Goal: Task Accomplishment & Management: Complete application form

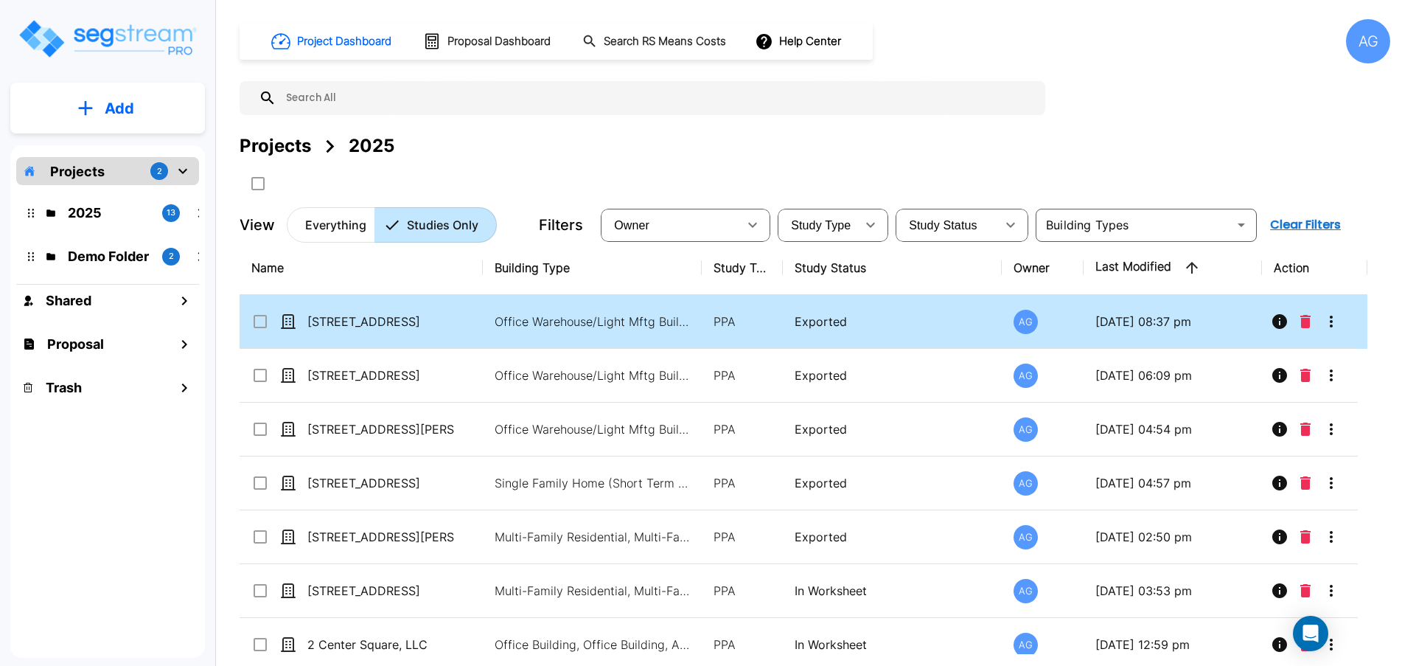
click at [365, 330] on td "[STREET_ADDRESS]" at bounding box center [361, 322] width 243 height 54
checkbox input "true"
click at [365, 330] on td "[STREET_ADDRESS]" at bounding box center [361, 322] width 243 height 54
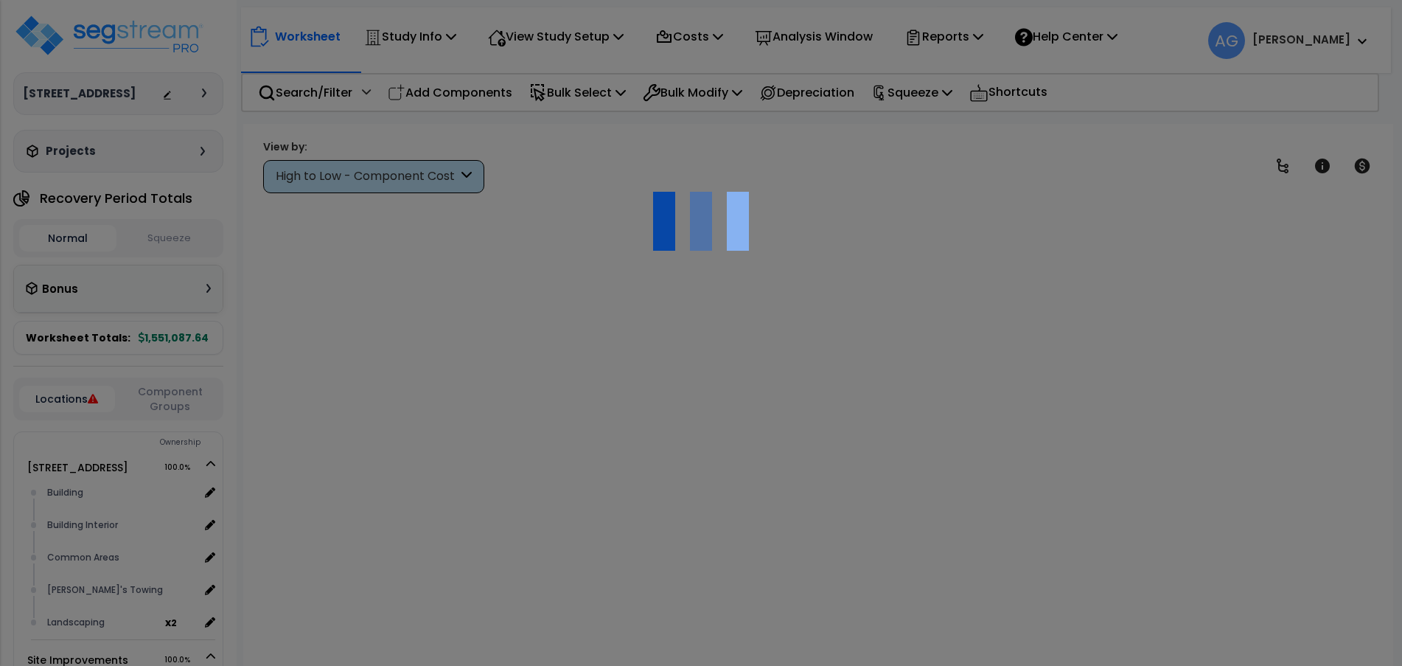
click at [947, 38] on div at bounding box center [701, 333] width 1402 height 666
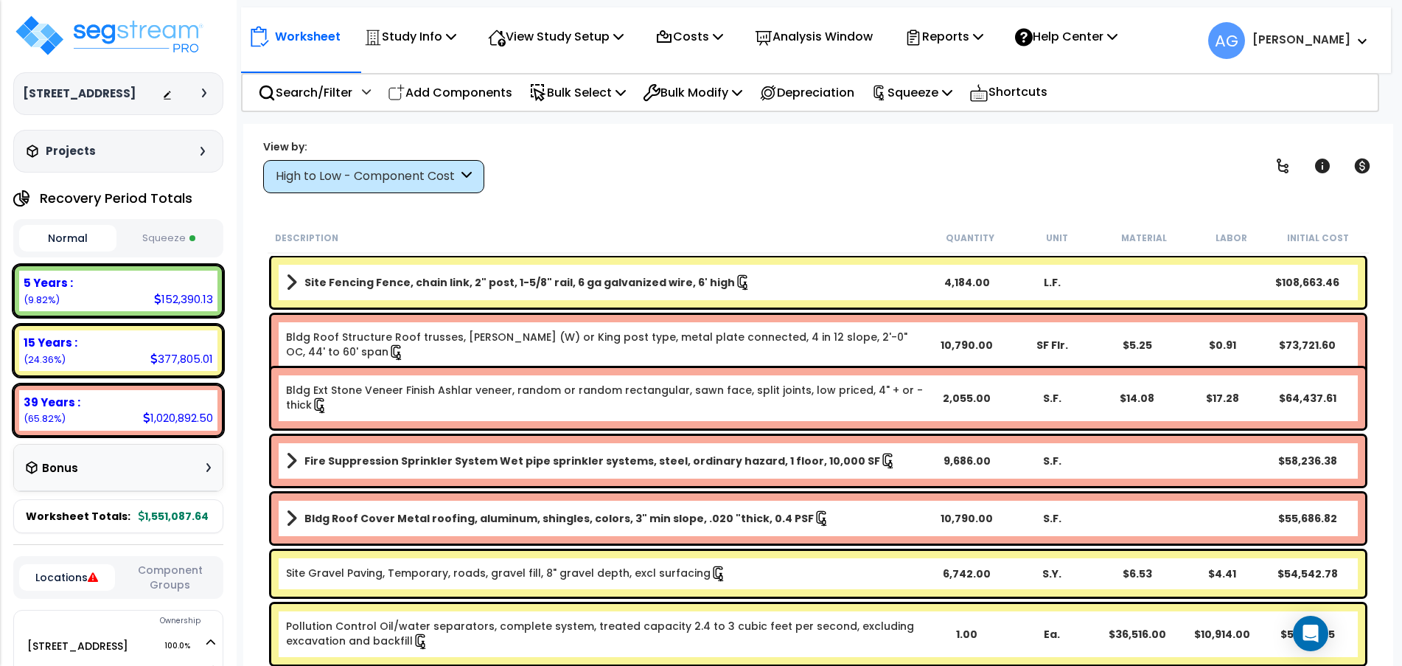
click at [947, 38] on p "Reports" at bounding box center [944, 37] width 79 height 20
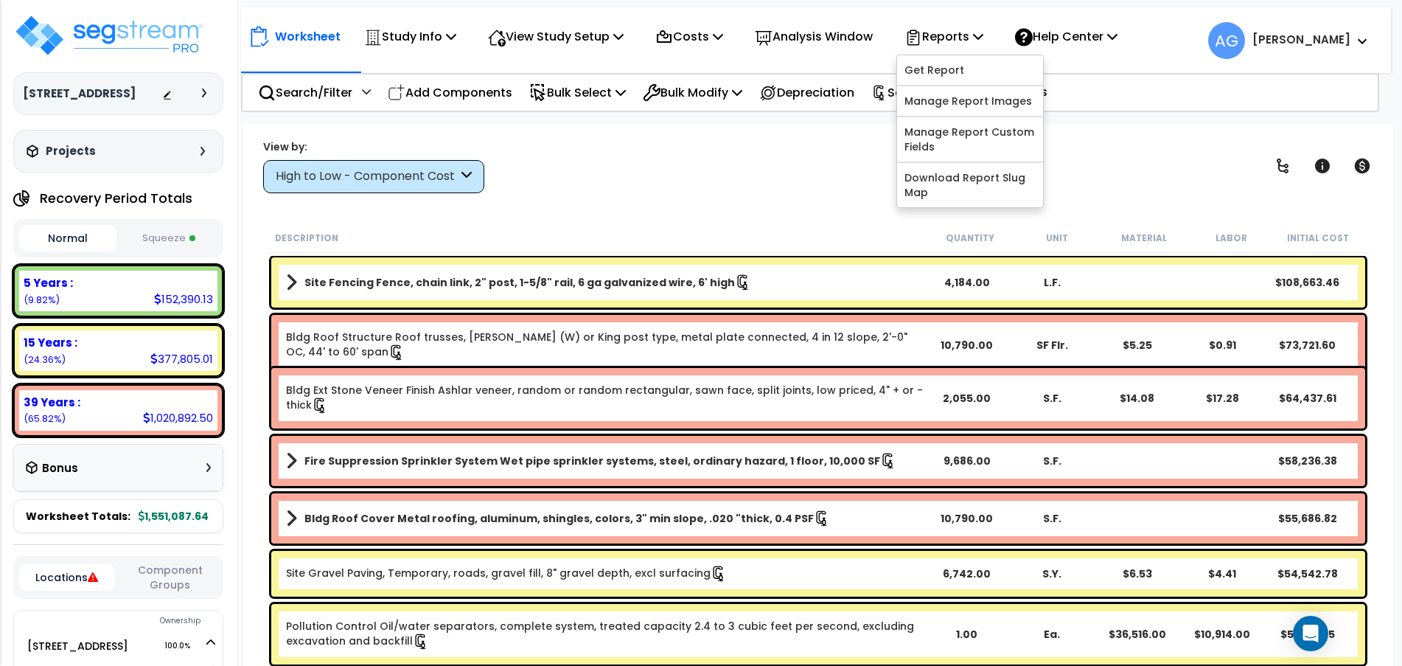
click at [354, 192] on div "High to Low - Component Cost" at bounding box center [373, 176] width 221 height 33
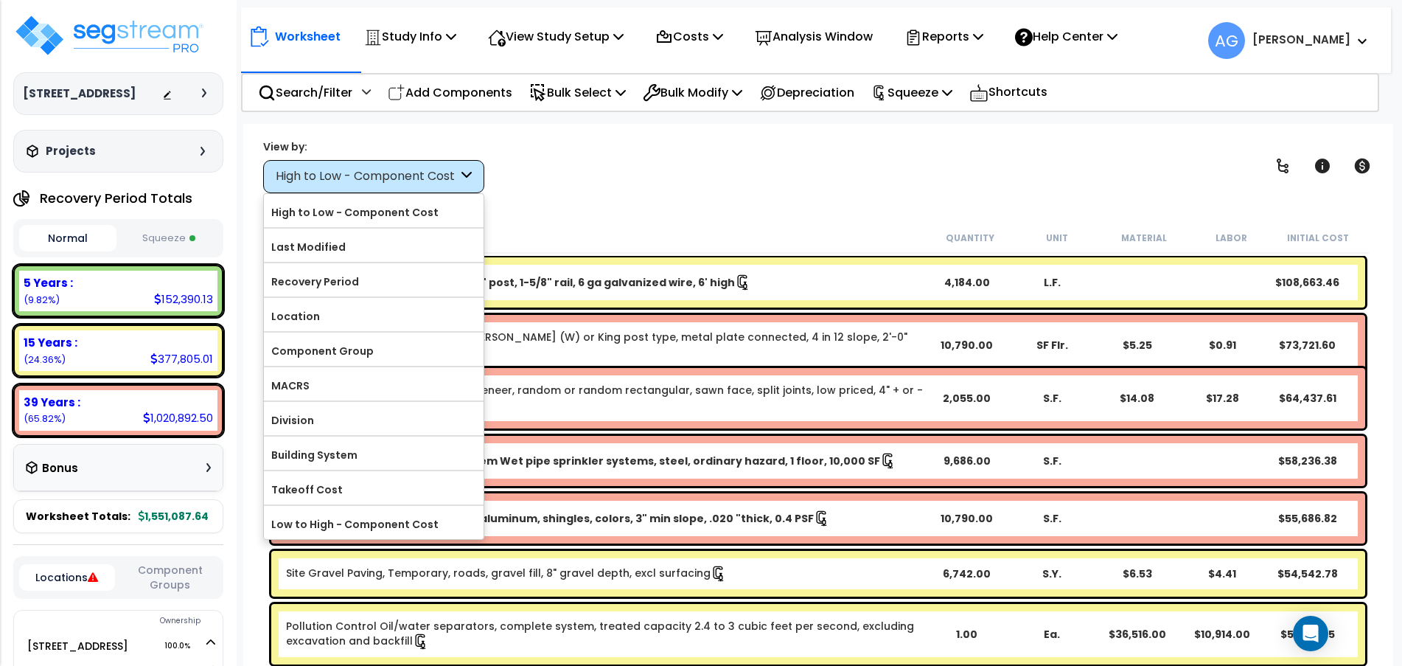
click at [144, 251] on button "Squeeze" at bounding box center [168, 239] width 97 height 26
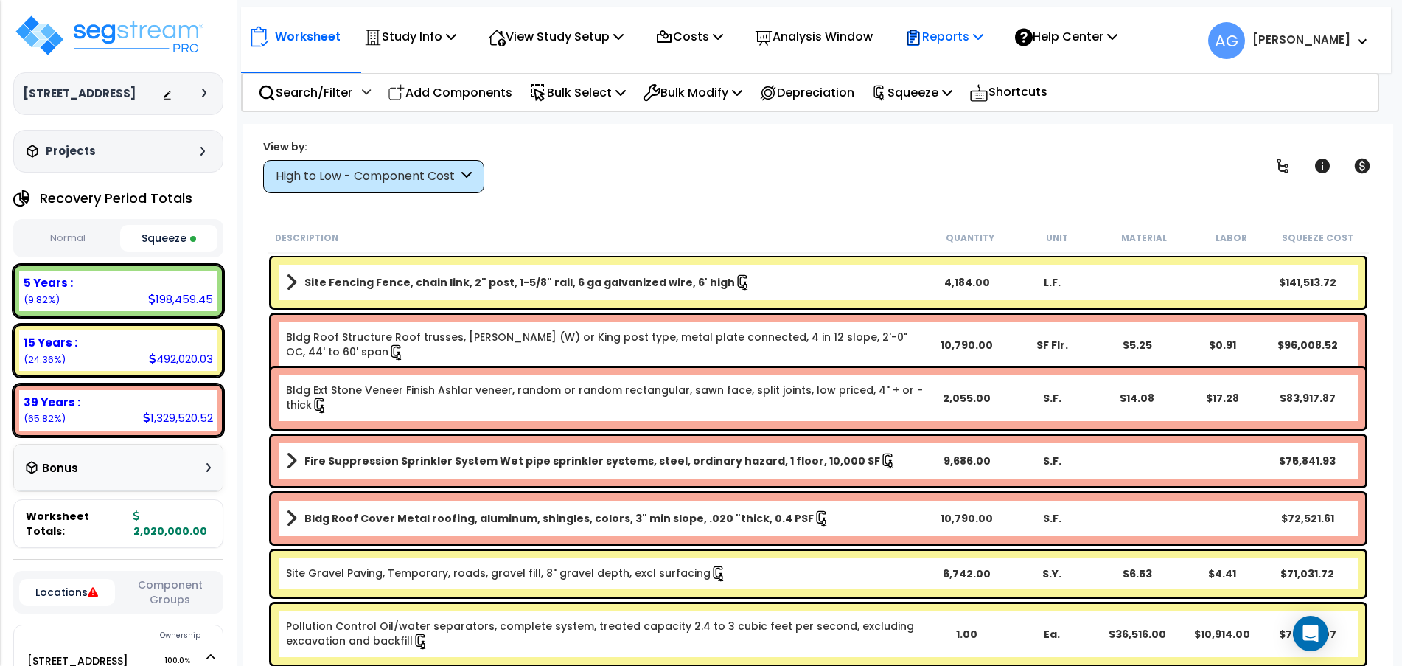
click at [954, 54] on div "Reports" at bounding box center [944, 36] width 79 height 35
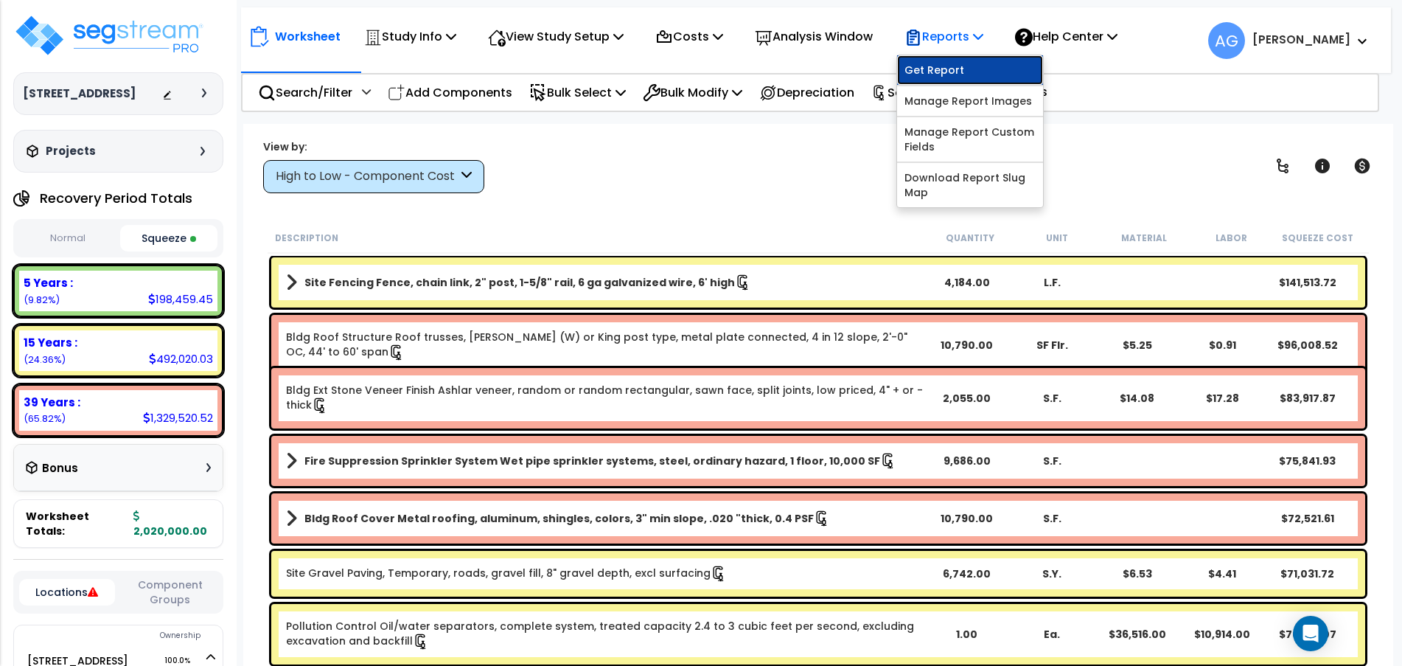
click at [946, 74] on link "Get Report" at bounding box center [970, 69] width 146 height 29
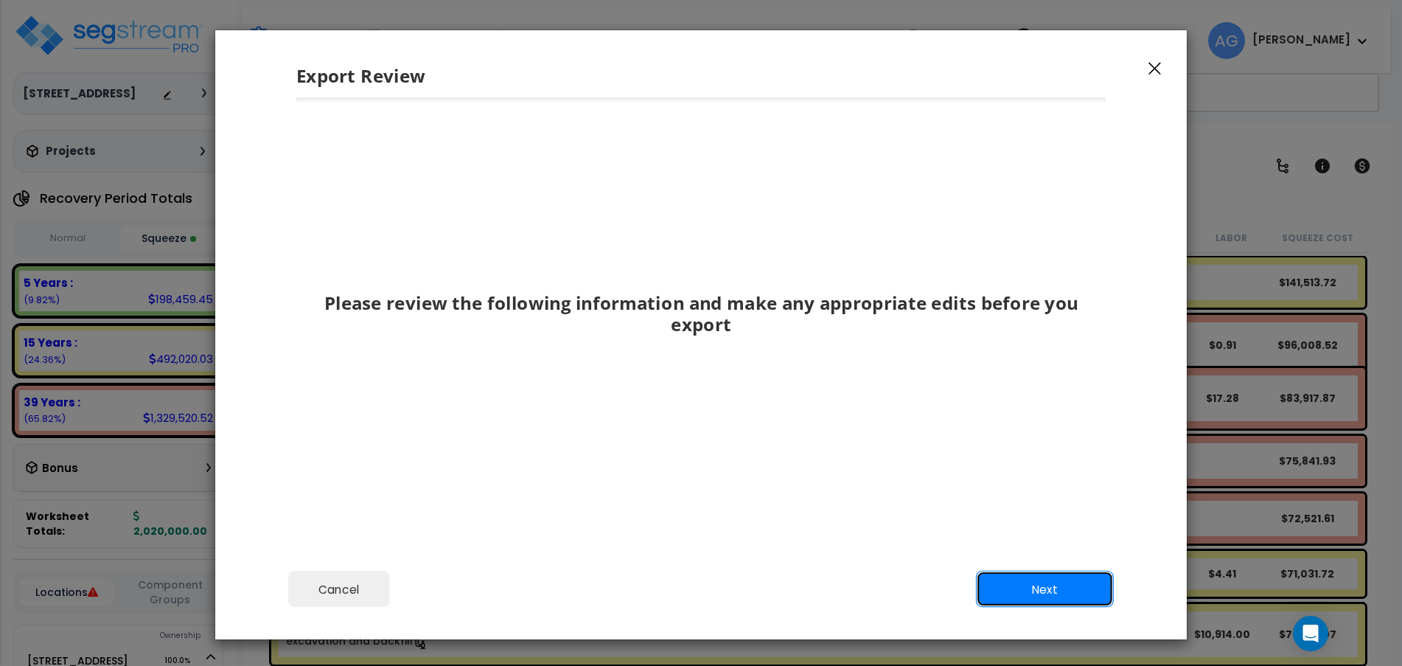
click at [1056, 585] on button "Next" at bounding box center [1045, 589] width 138 height 37
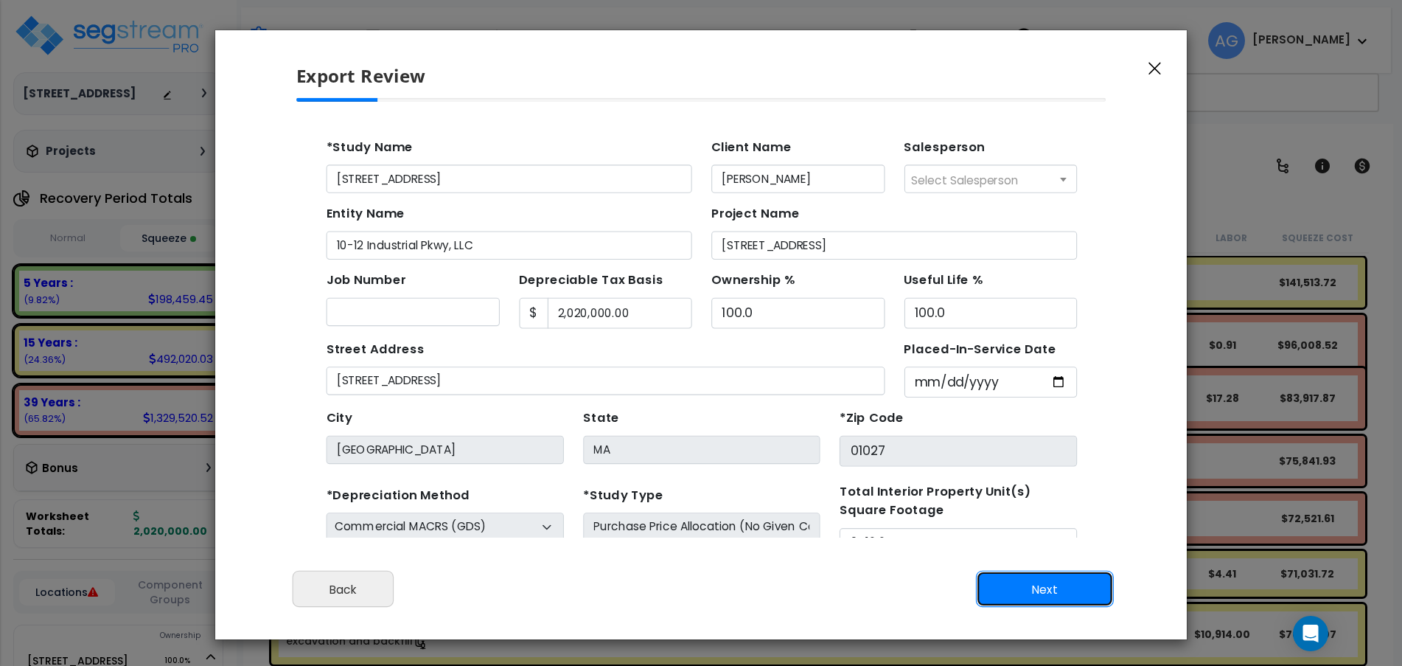
click at [1056, 585] on button "Next" at bounding box center [1045, 589] width 138 height 37
type input "2158"
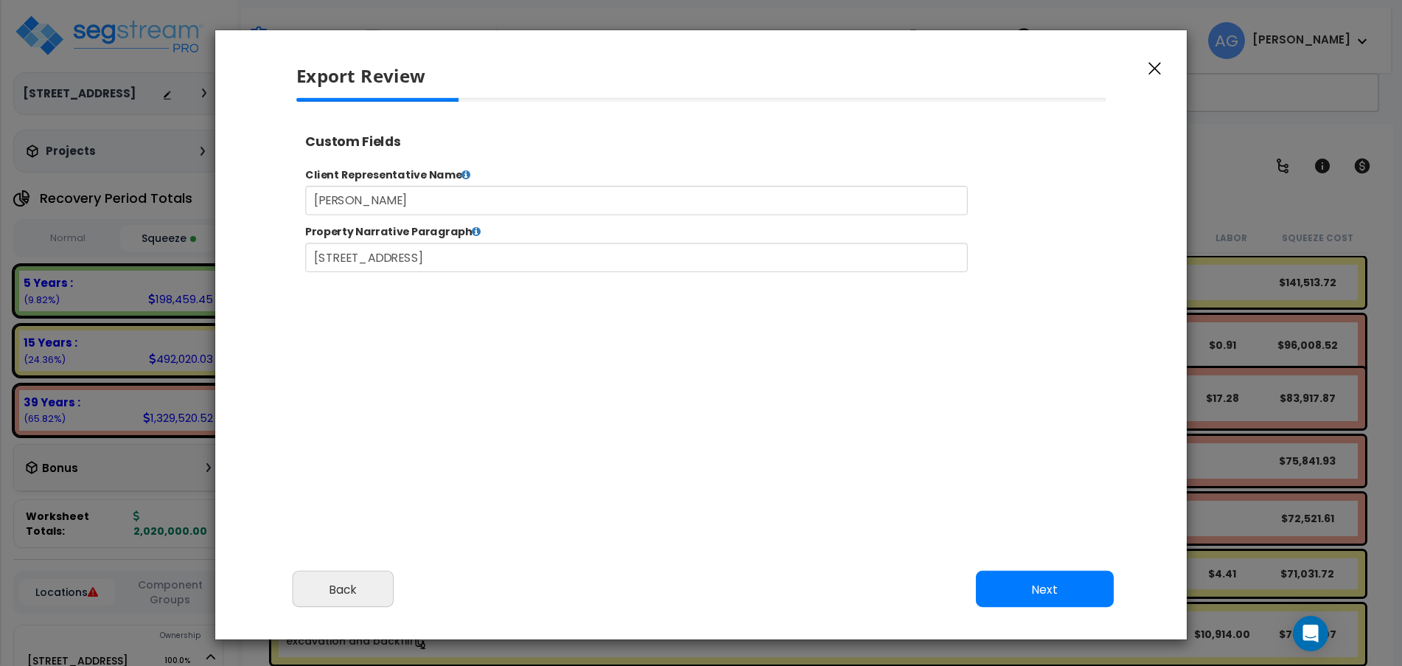
select select "2024"
click at [1056, 585] on button "Next" at bounding box center [1045, 589] width 138 height 37
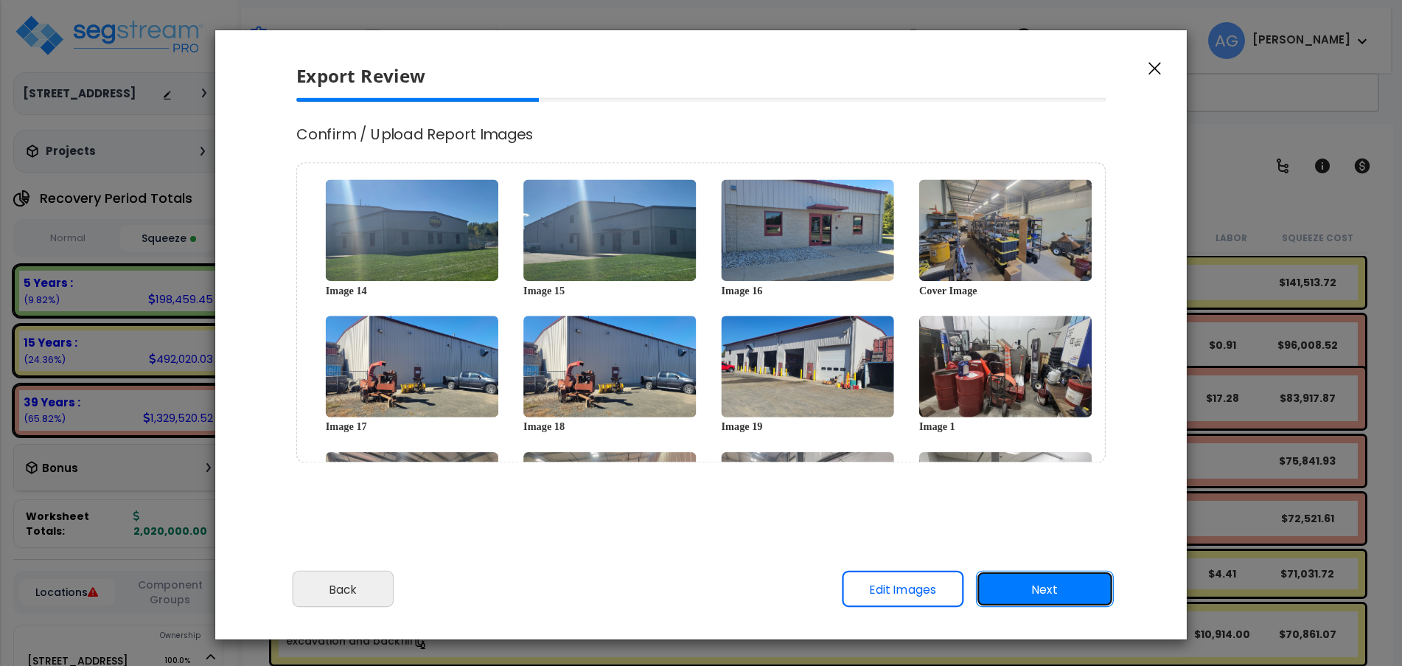
scroll to position [0, 0]
click at [1056, 585] on button "Next" at bounding box center [1045, 589] width 138 height 37
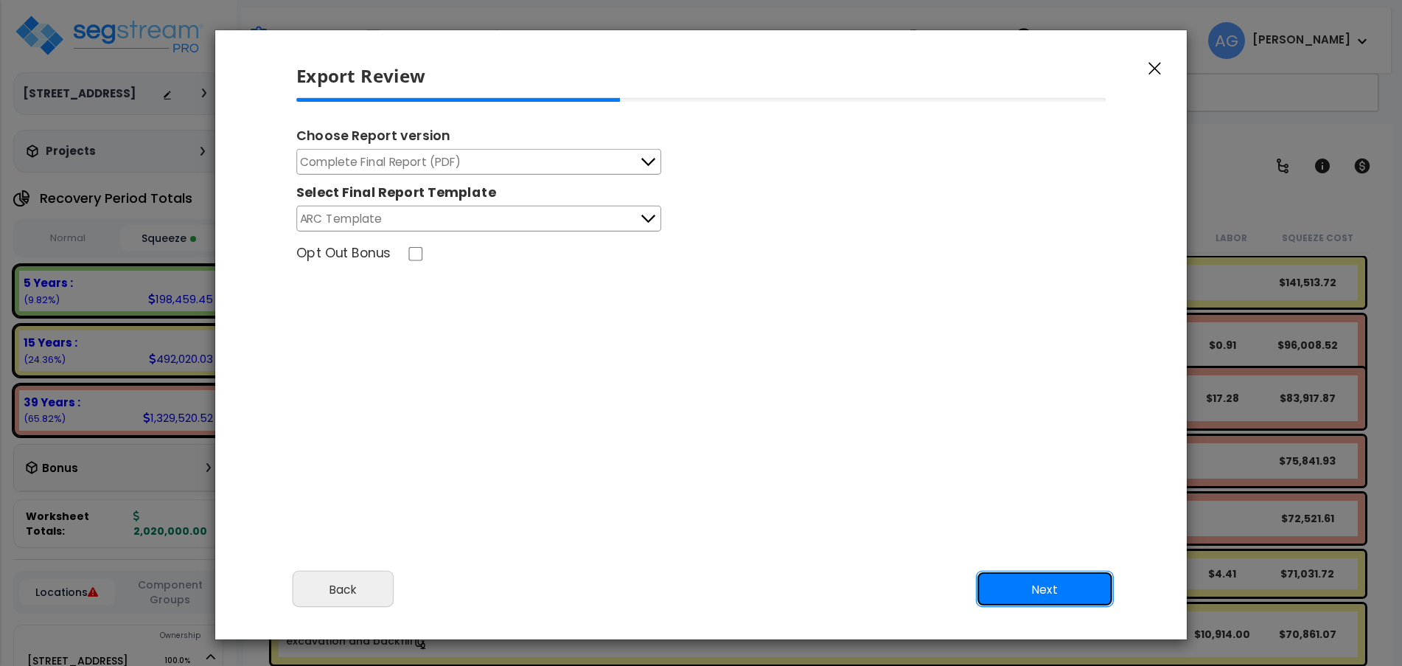
click at [1056, 585] on button "Next" at bounding box center [1045, 589] width 138 height 37
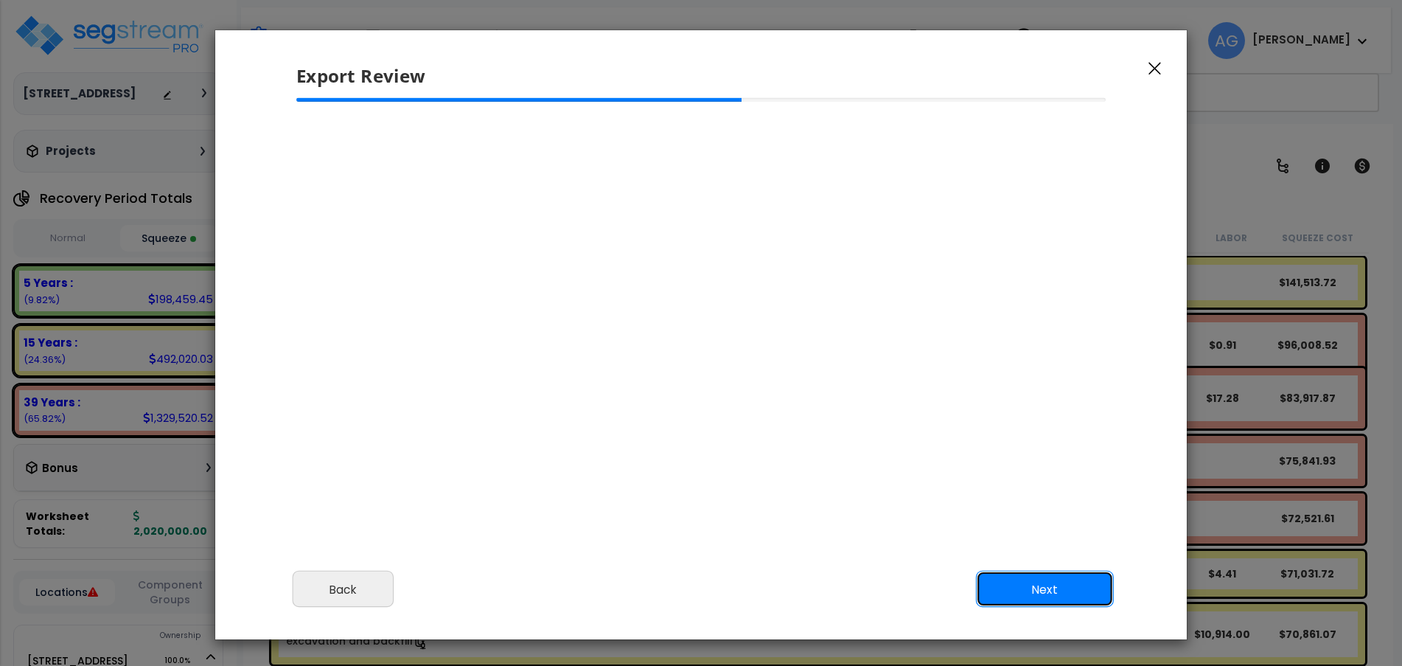
click at [1056, 585] on button "Next" at bounding box center [1045, 589] width 138 height 37
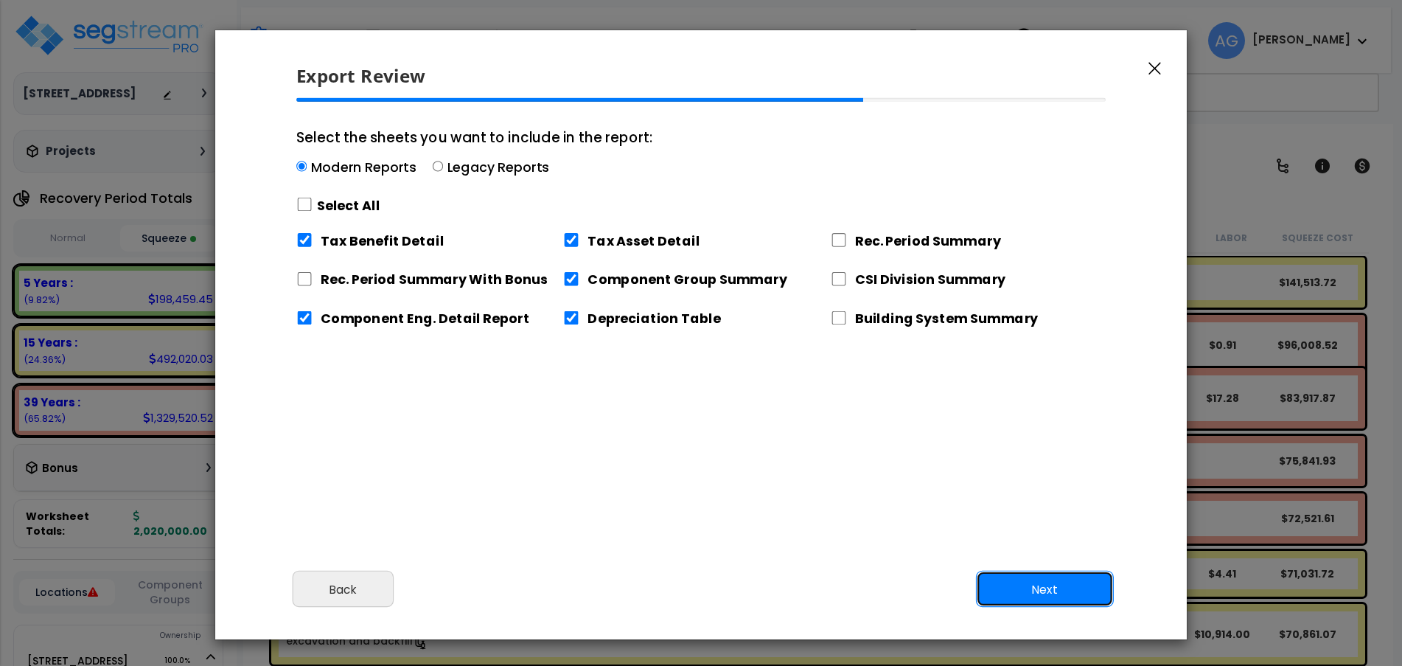
click at [1056, 585] on button "Next" at bounding box center [1045, 589] width 138 height 37
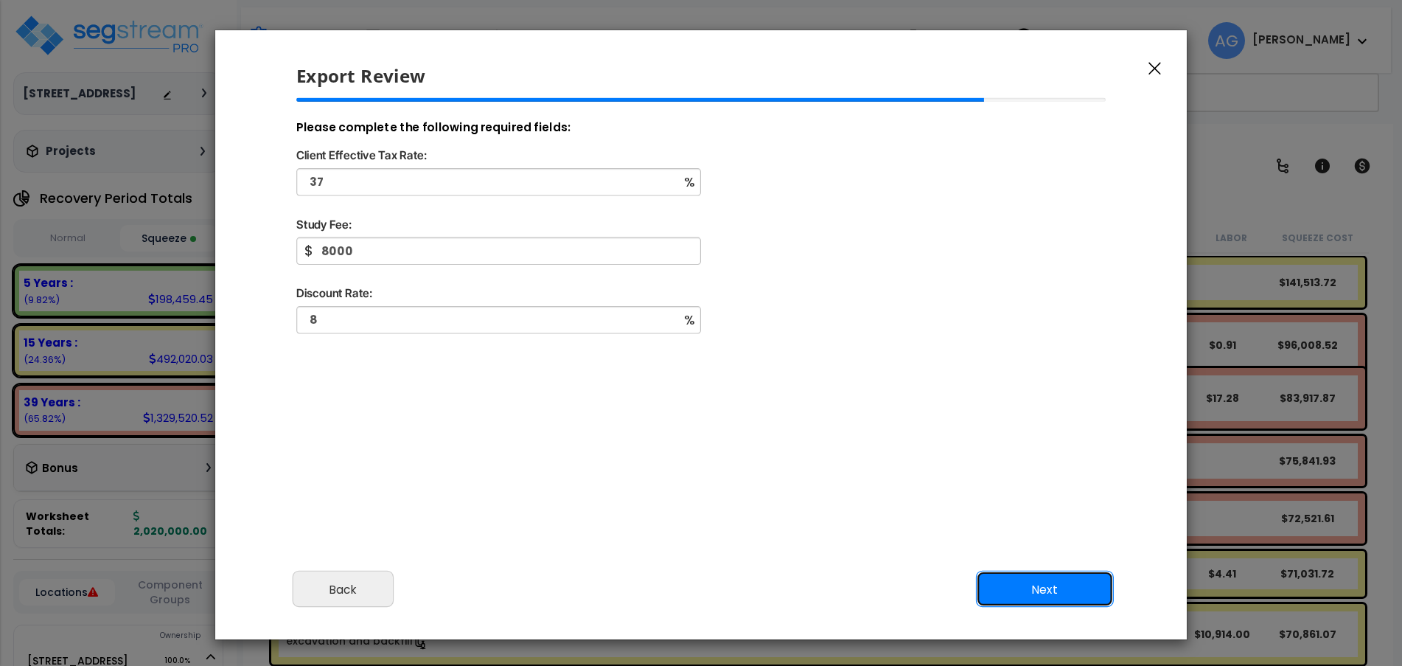
click at [1056, 585] on button "Next" at bounding box center [1045, 589] width 138 height 37
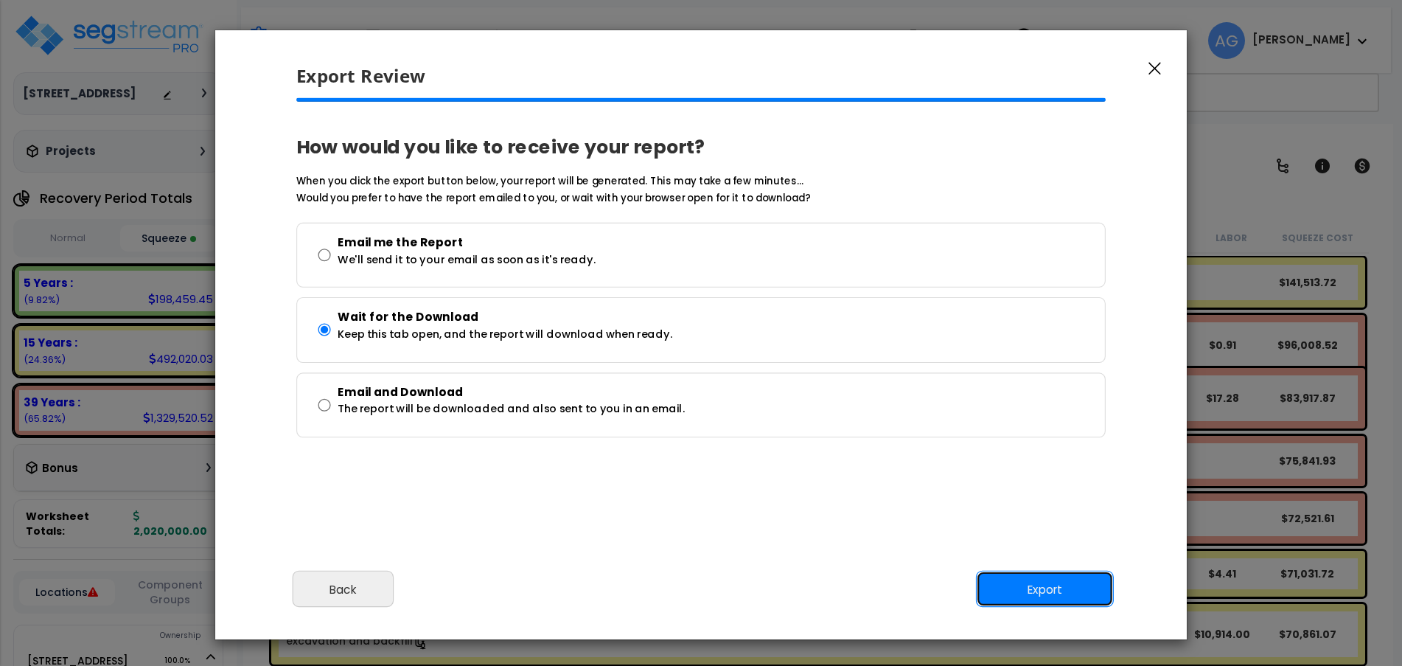
click at [1056, 585] on button "Export" at bounding box center [1045, 589] width 138 height 37
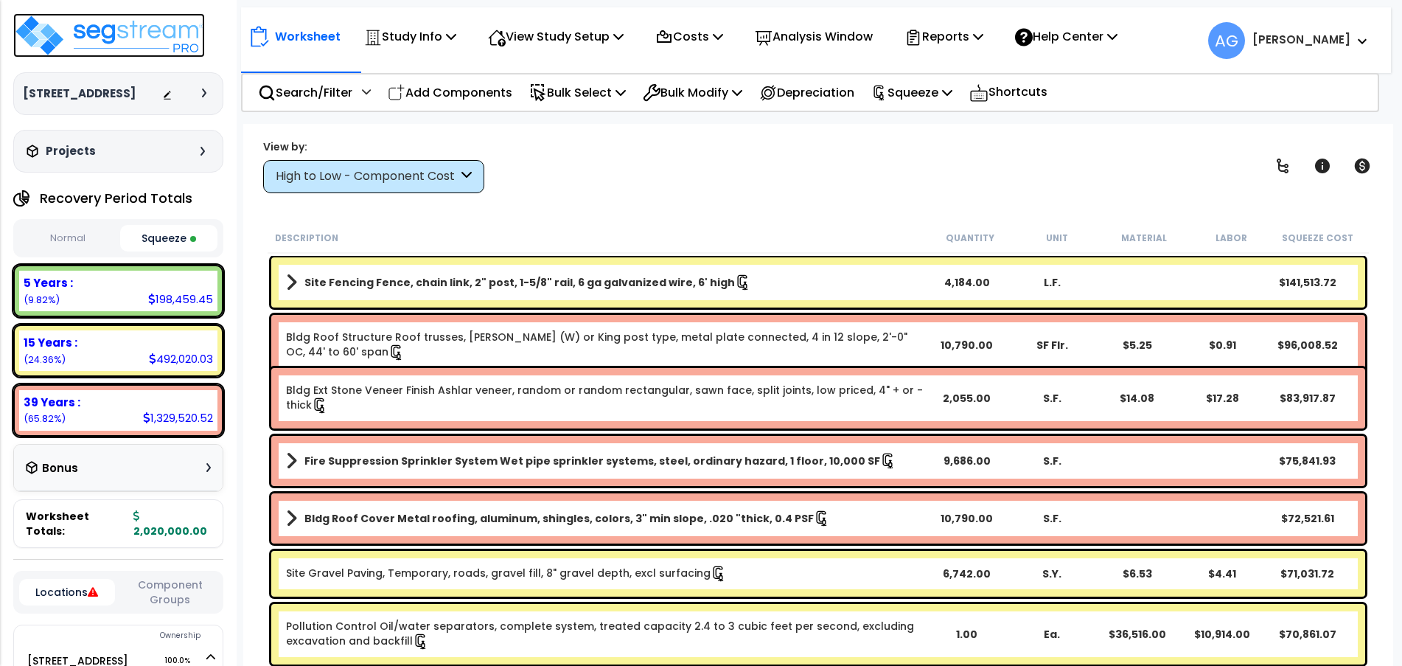
click at [91, 33] on img at bounding box center [109, 35] width 192 height 44
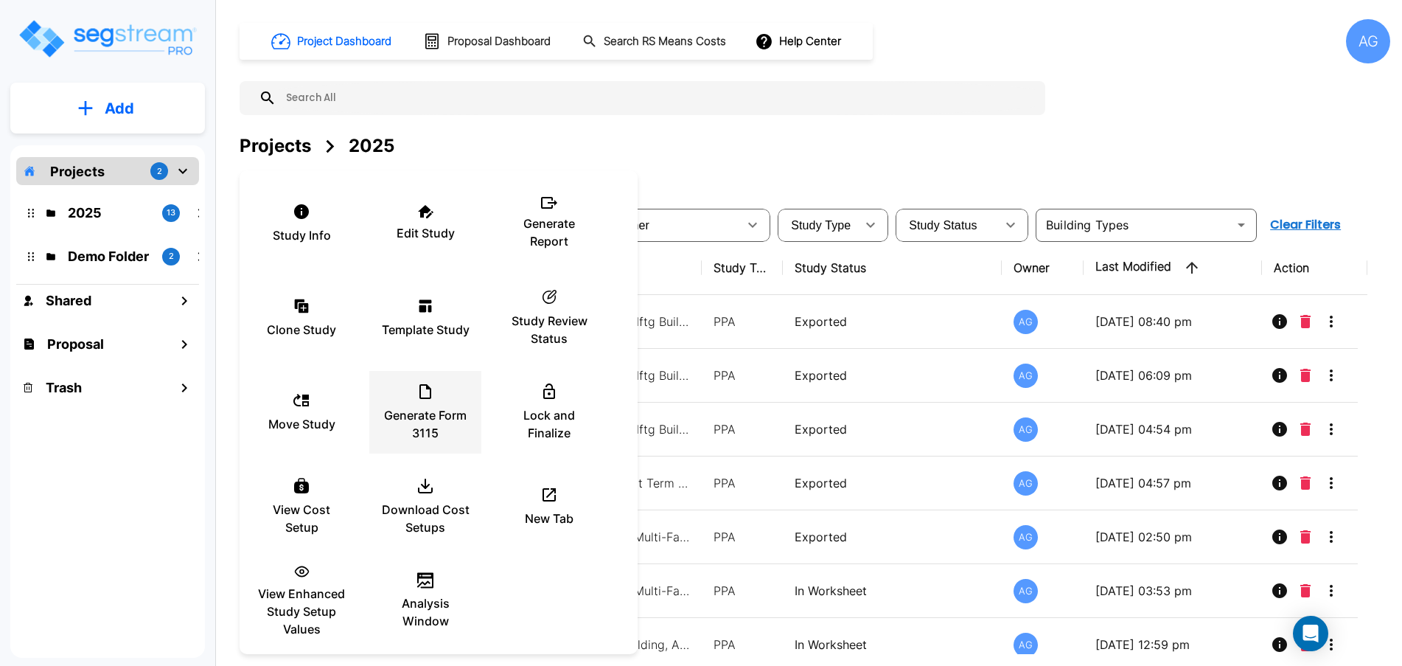
click at [408, 388] on div "Generate Form 3115" at bounding box center [425, 412] width 88 height 74
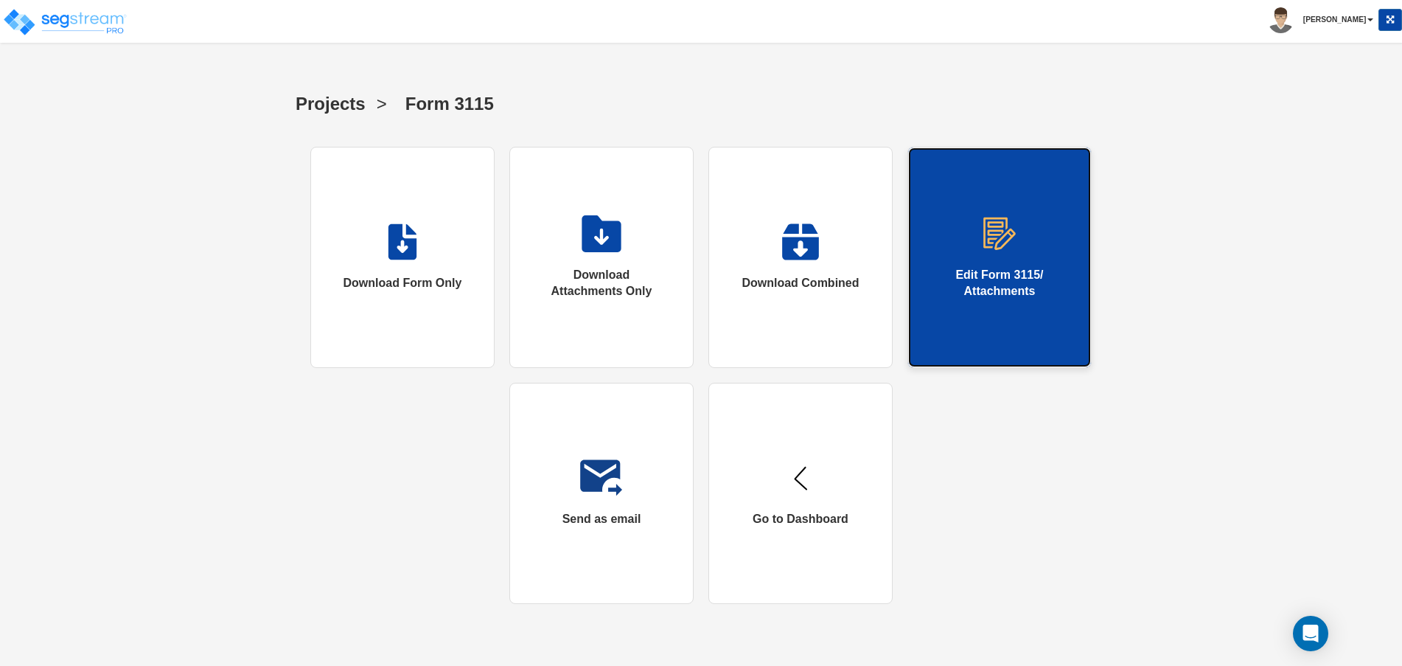
click at [1009, 257] on link "Edit Form 3115/ Attachments" at bounding box center [1000, 257] width 184 height 221
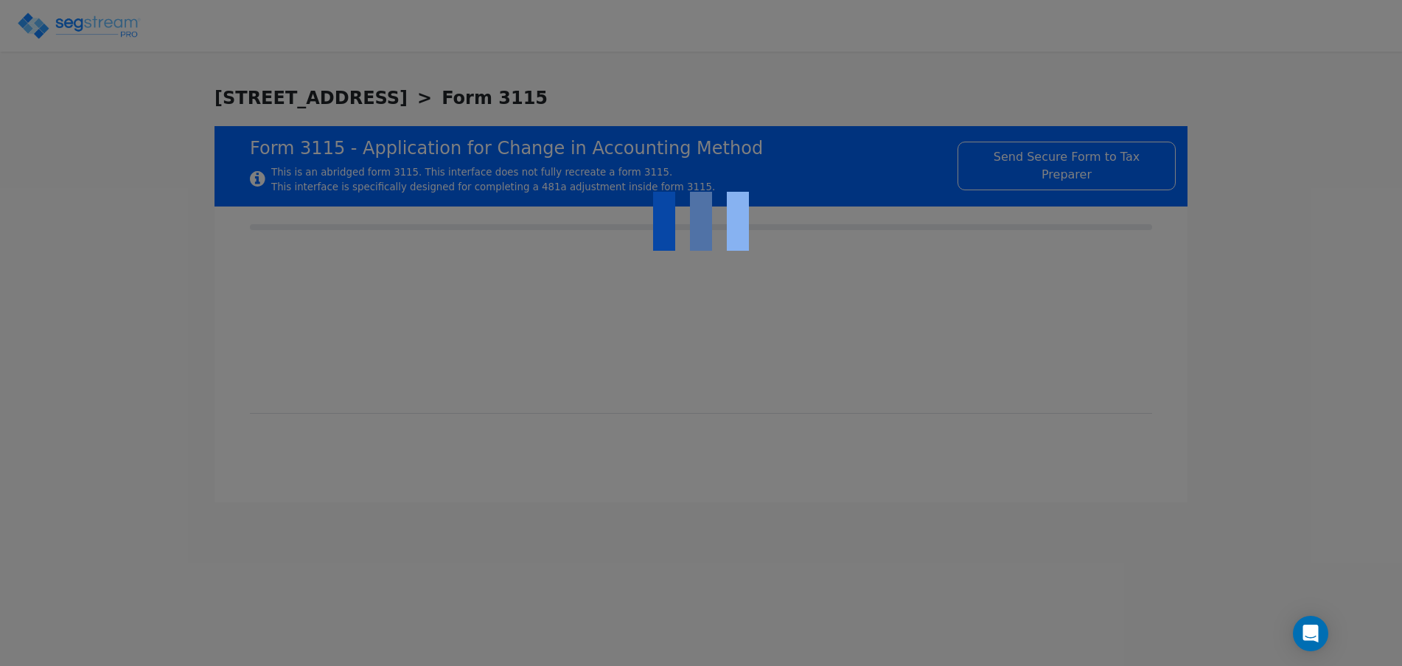
checkbox input "true"
type input "REAL ESTATE"
type input "COMMERCIAL REAL ESTATE"
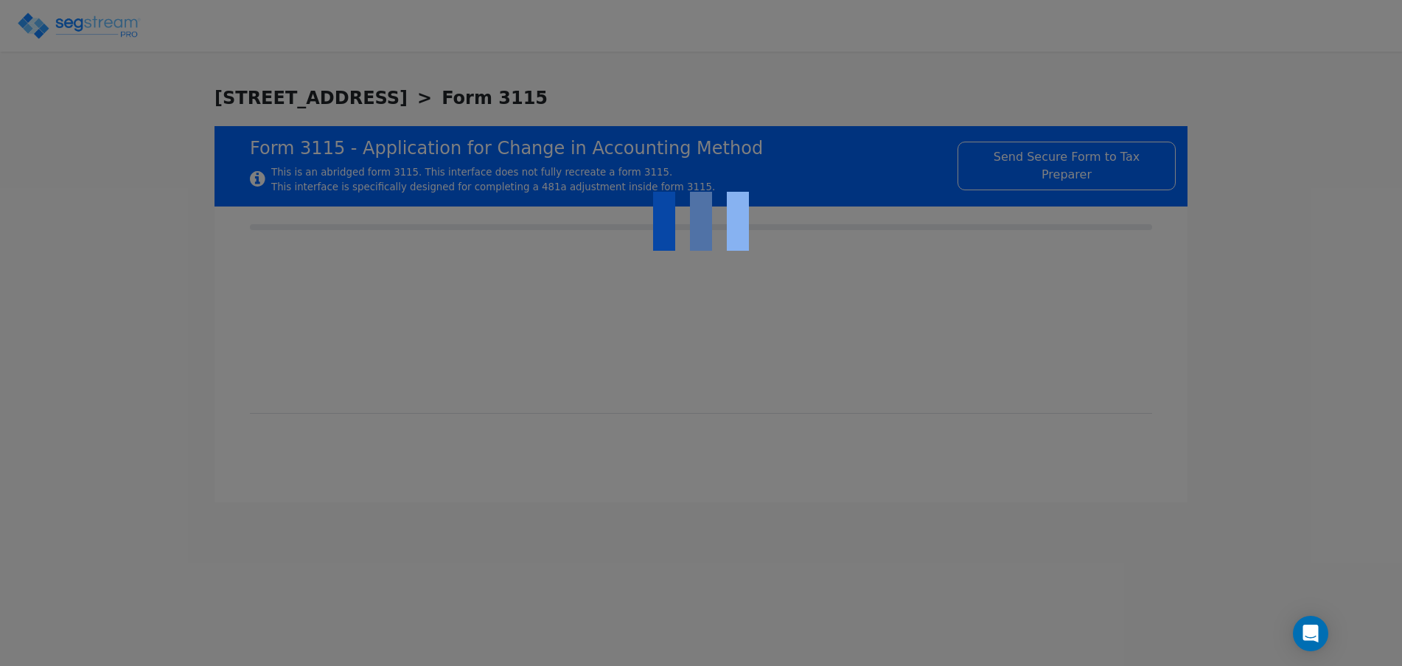
type input "2023"
type input "YES"
type input "N/A"
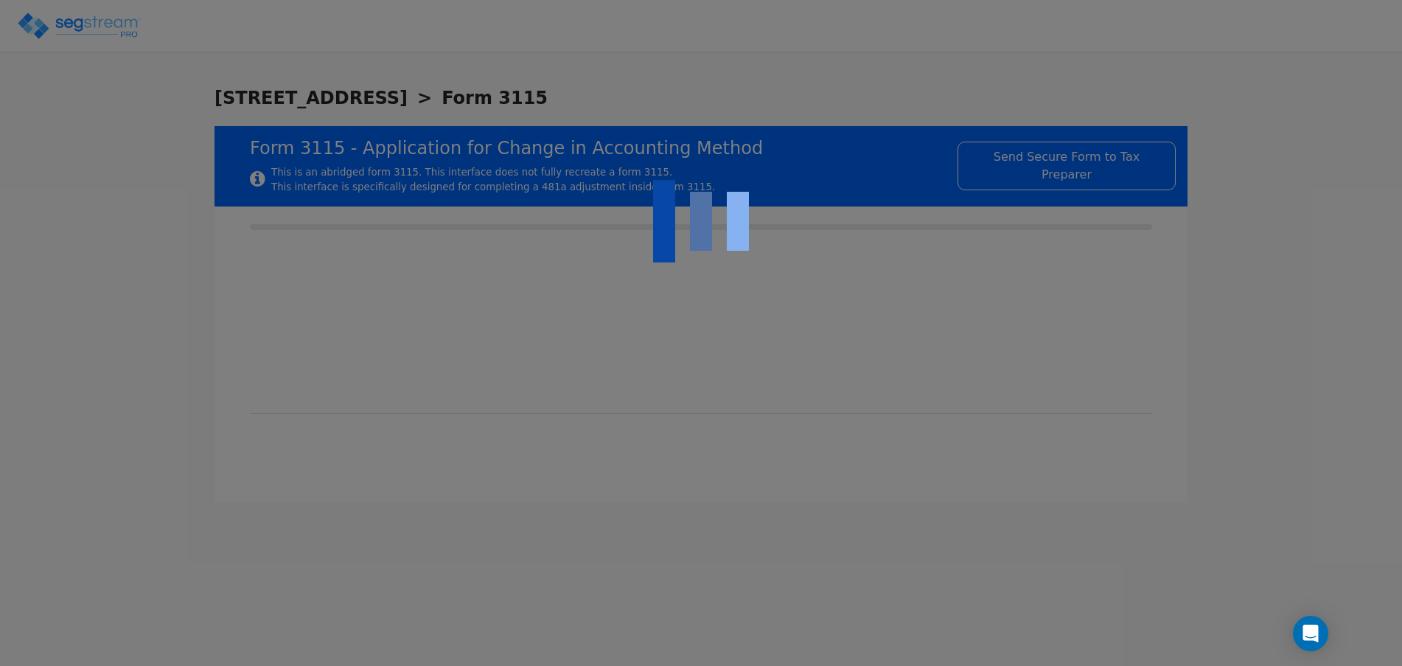
type textarea "DEPRECIABLE PROPERTY"
checkbox input "true"
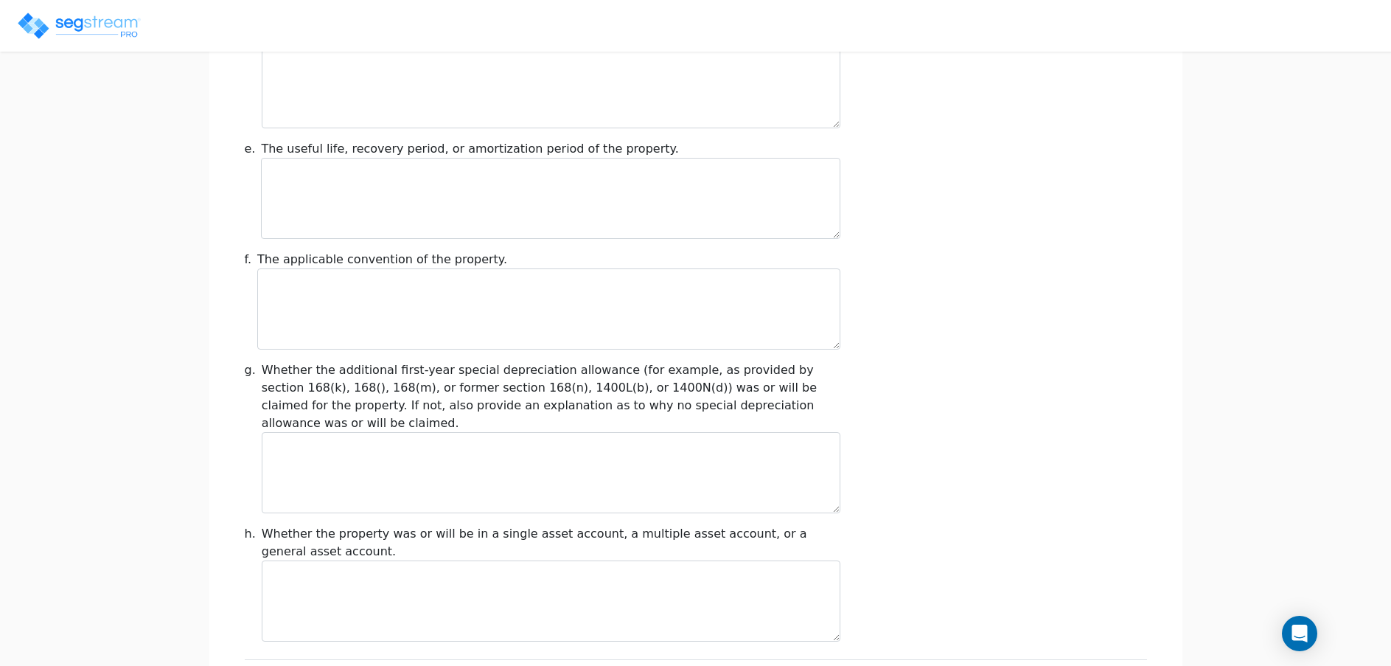
scroll to position [1640, 0]
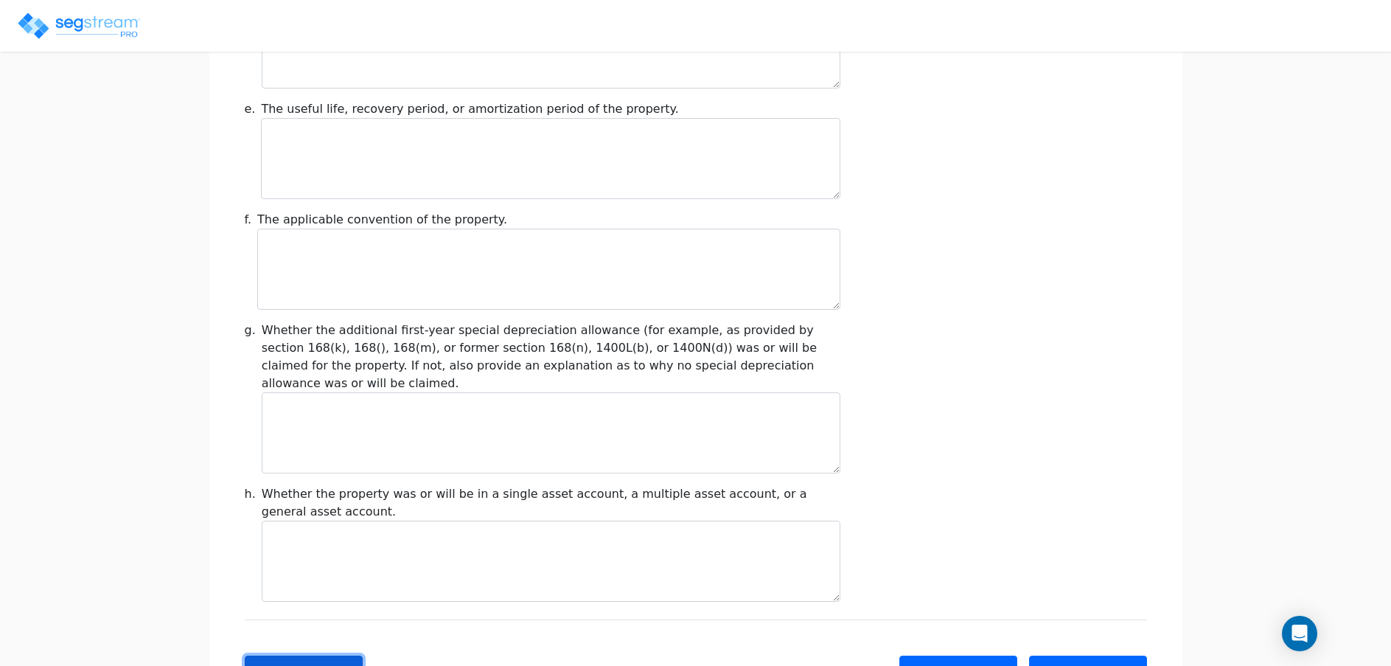
click at [287, 655] on button "Back" at bounding box center [304, 670] width 118 height 31
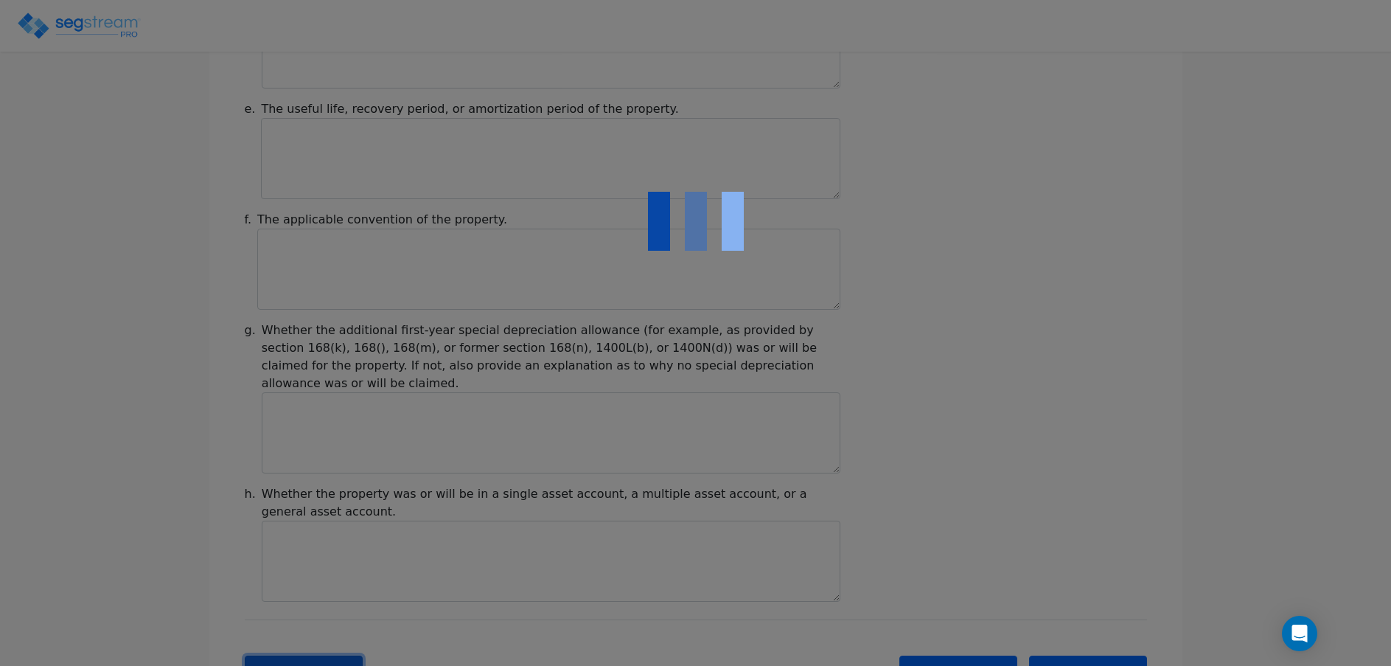
type input "-556,827.13"
checkbox input "true"
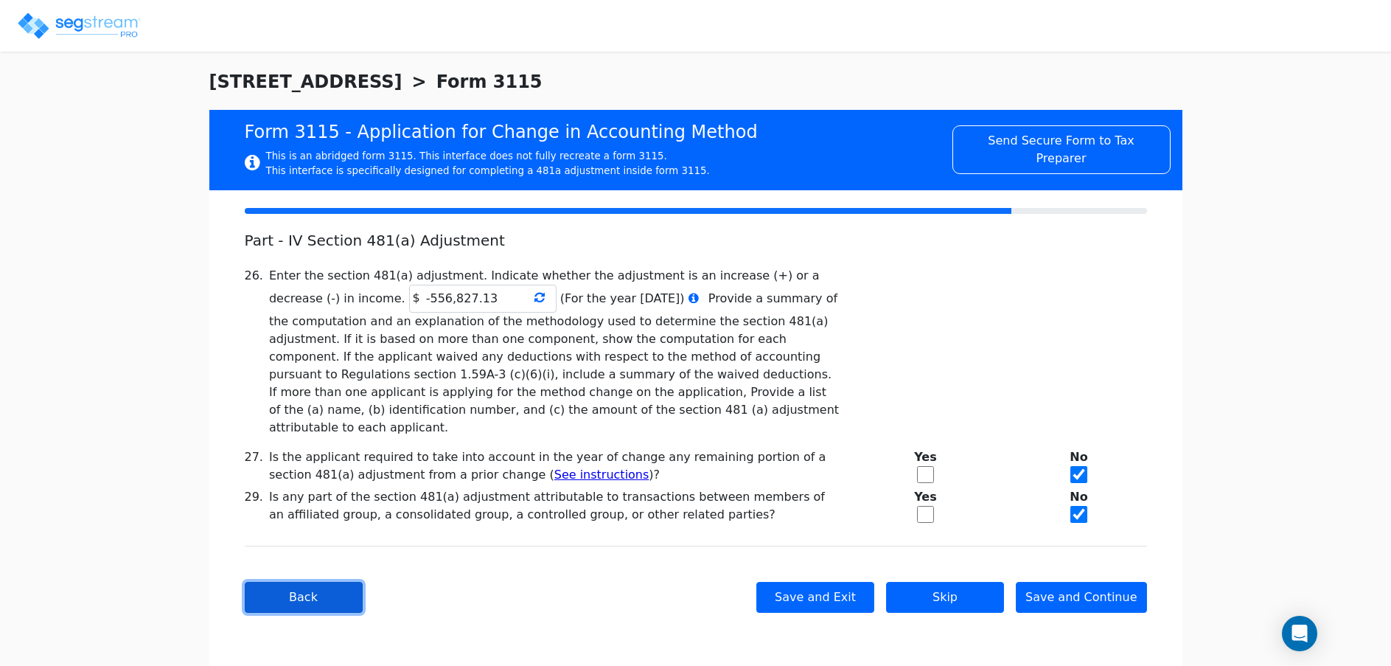
scroll to position [0, 0]
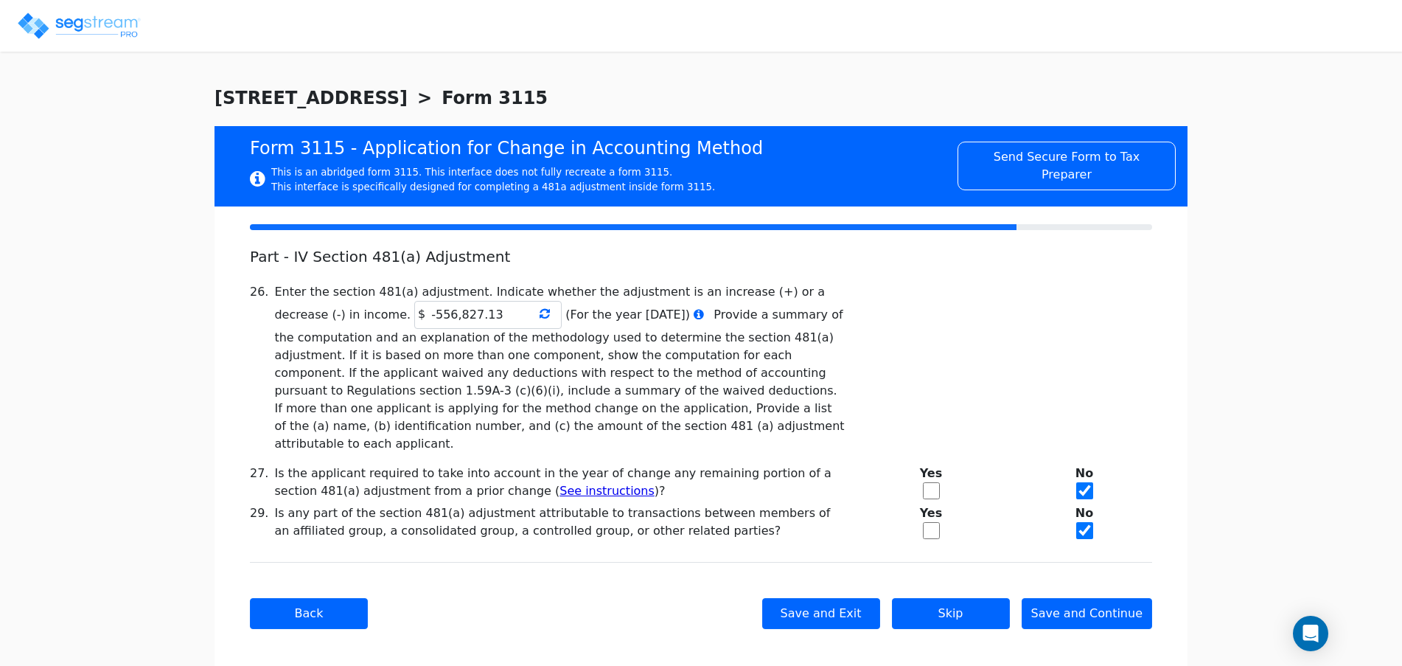
click at [540, 310] on icon at bounding box center [545, 313] width 10 height 12
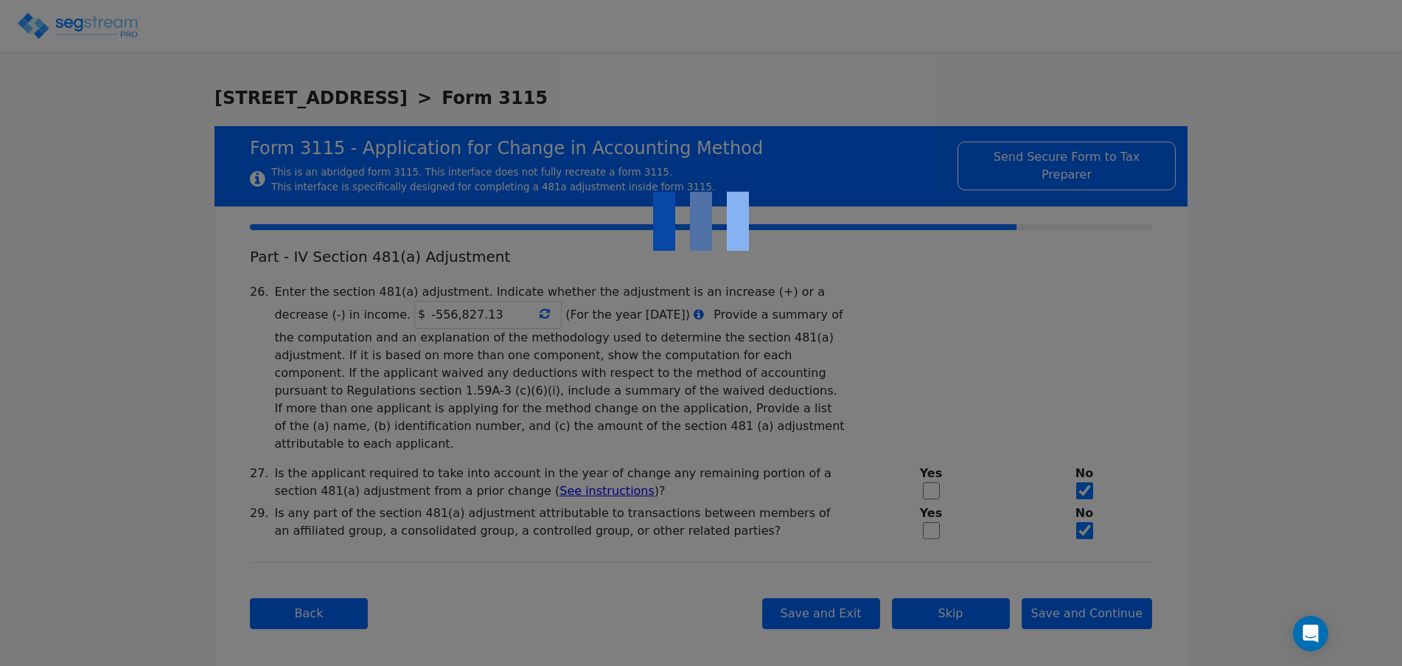
type input "-554,862.82"
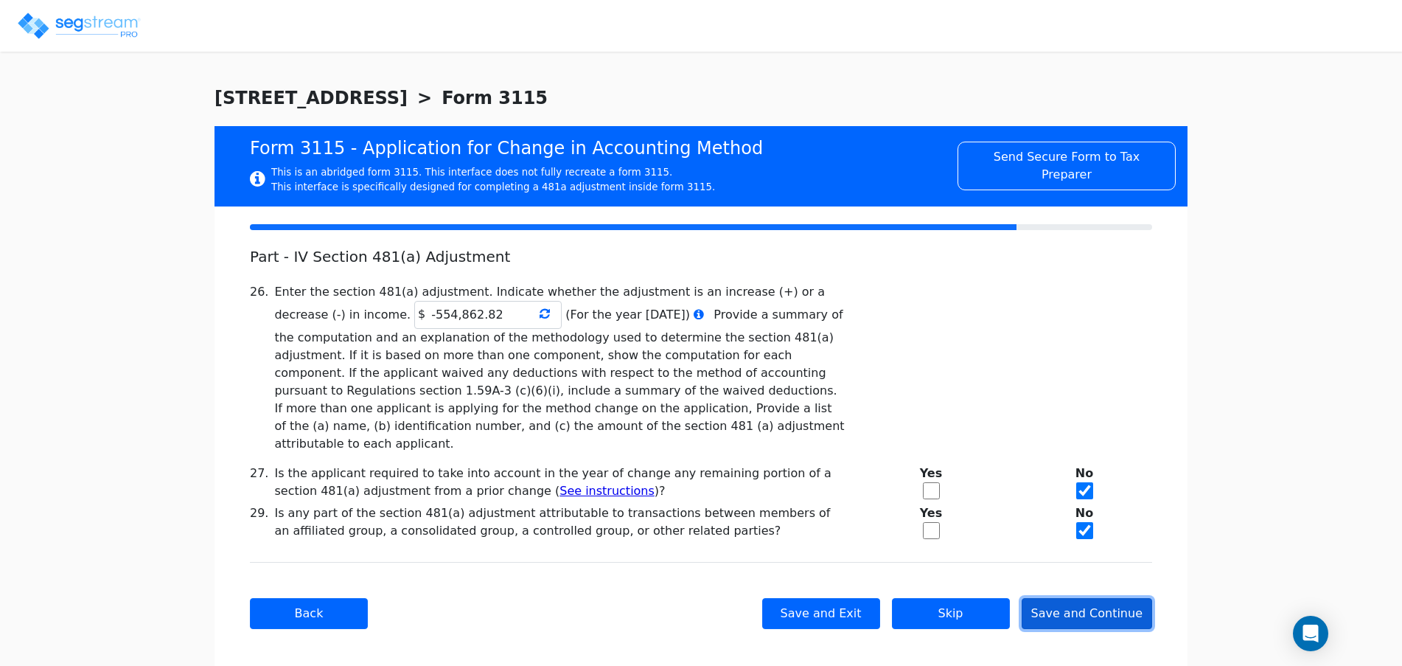
click at [1073, 598] on button "Save and Continue" at bounding box center [1087, 613] width 131 height 31
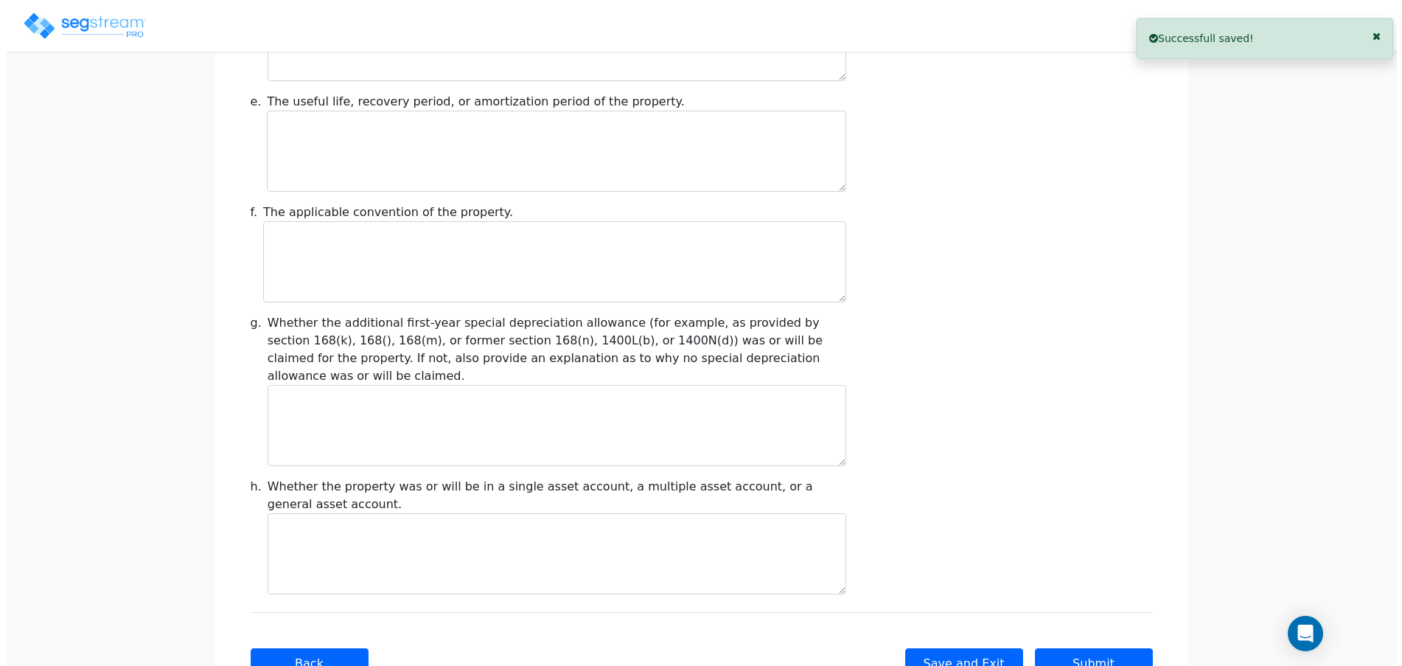
scroll to position [1661, 0]
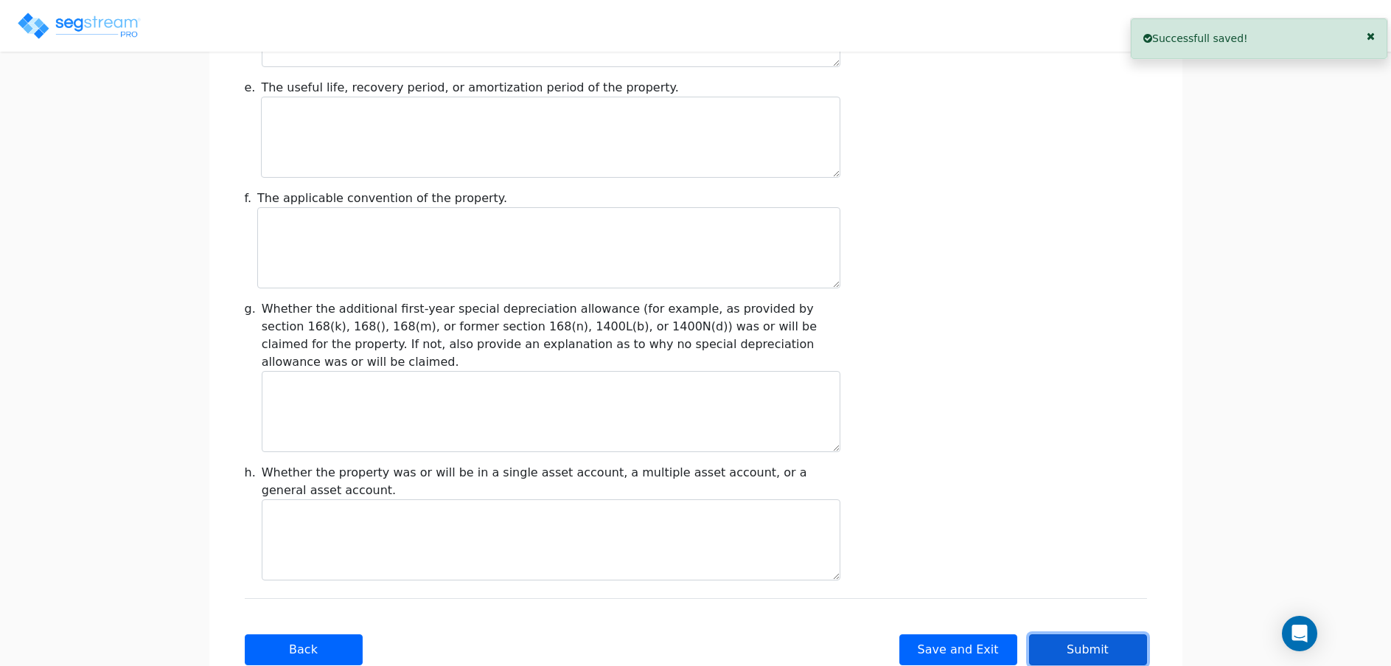
click at [1073, 634] on button "Submit" at bounding box center [1088, 649] width 118 height 31
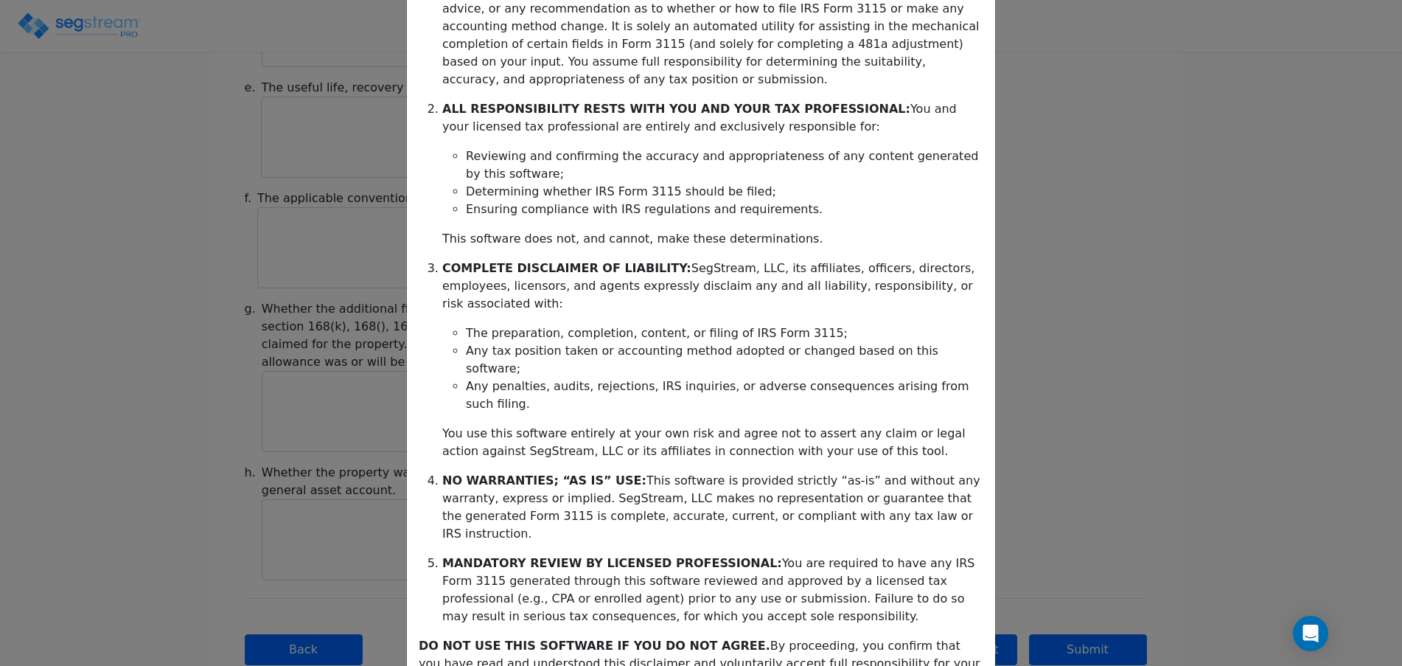
scroll to position [245, 0]
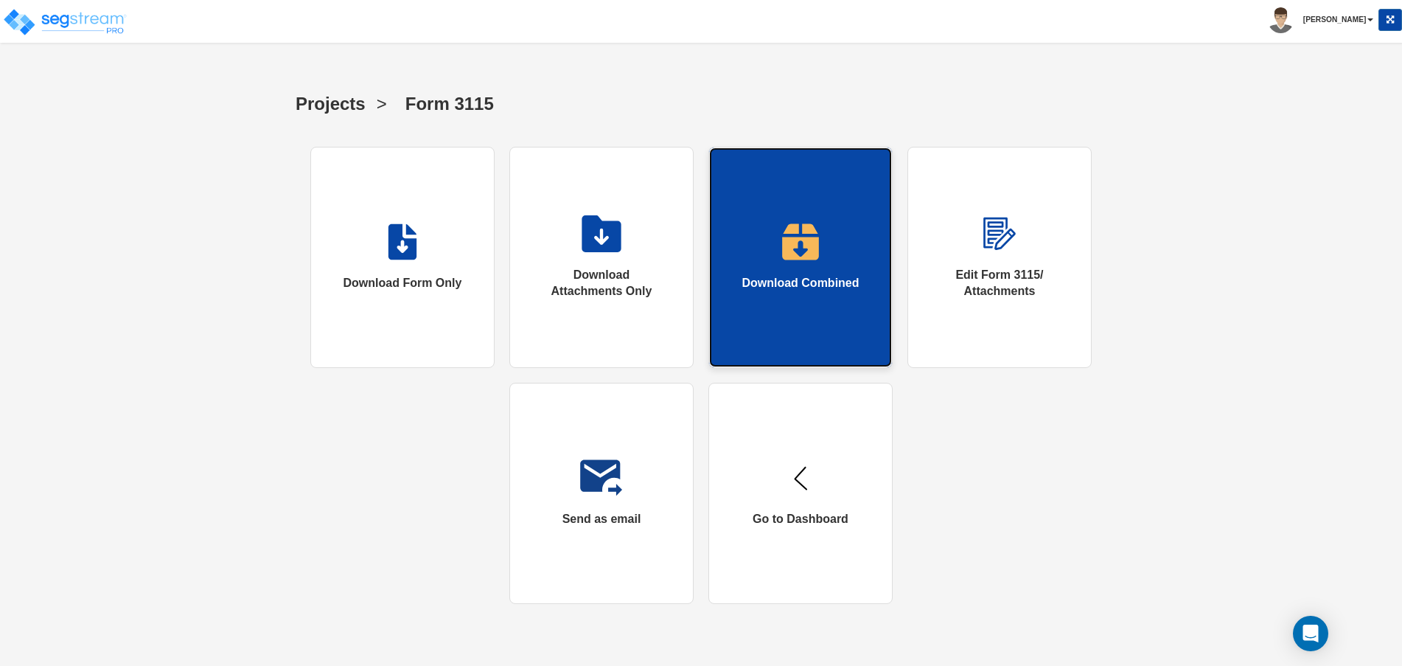
click at [809, 234] on img at bounding box center [800, 241] width 38 height 37
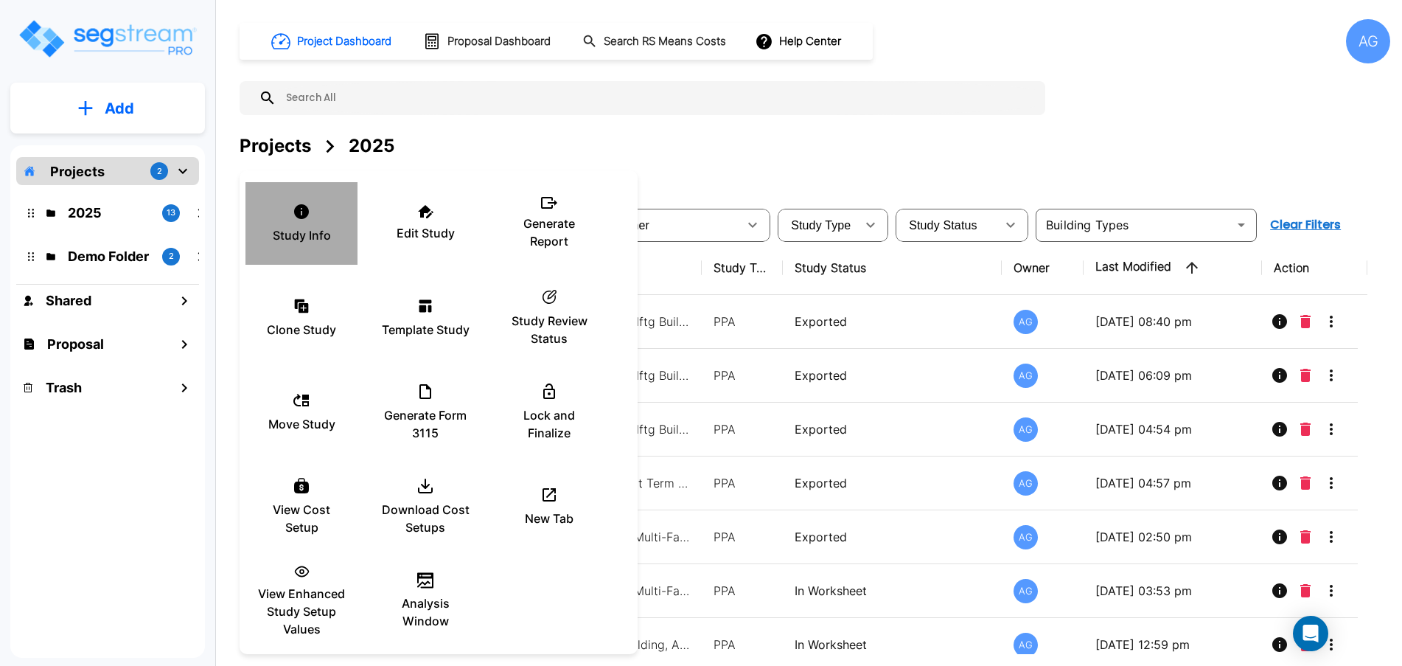
click at [307, 208] on icon at bounding box center [301, 211] width 15 height 15
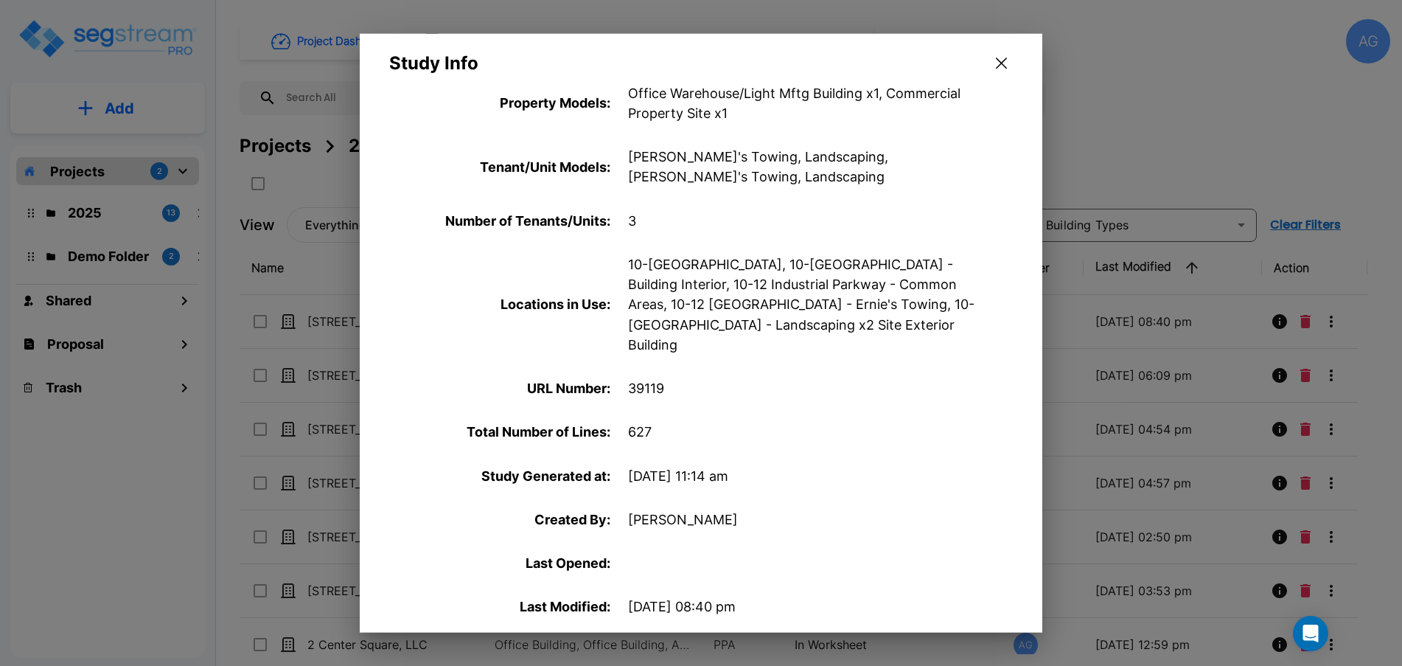
scroll to position [596, 0]
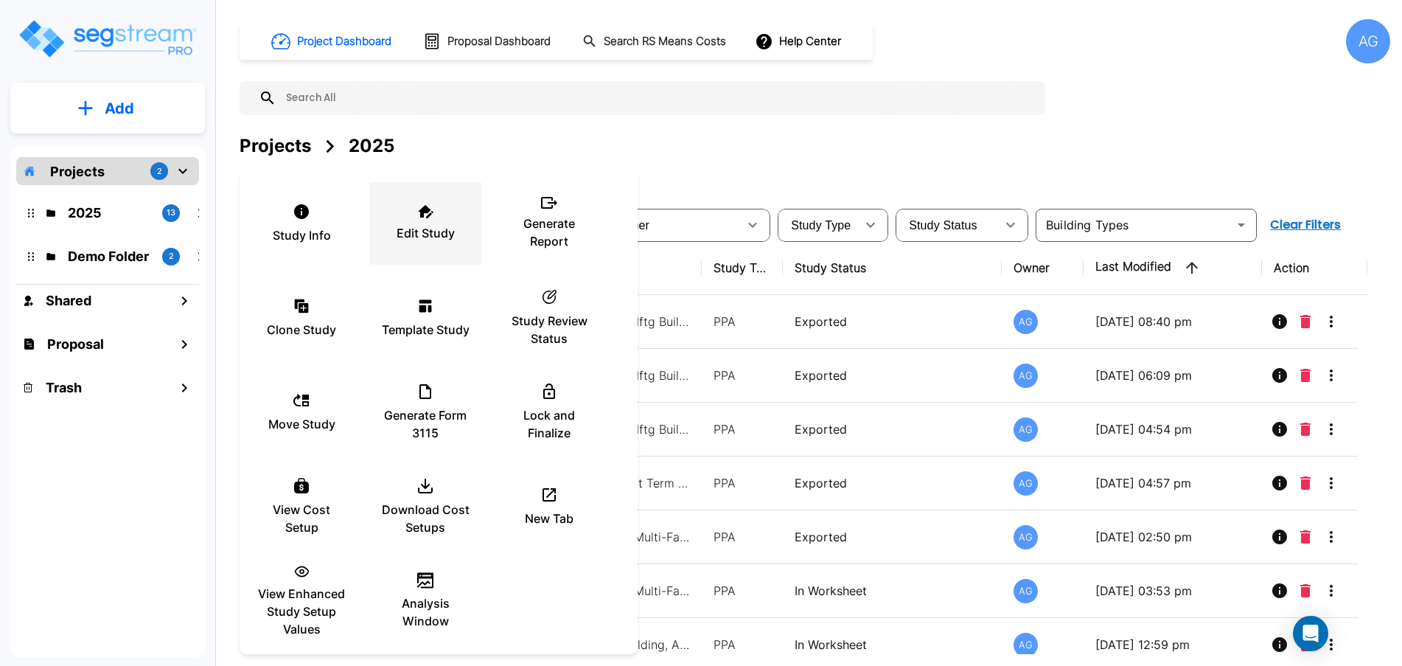
click at [417, 231] on p "Edit Study" at bounding box center [426, 233] width 58 height 18
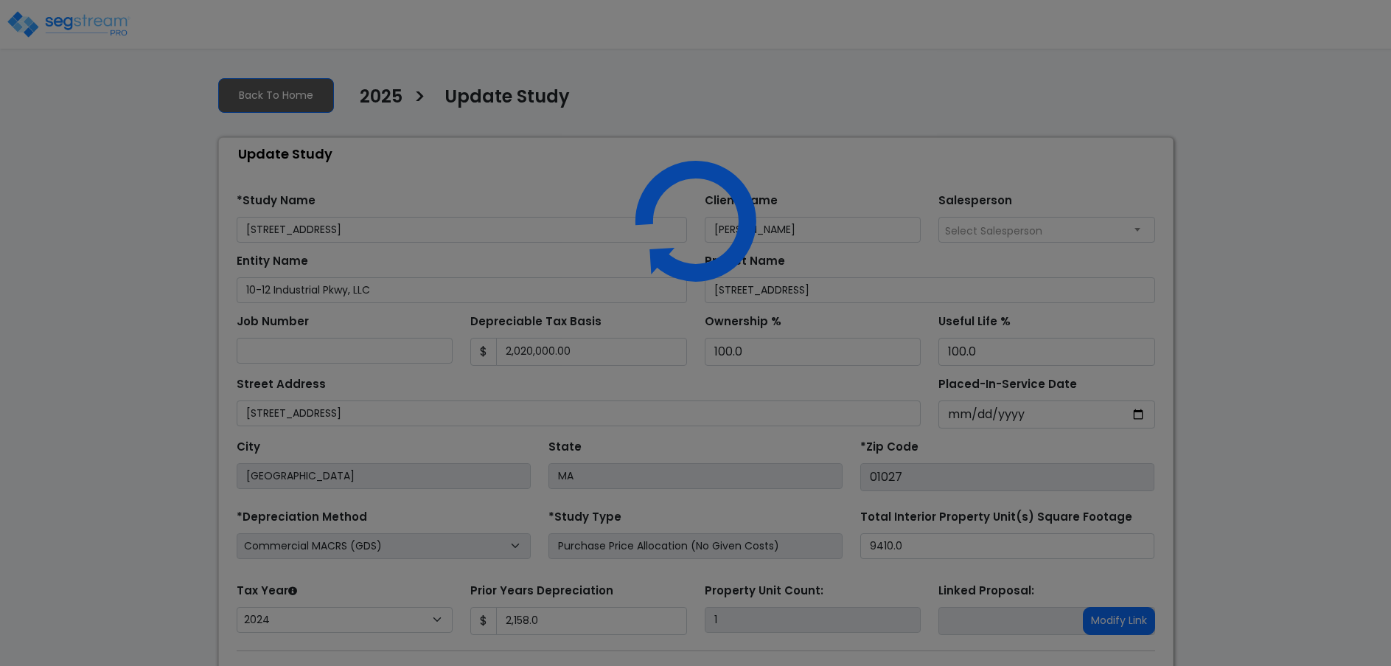
select select "2024"
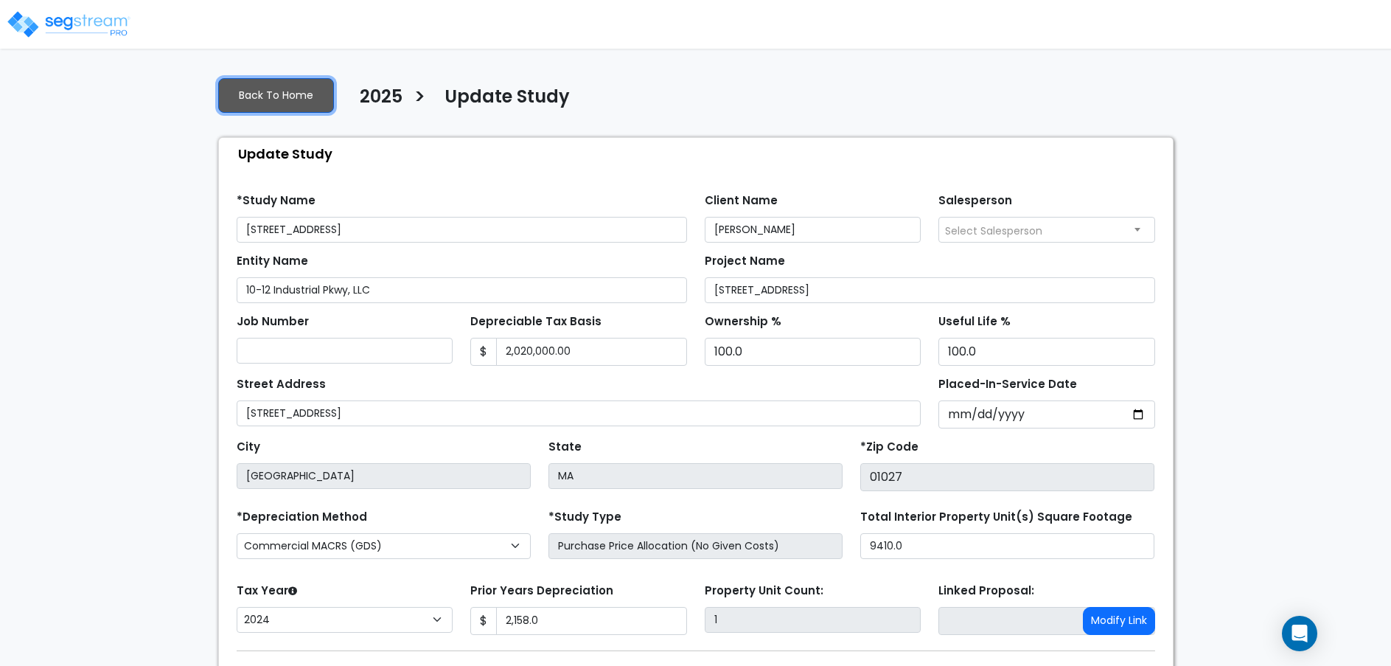
click at [284, 91] on link "Back To Home" at bounding box center [276, 95] width 116 height 35
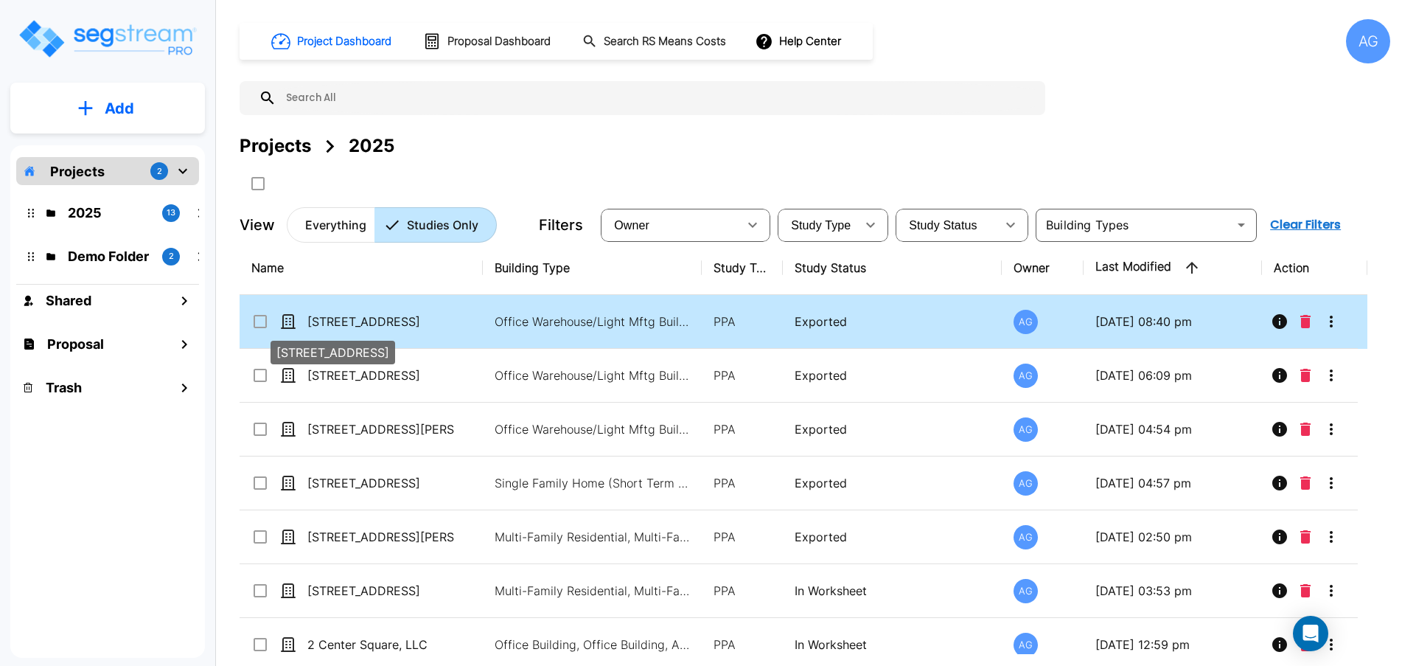
click at [364, 324] on p "[STREET_ADDRESS]" at bounding box center [380, 322] width 147 height 18
checkbox input "true"
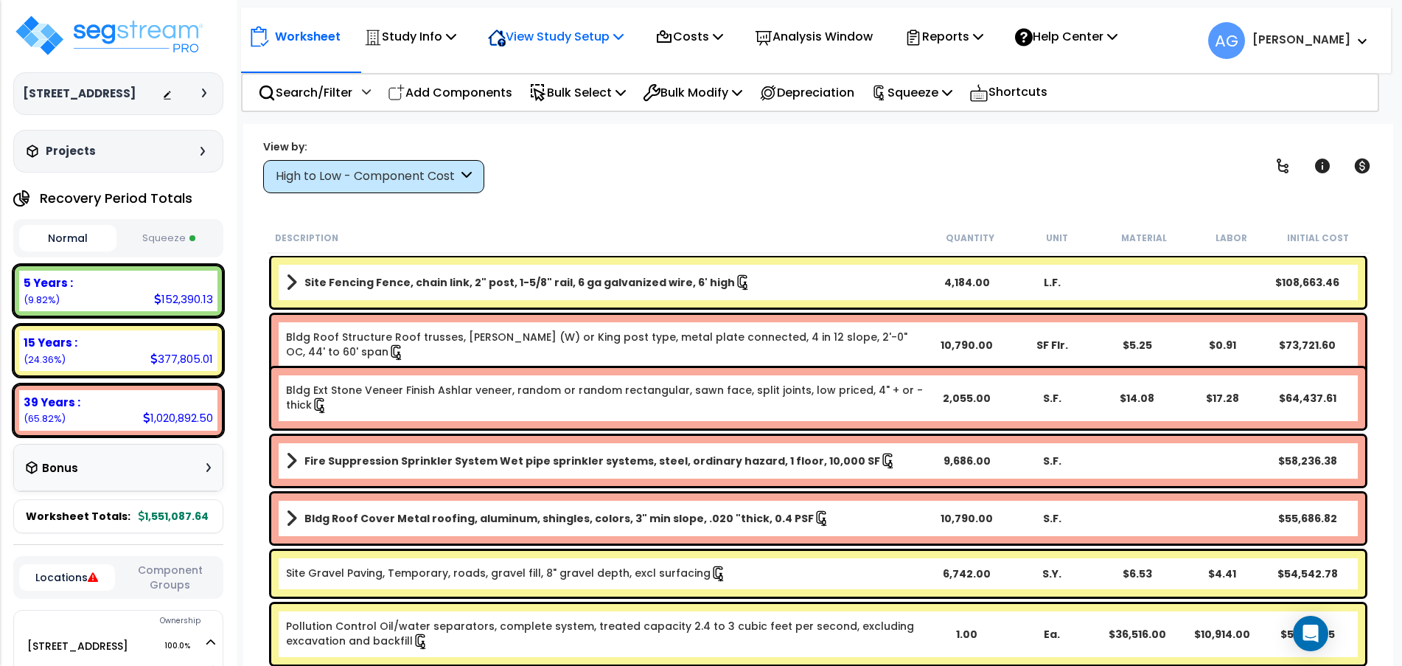
click at [582, 38] on p "View Study Setup" at bounding box center [556, 37] width 136 height 20
click at [549, 103] on link "View Questionnaire" at bounding box center [554, 100] width 146 height 29
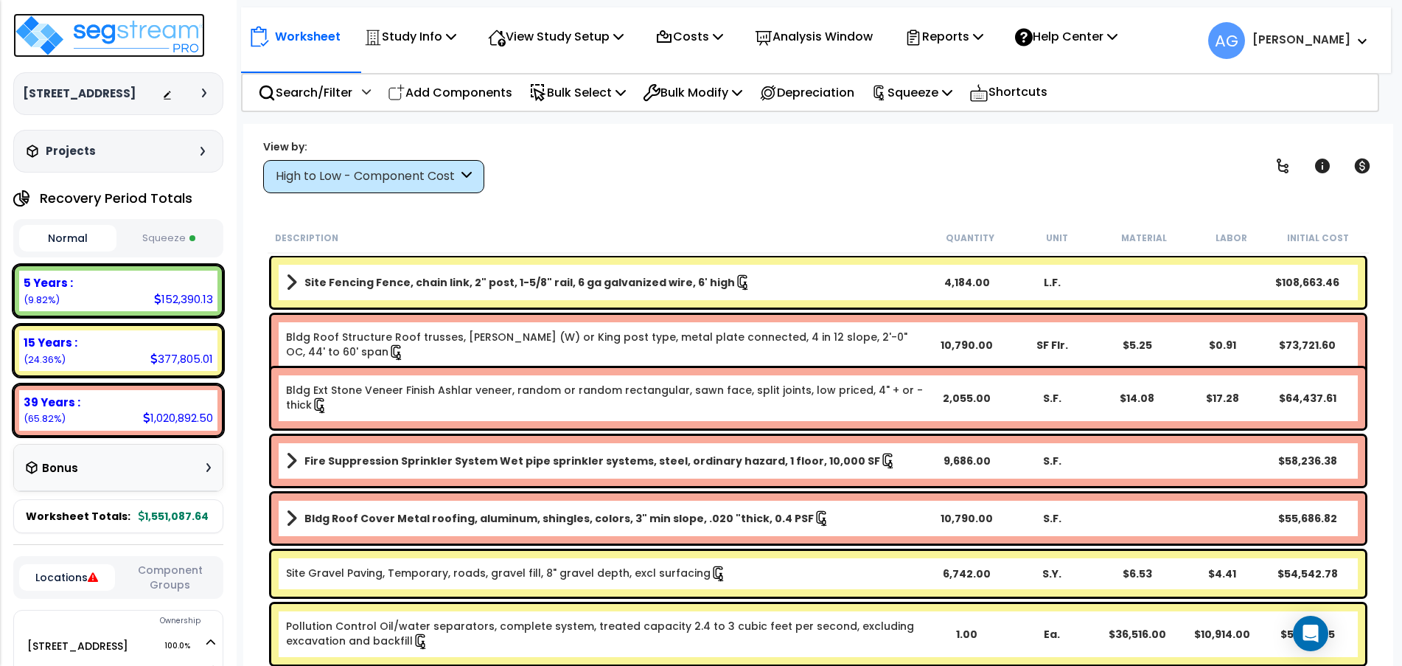
click at [44, 29] on img at bounding box center [109, 35] width 192 height 44
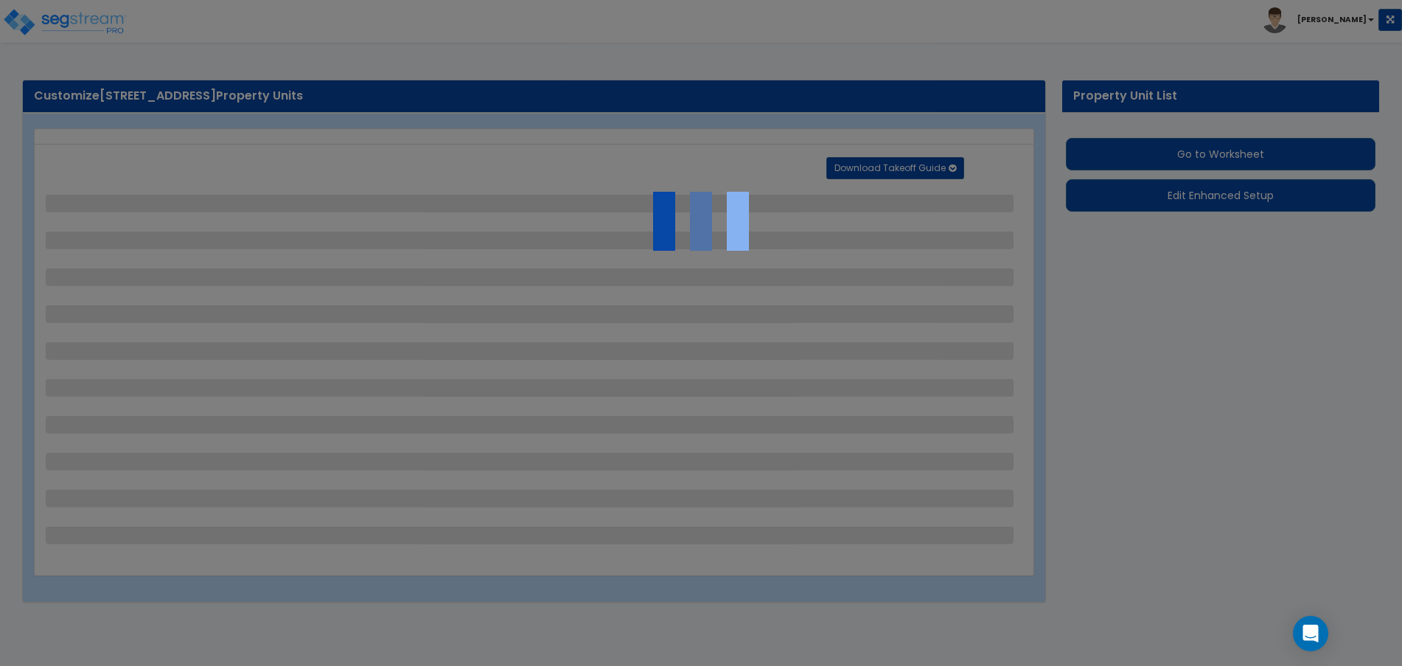
select select "2"
select select "1"
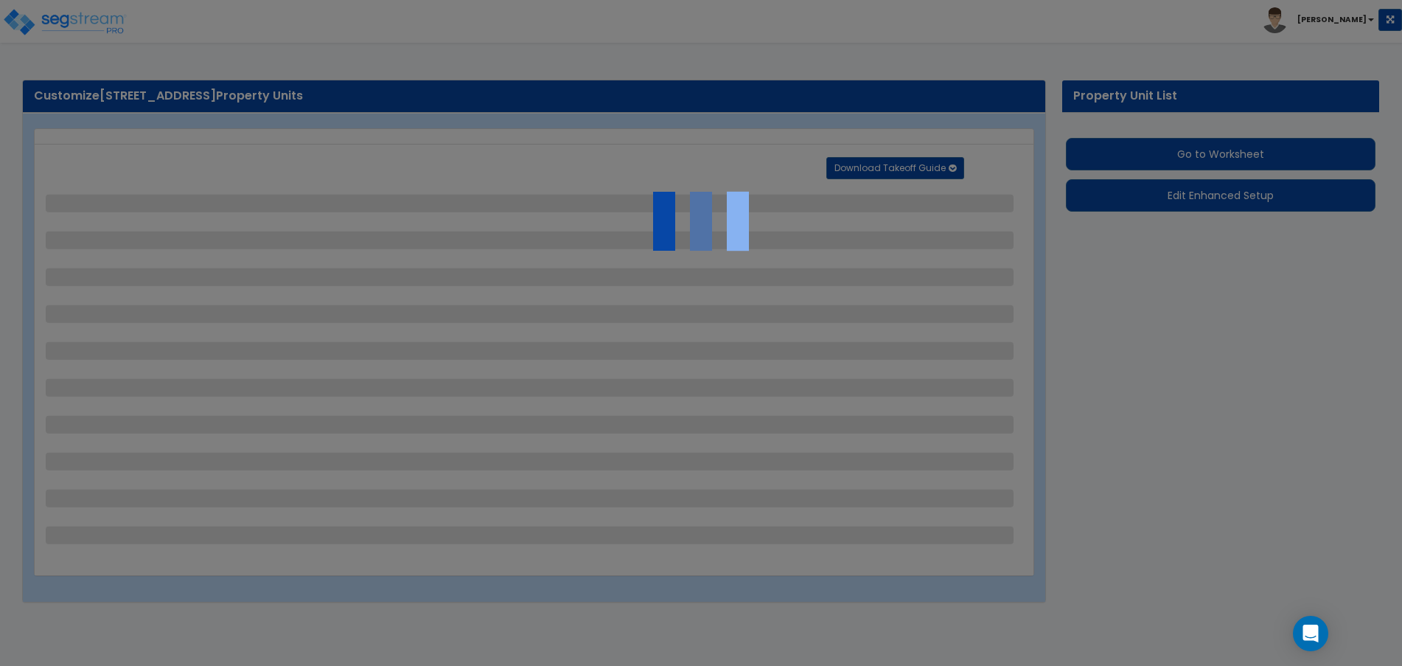
select select "4"
select select "1"
select select "2"
select select "1"
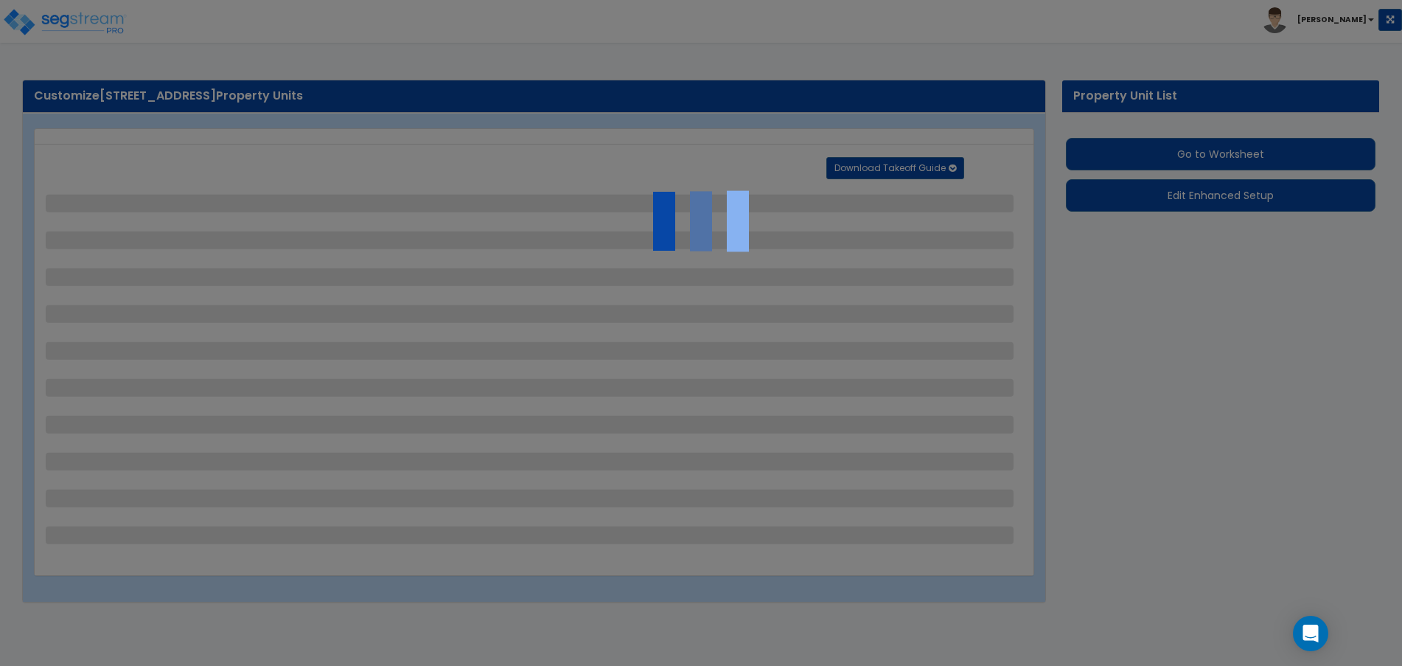
select select "2"
select select "4"
select select "2"
select select "3"
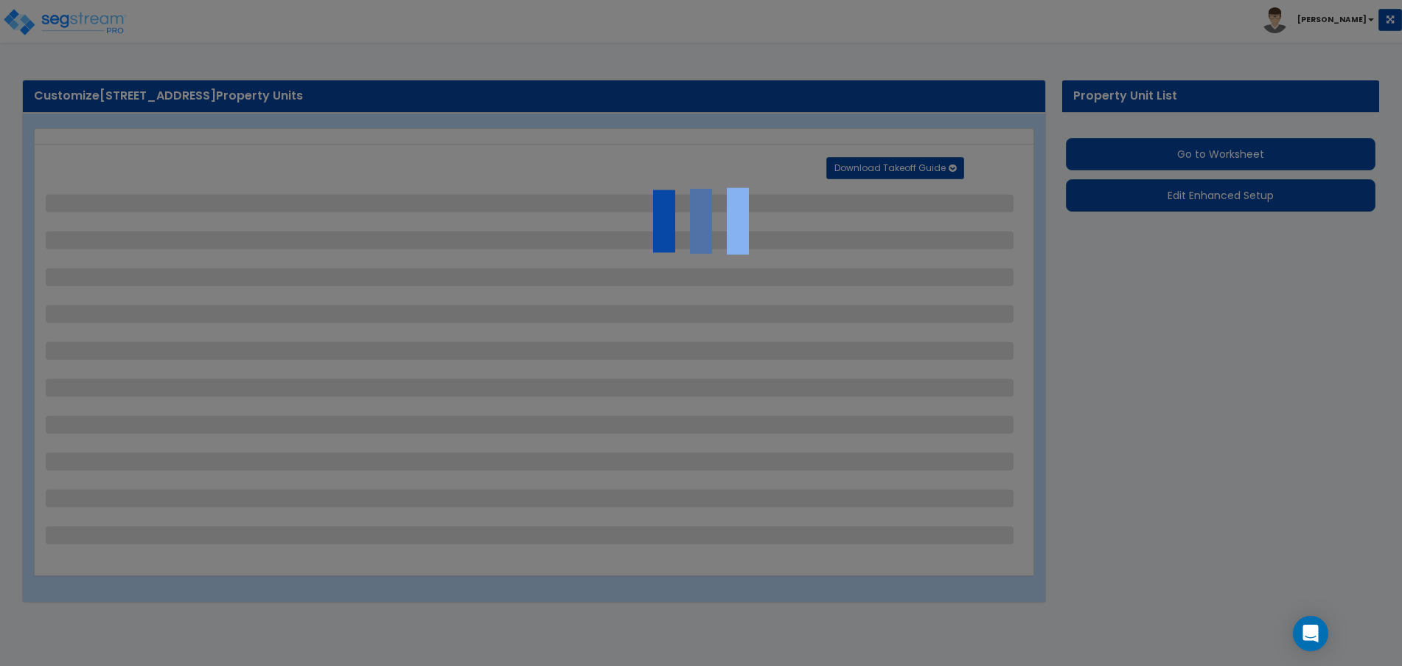
select select "3"
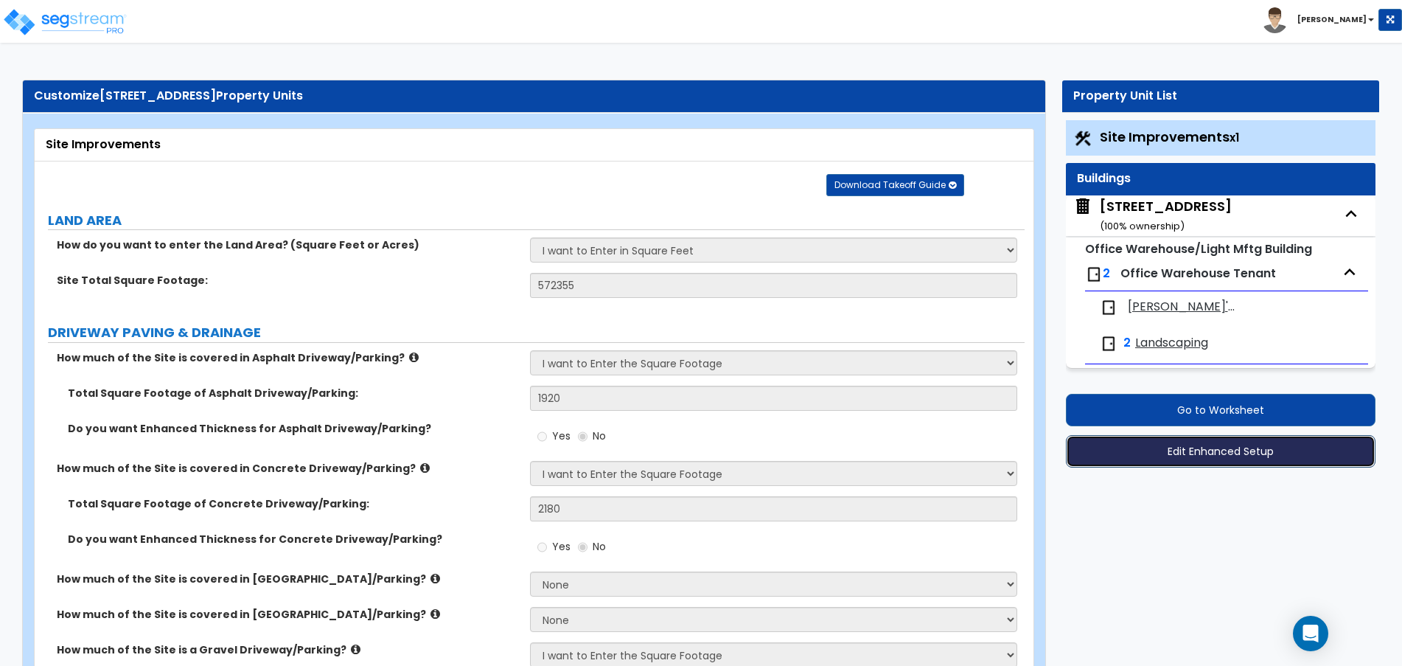
click at [1201, 453] on button "Edit Enhanced Setup" at bounding box center [1221, 451] width 310 height 32
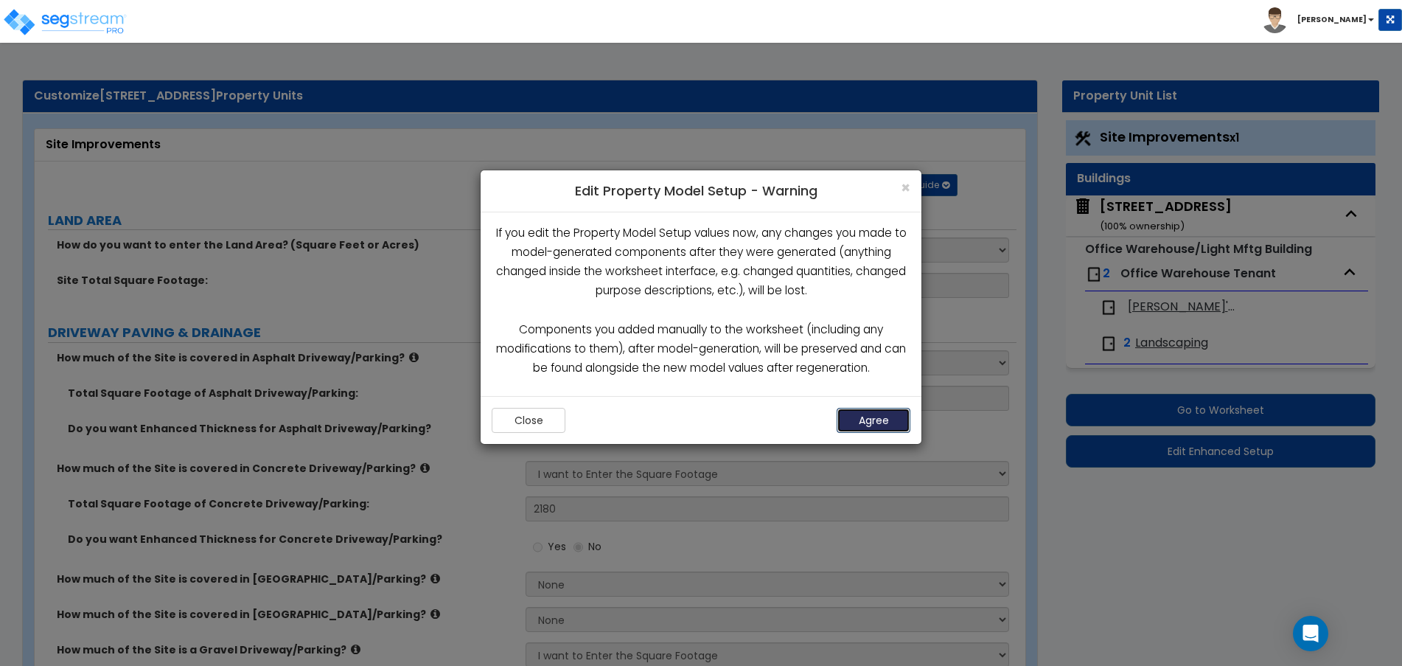
click at [864, 417] on button "Agree" at bounding box center [874, 420] width 74 height 25
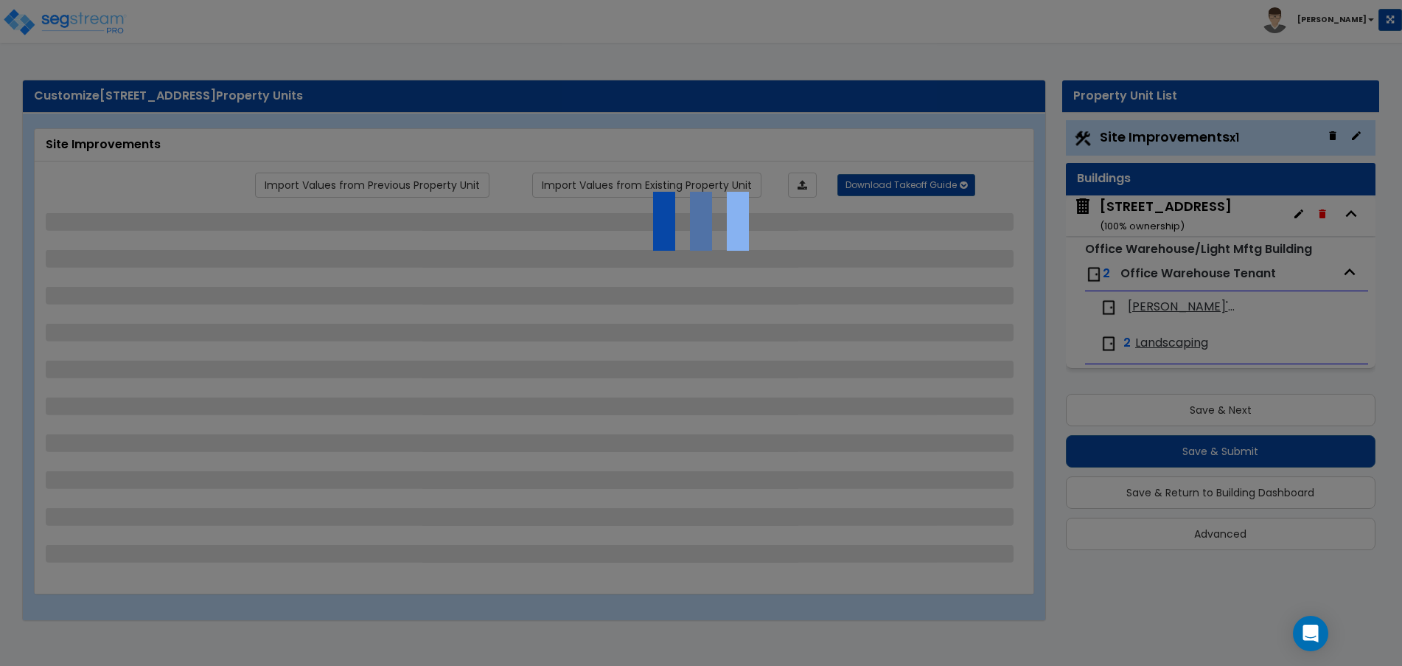
select select "2"
select select "1"
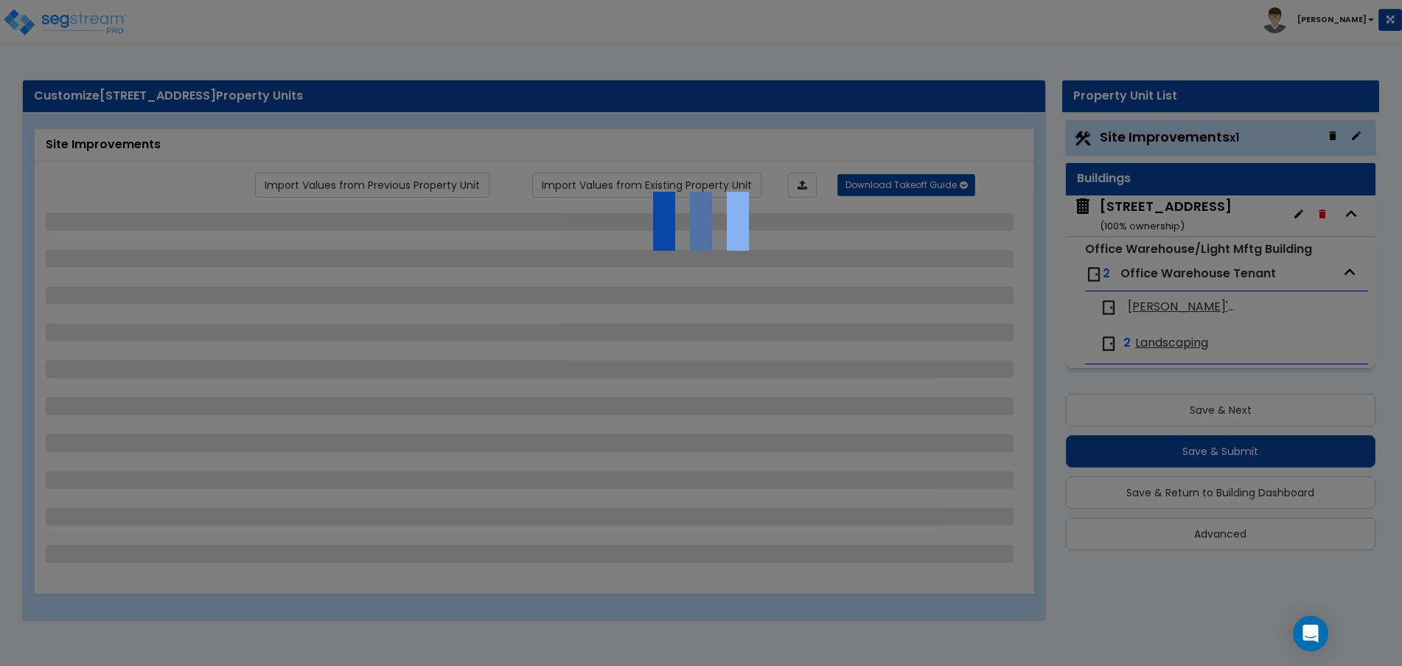
select select "4"
select select "1"
select select "2"
select select "1"
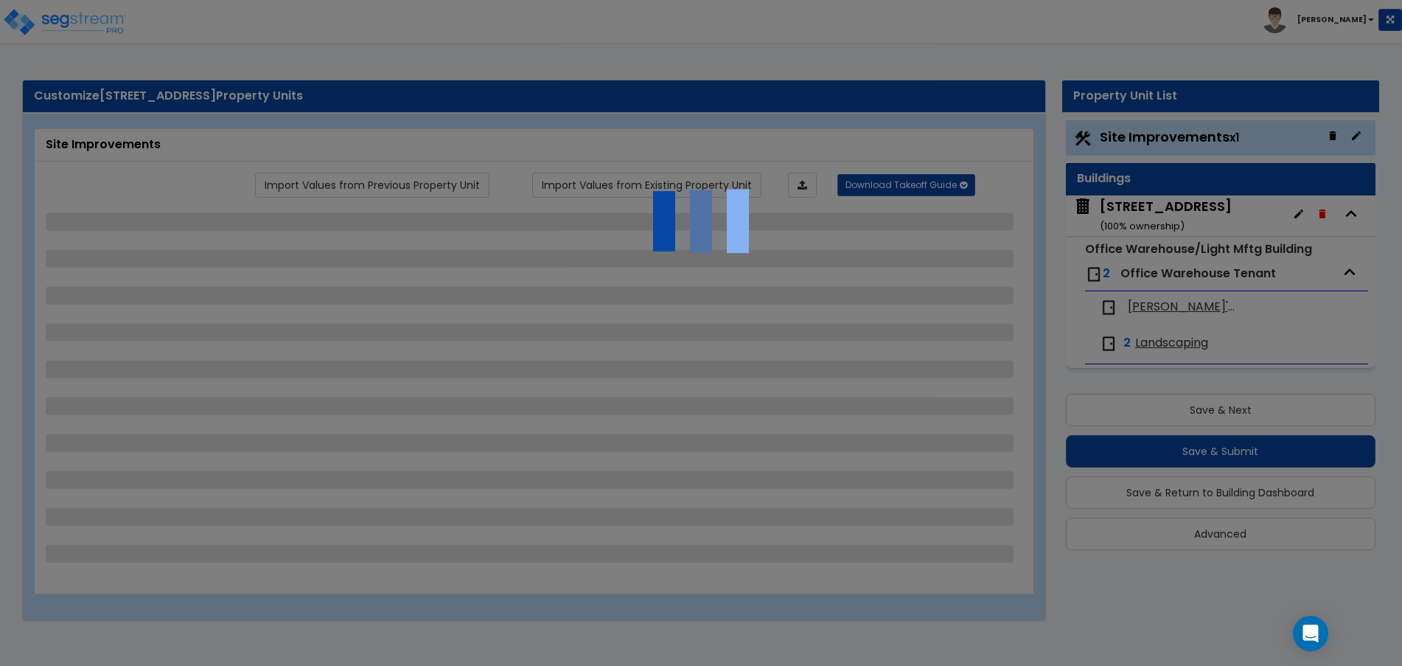
select select "2"
select select "4"
select select "2"
select select "3"
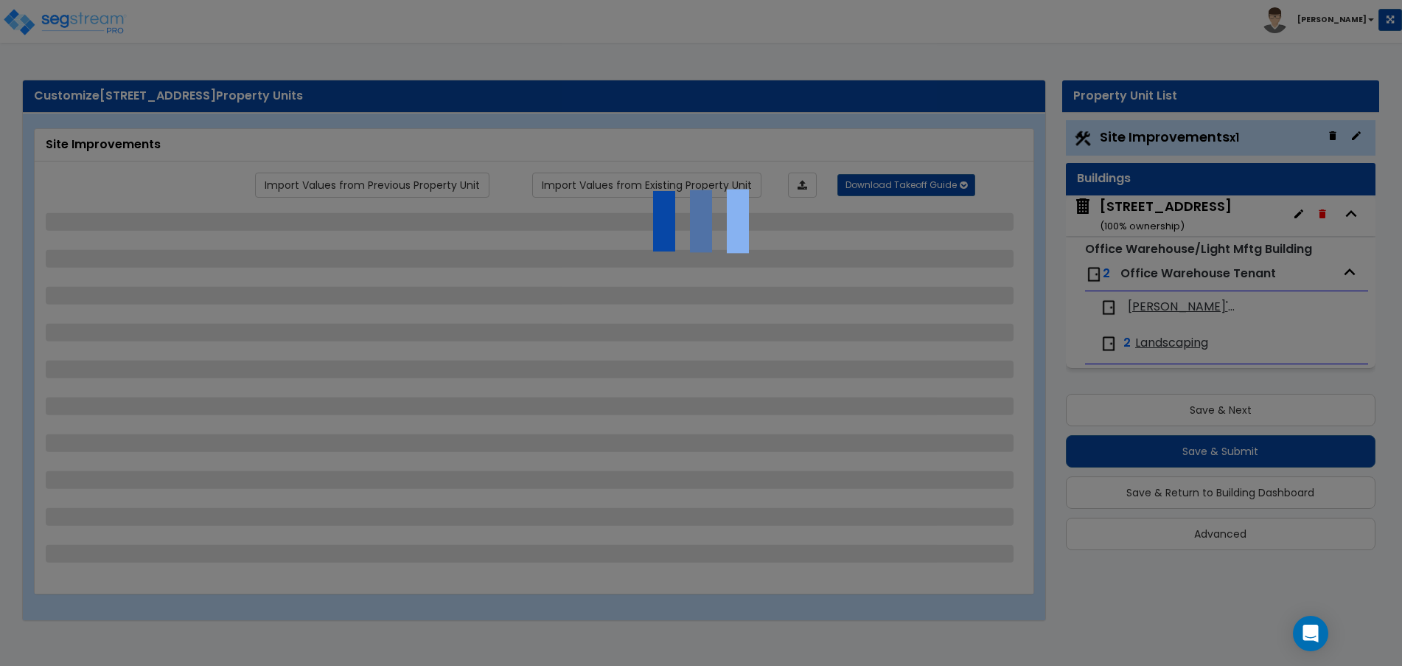
select select "3"
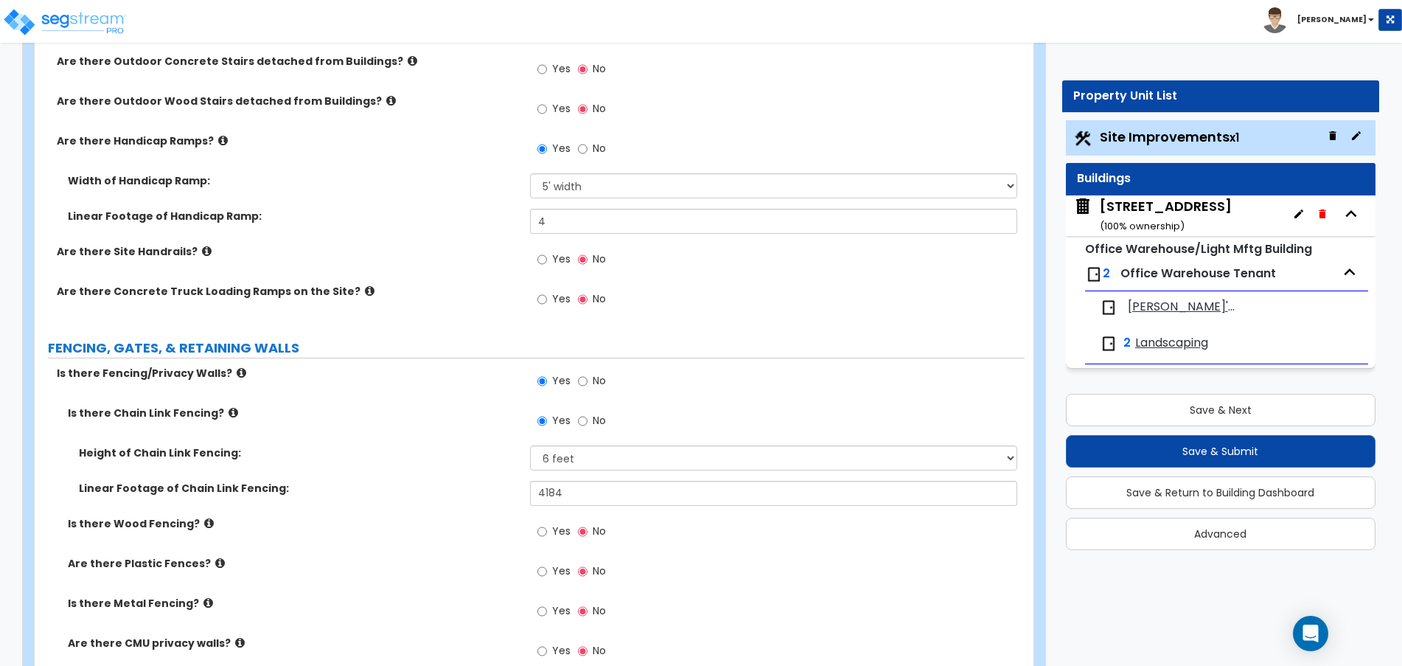
scroll to position [1930, 0]
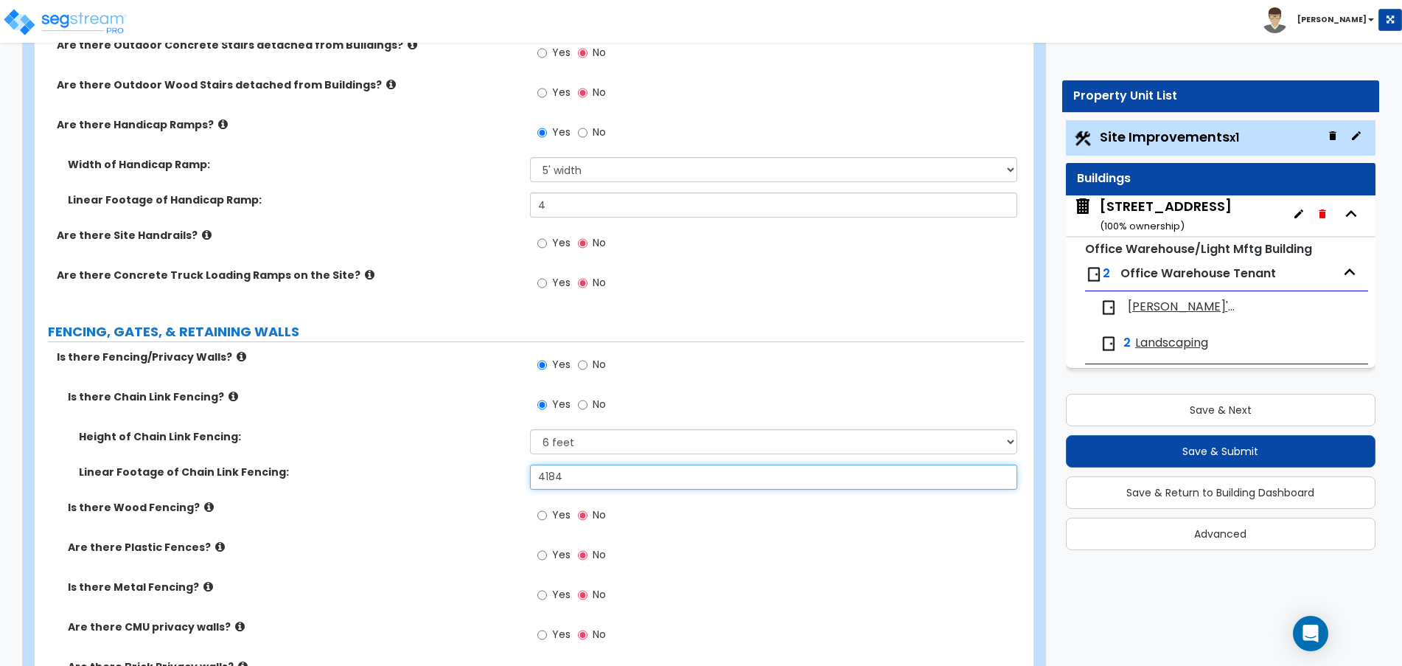
drag, startPoint x: 573, startPoint y: 484, endPoint x: 488, endPoint y: 474, distance: 85.3
click at [488, 474] on div "Linear Footage of Chain Link Fencing: 4184" at bounding box center [530, 481] width 990 height 35
type input "1,050"
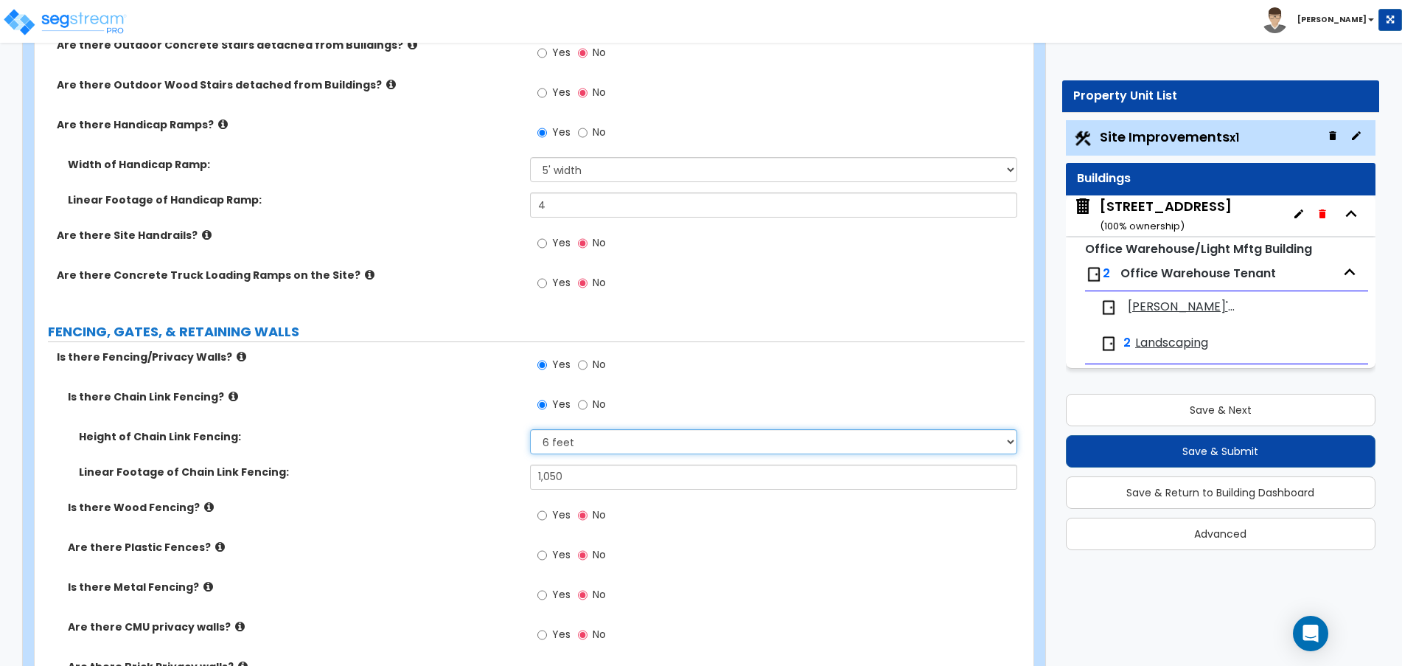
click at [570, 436] on select "Please Choose One 3 feet 4 feet 5 feet 6 feet 10 feet 12 feet" at bounding box center [774, 441] width 488 height 25
click at [530, 429] on select "Please Choose One 3 feet 4 feet 5 feet 6 feet 10 feet 12 feet" at bounding box center [774, 441] width 488 height 25
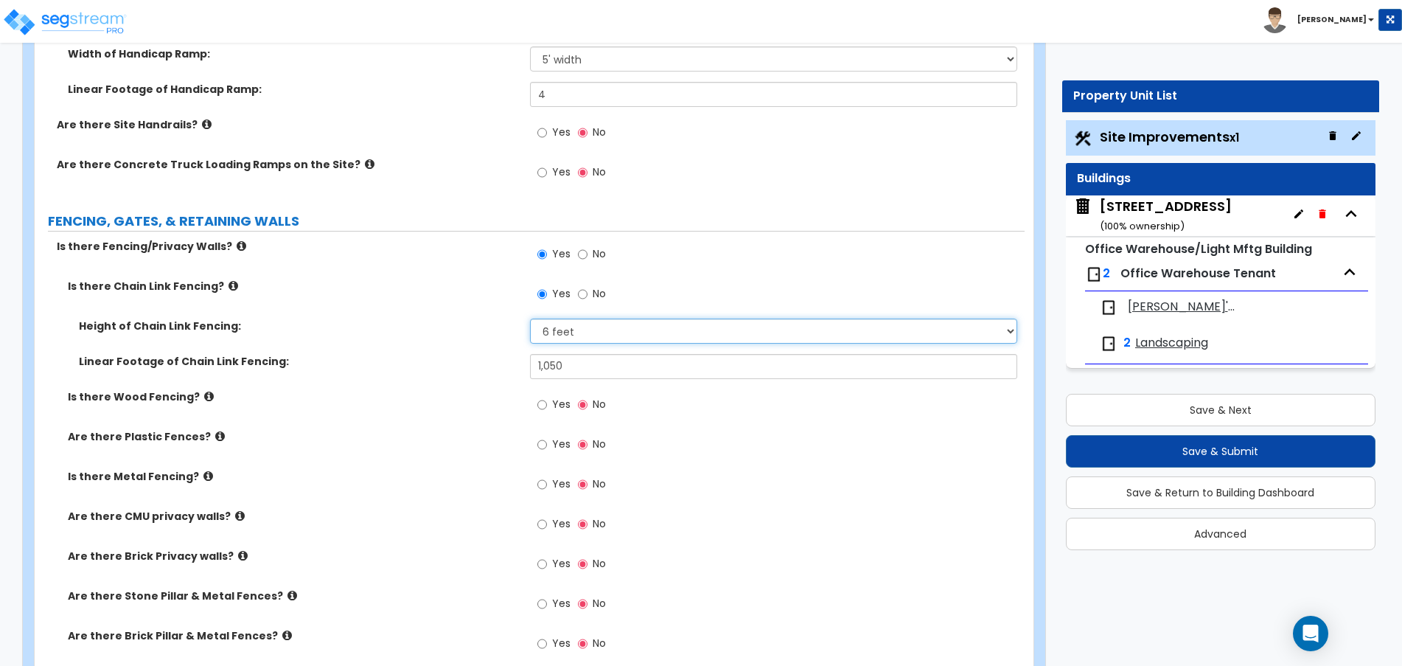
scroll to position [2043, 0]
click at [559, 330] on select "Please Choose One 3 feet 4 feet 5 feet 6 feet 10 feet 12 feet" at bounding box center [774, 328] width 488 height 25
select select "5"
click at [530, 316] on select "Please Choose One 3 feet 4 feet 5 feet 6 feet 10 feet 12 feet" at bounding box center [774, 328] width 488 height 25
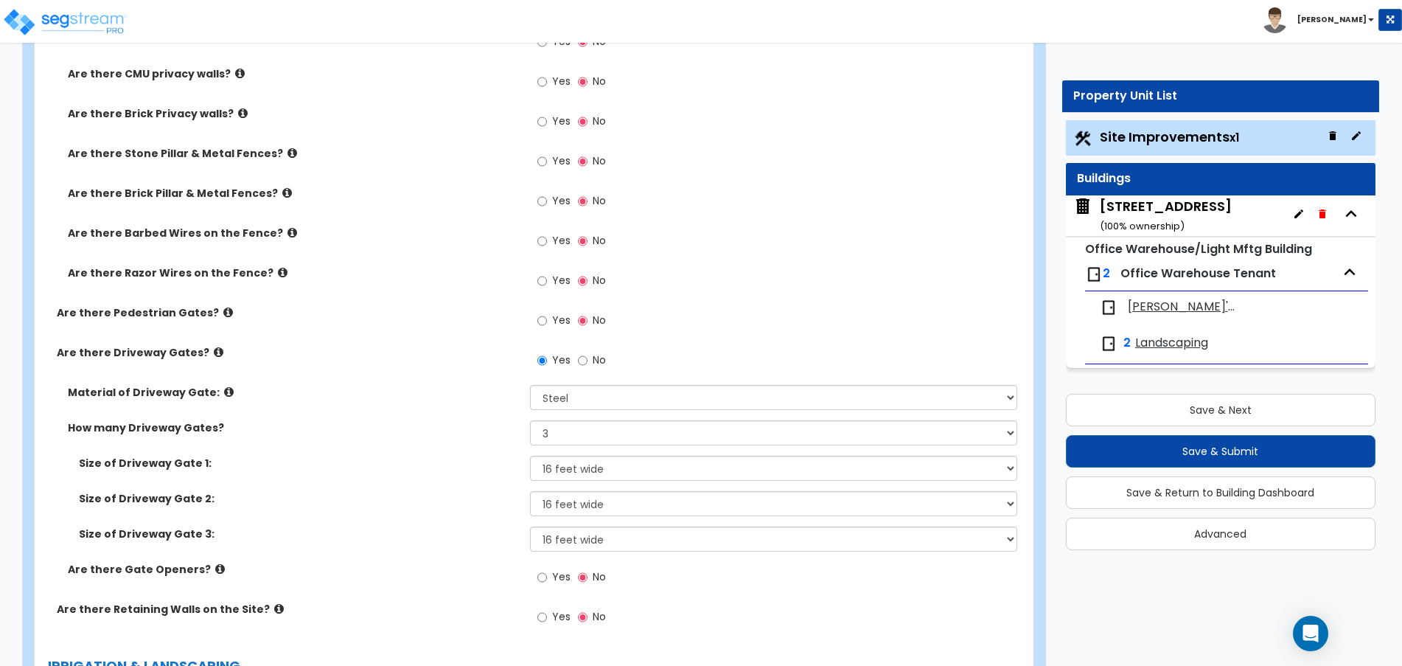
scroll to position [2516, 0]
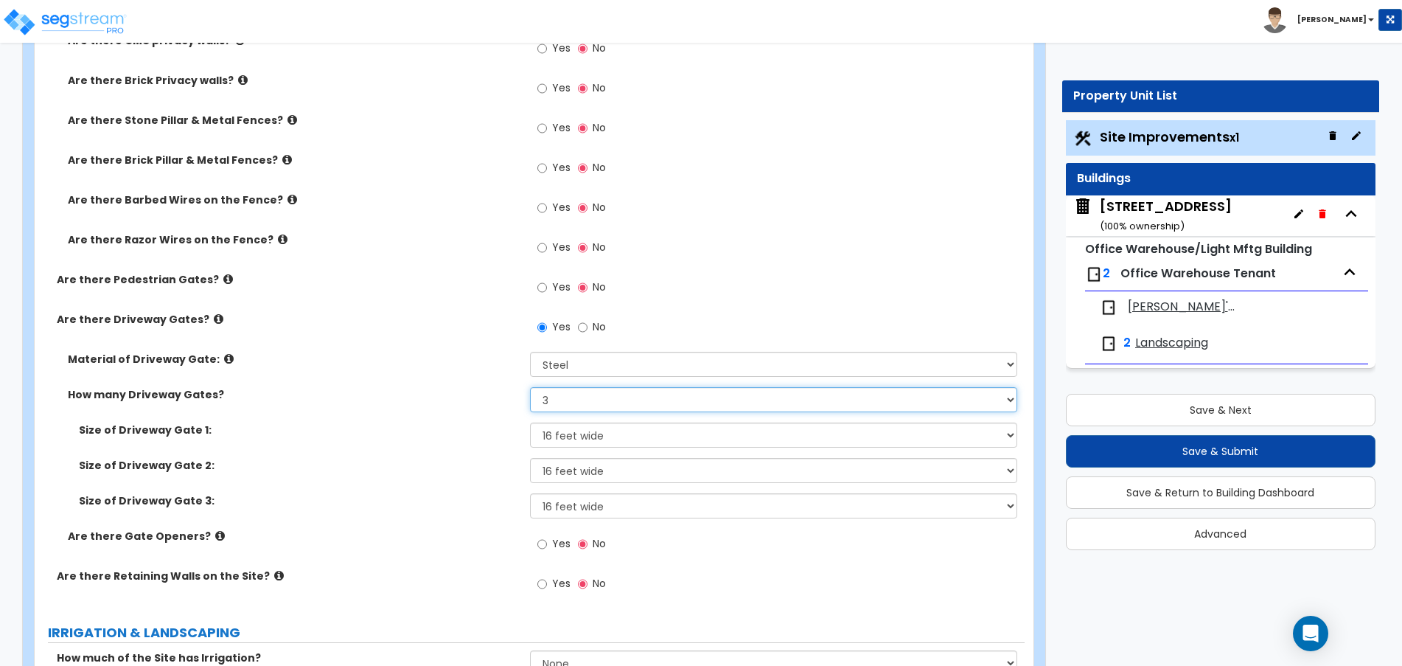
click at [564, 393] on select "Please Choose One 1 2 3" at bounding box center [774, 399] width 488 height 25
select select "2"
click at [530, 387] on select "Please Choose One 1 2 3" at bounding box center [774, 399] width 488 height 25
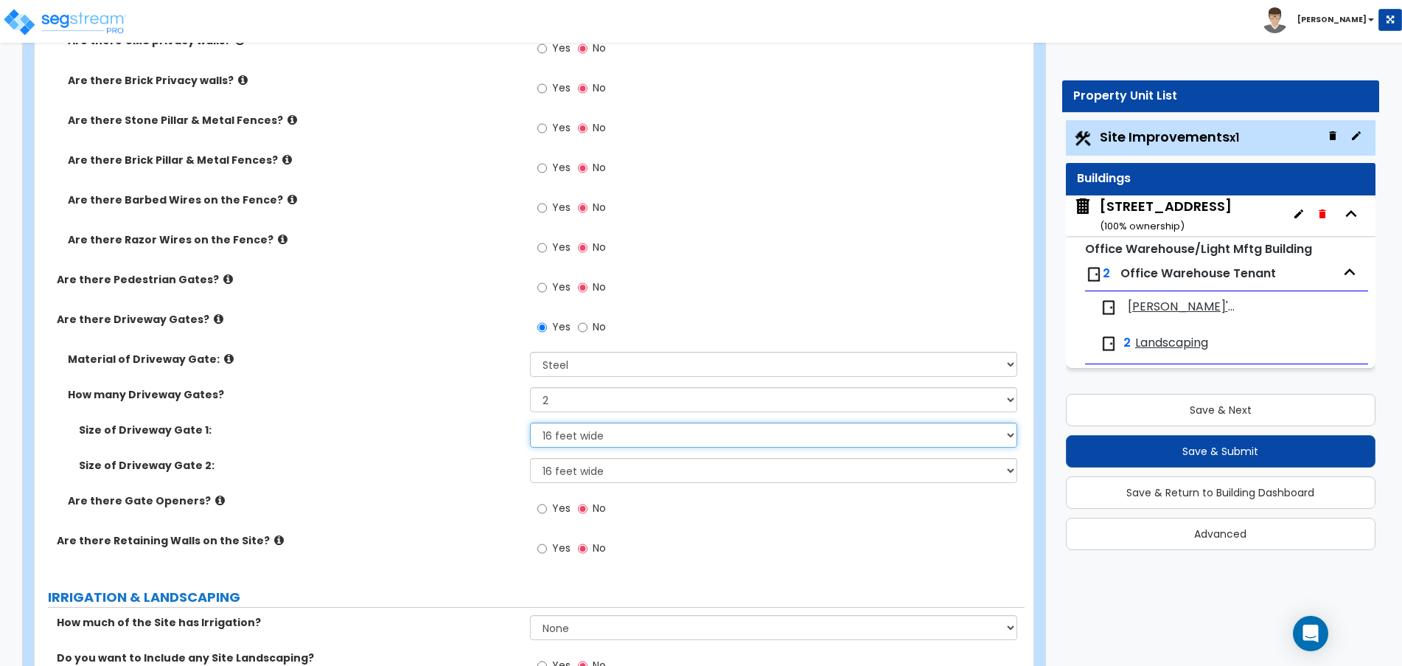
click at [559, 441] on select "Please Choose One 12 feet wide 14 feet wide 16 feet wide" at bounding box center [774, 434] width 488 height 25
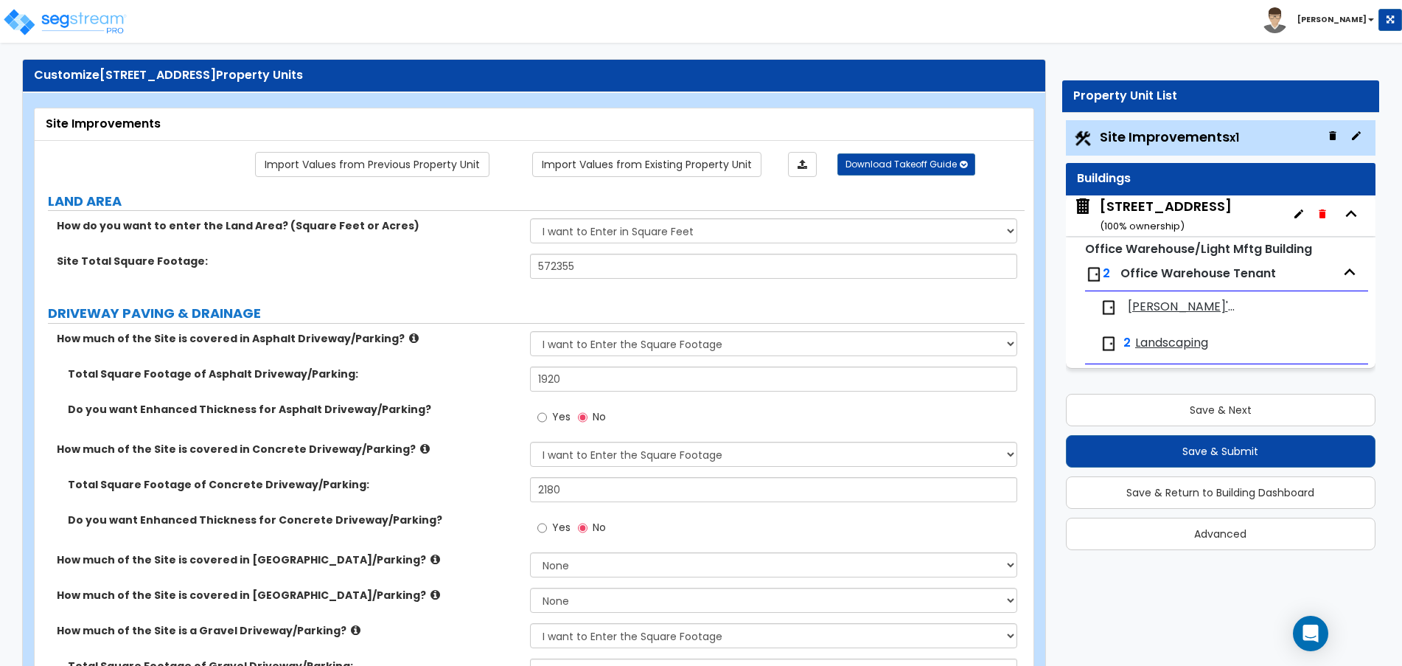
scroll to position [0, 0]
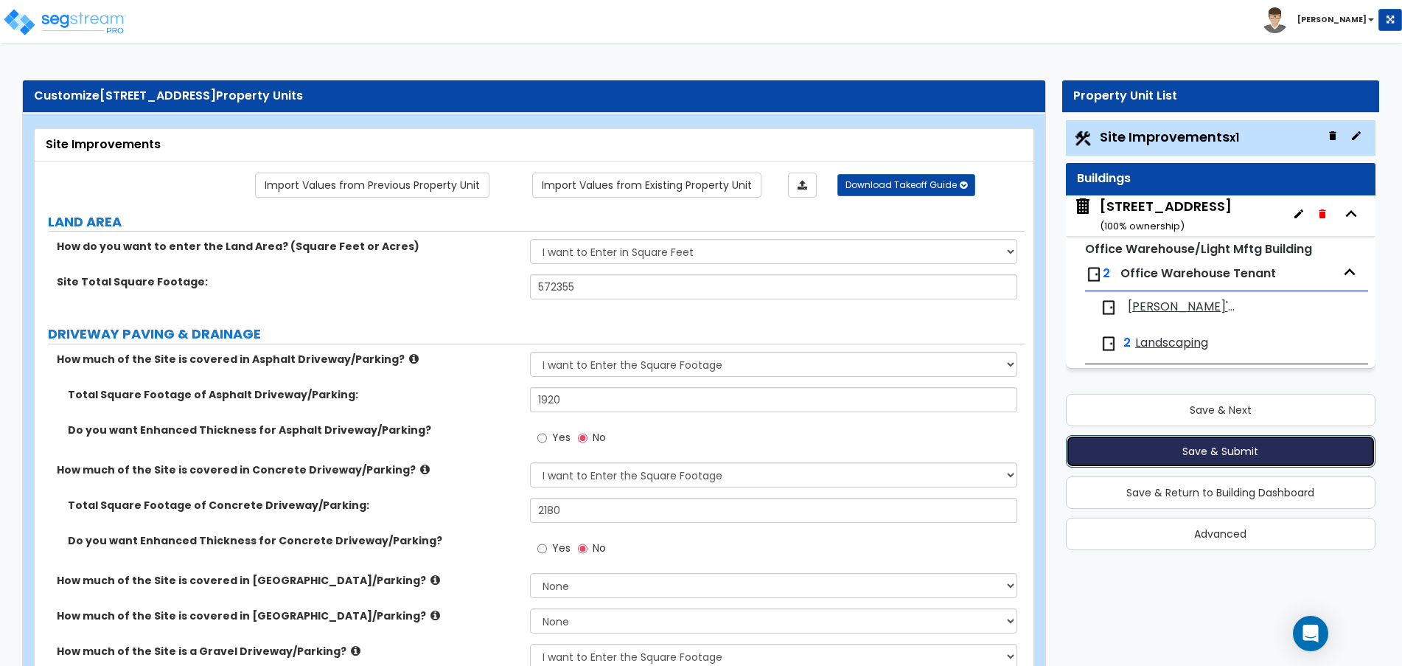
click at [1156, 446] on button "Save & Submit" at bounding box center [1221, 451] width 310 height 32
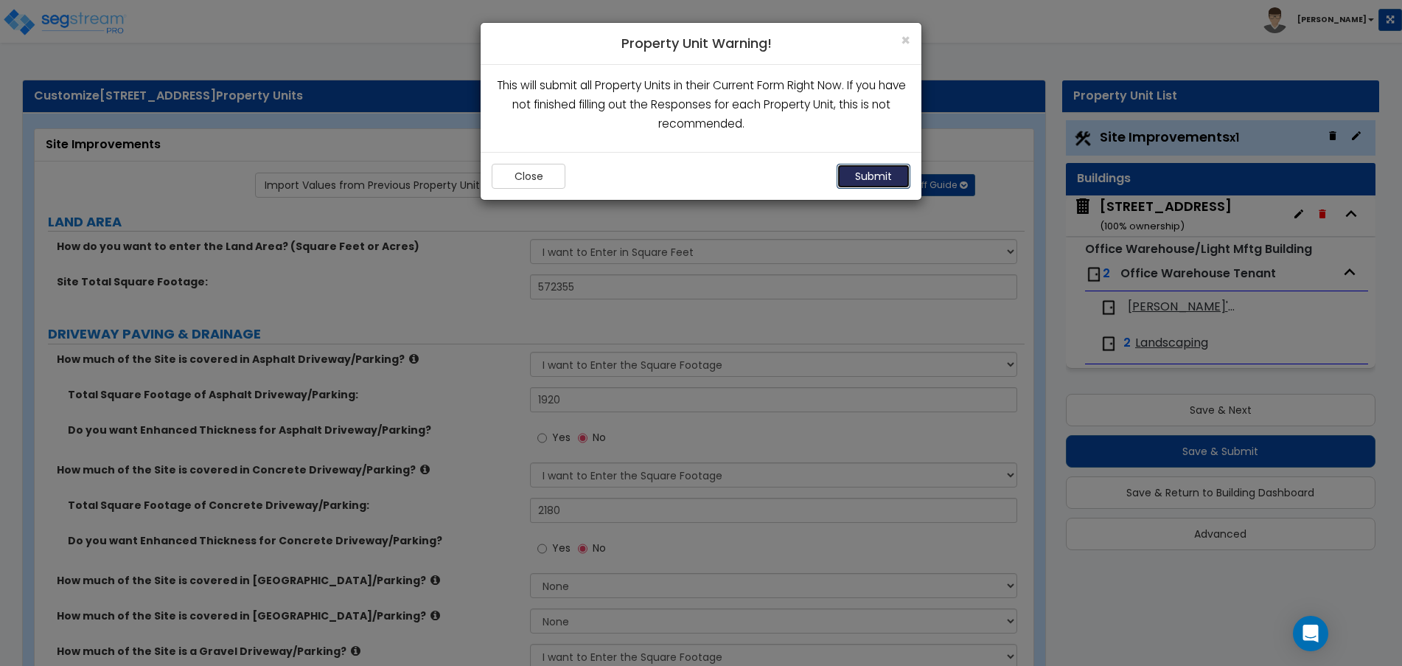
click at [871, 170] on button "Submit" at bounding box center [874, 176] width 74 height 25
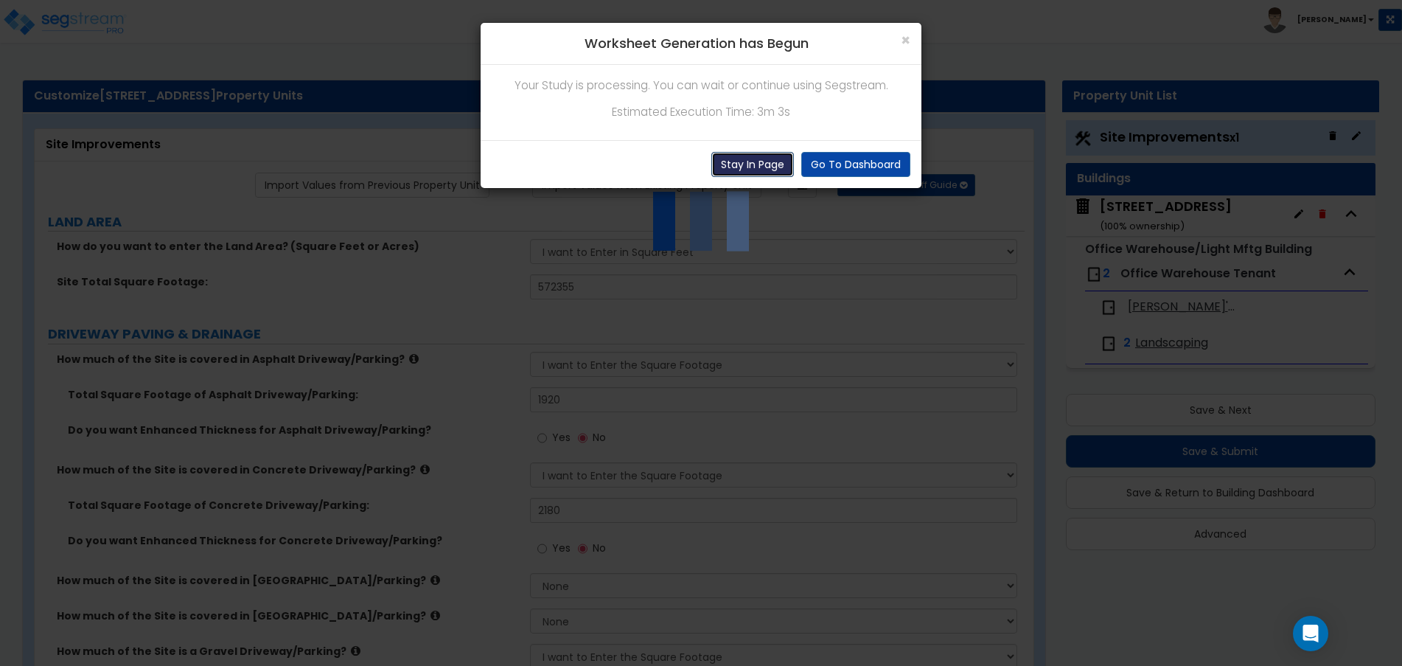
click at [748, 158] on button "Stay In Page" at bounding box center [752, 164] width 83 height 25
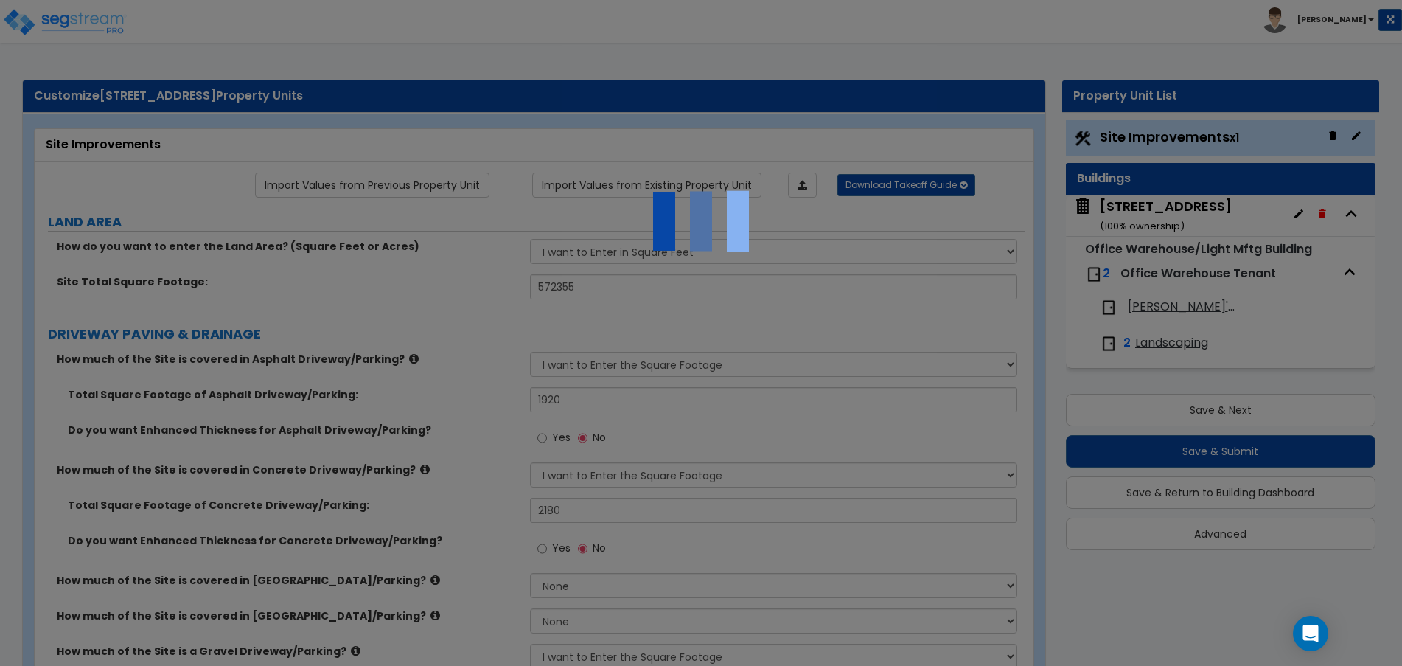
click at [39, 24] on div at bounding box center [701, 333] width 1402 height 666
click at [644, 242] on img at bounding box center [700, 220] width 147 height 147
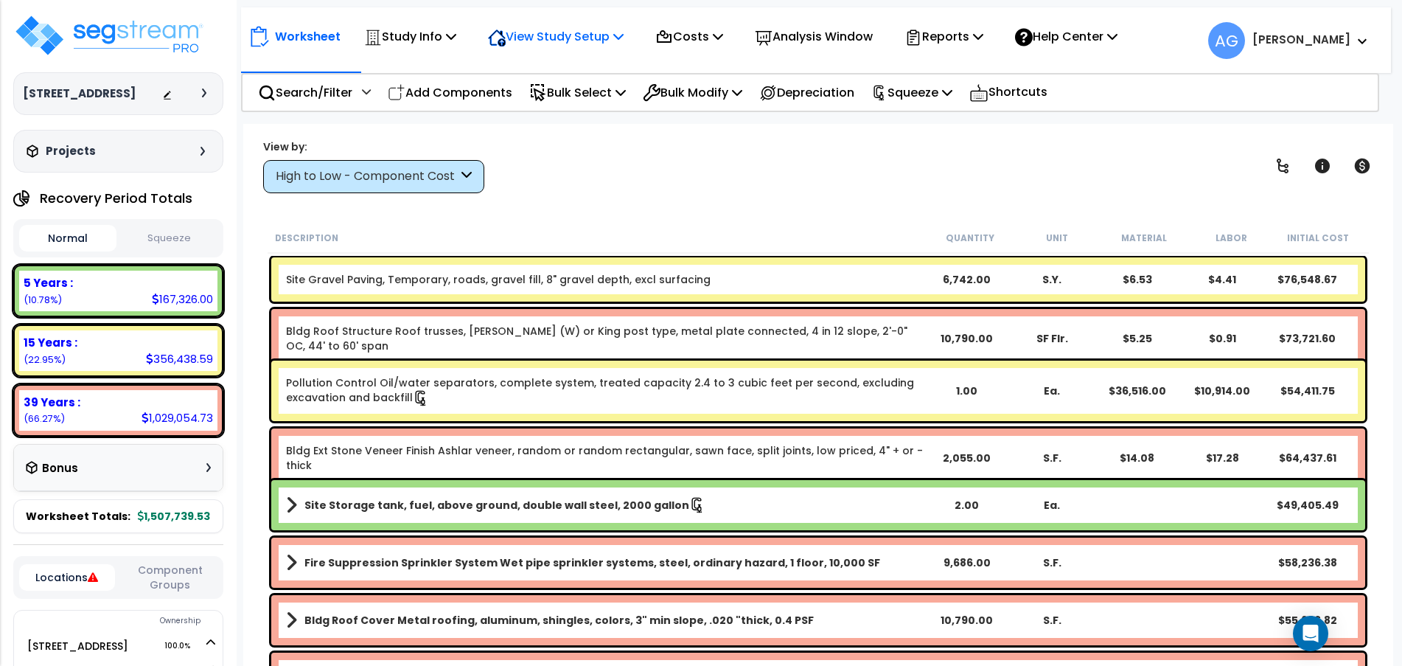
click at [618, 39] on p "View Study Setup" at bounding box center [556, 37] width 136 height 20
click at [581, 107] on link "View Questionnaire" at bounding box center [554, 100] width 146 height 29
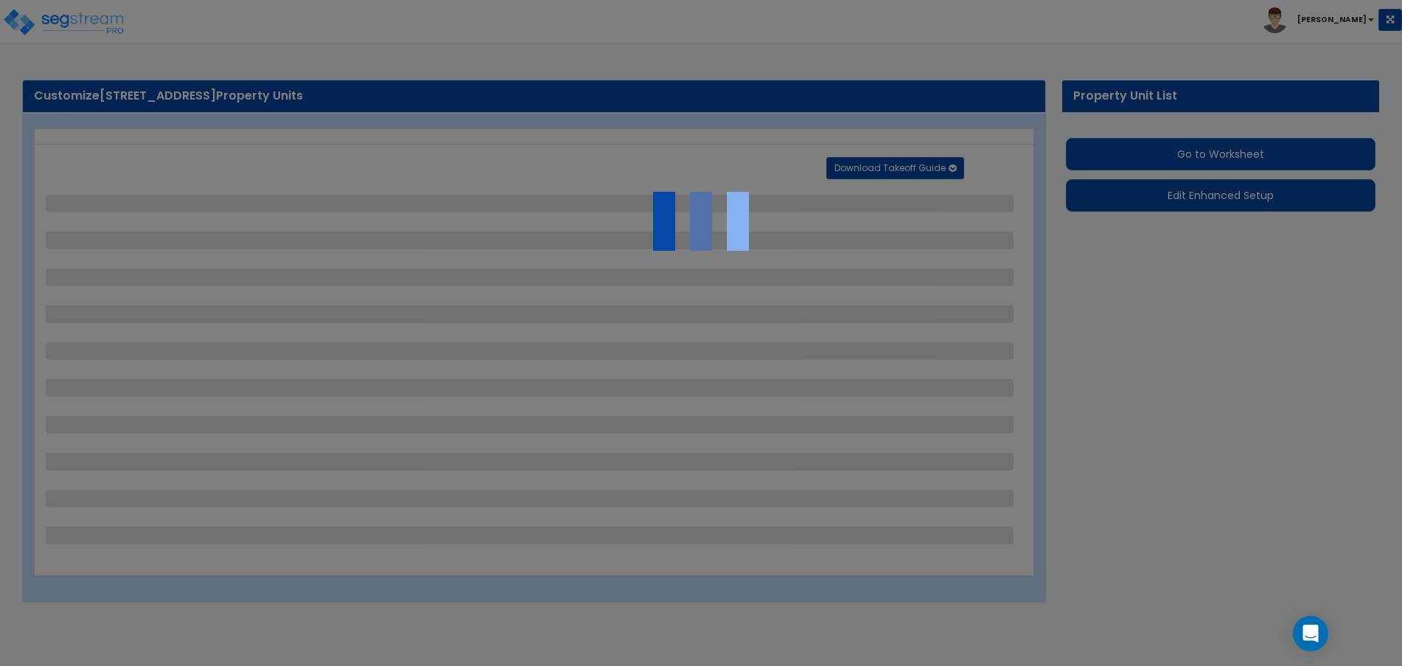
select select "2"
select select "1"
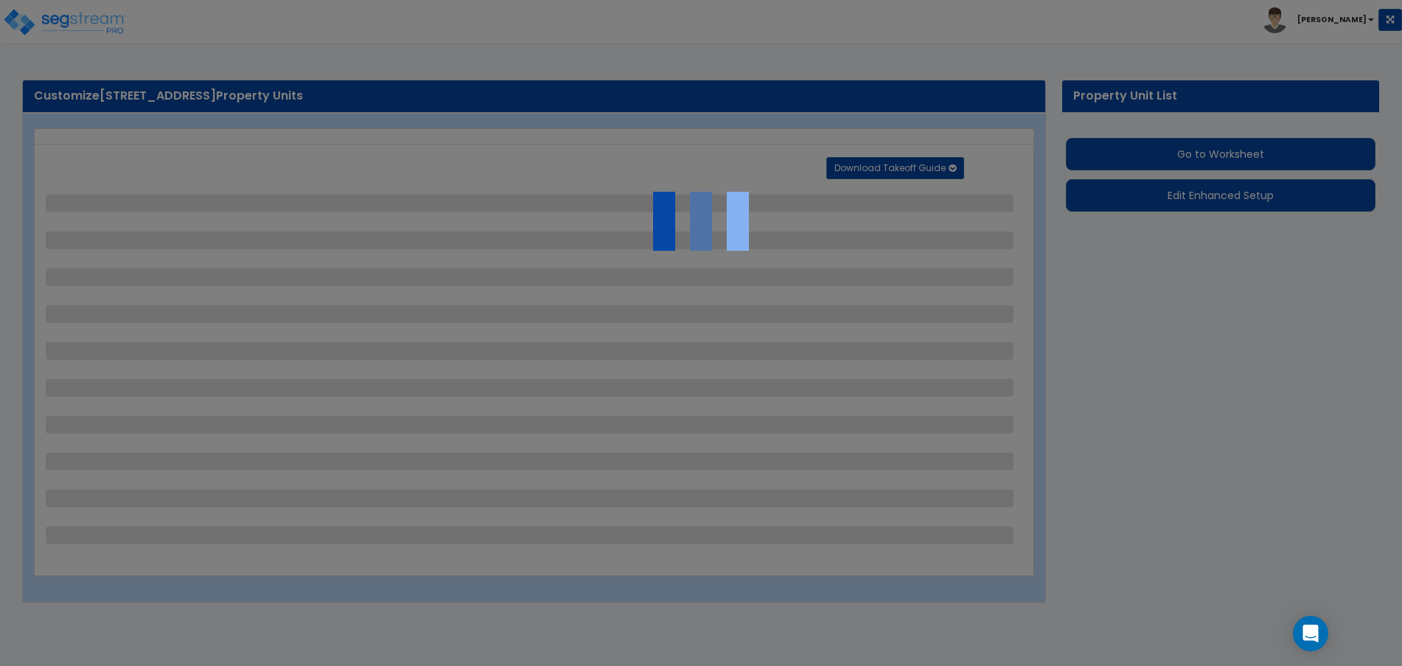
select select "4"
select select "1"
select select "2"
select select "1"
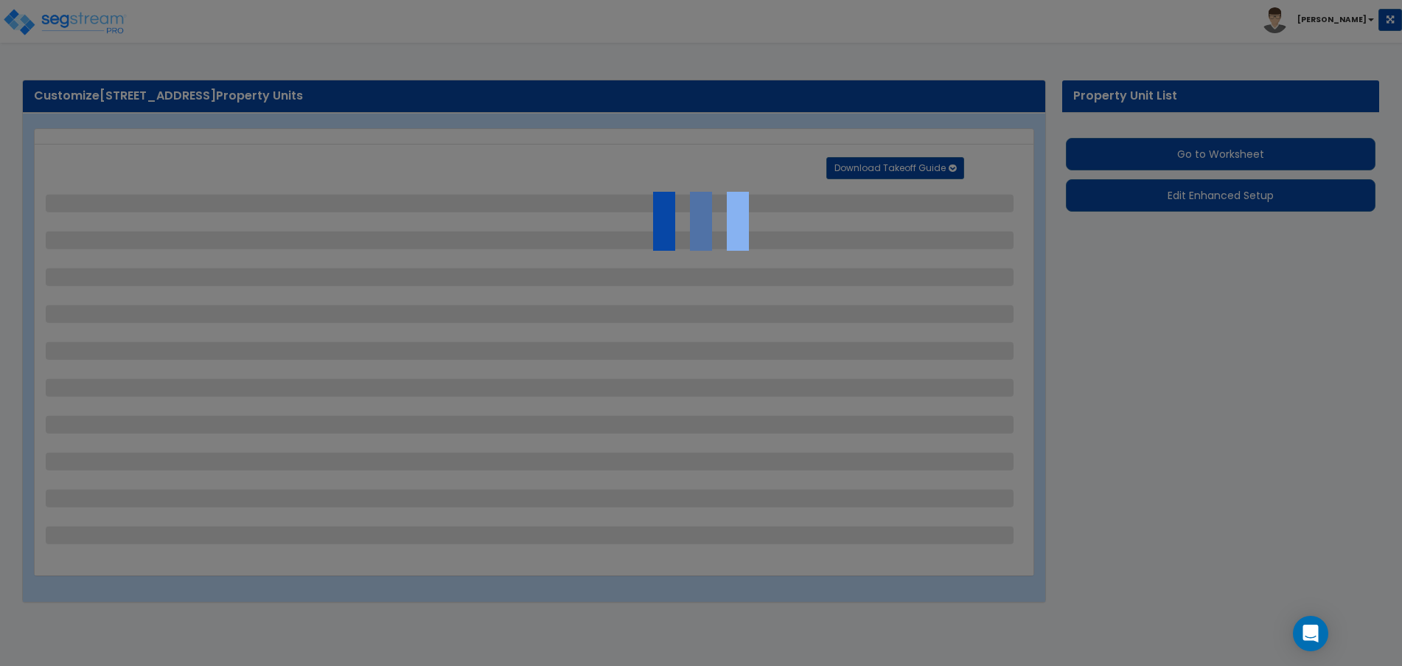
select select "2"
select select "5"
select select "2"
select select "3"
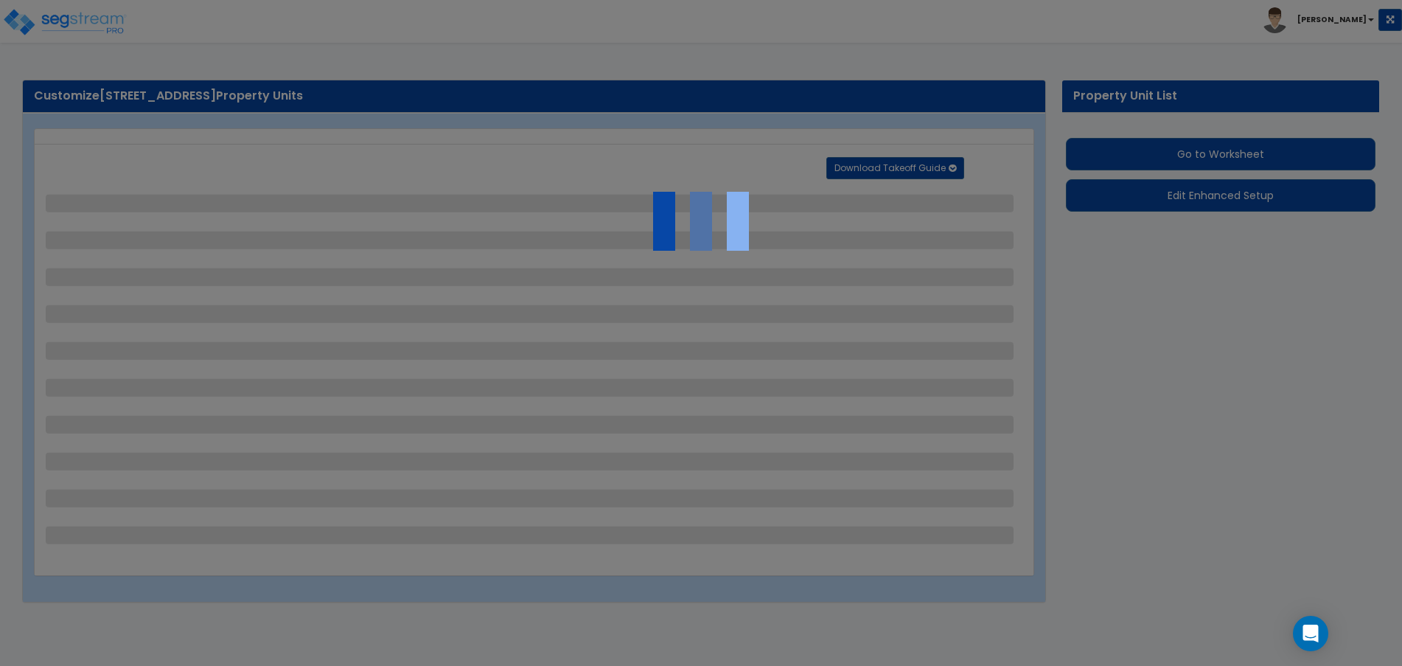
select select "3"
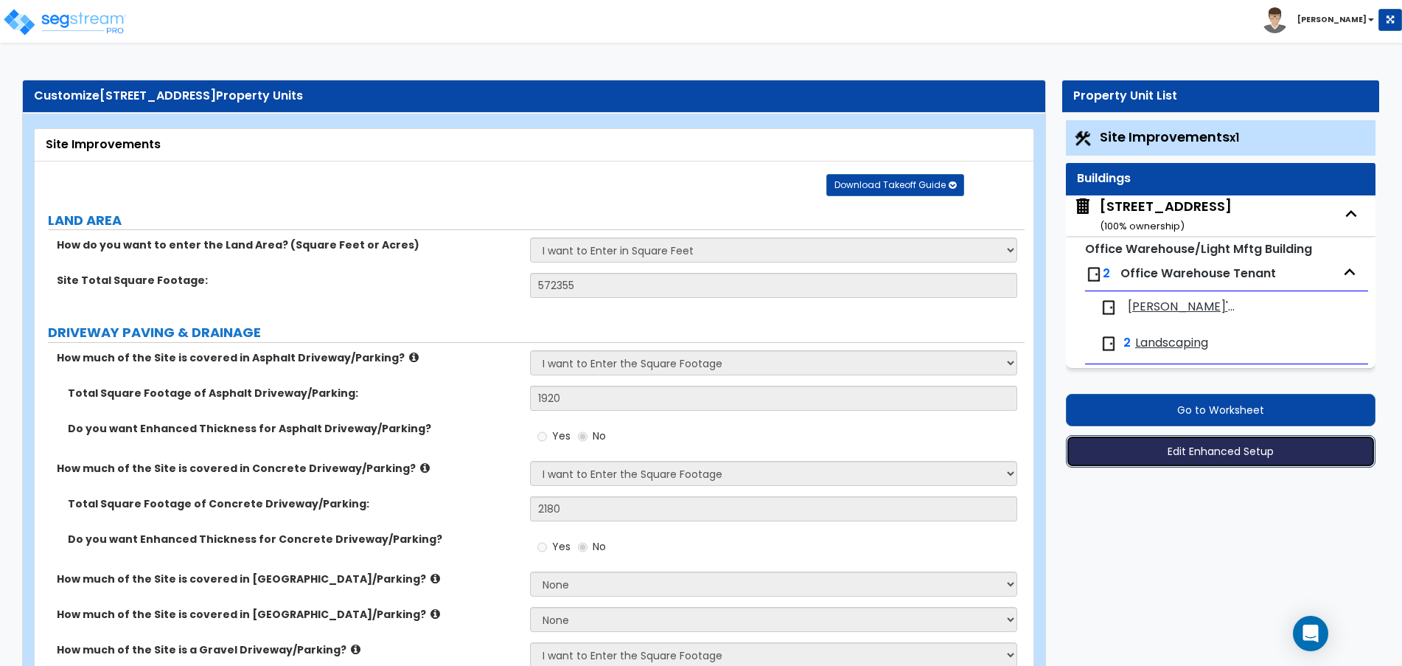
click at [1224, 448] on button "Edit Enhanced Setup" at bounding box center [1221, 451] width 310 height 32
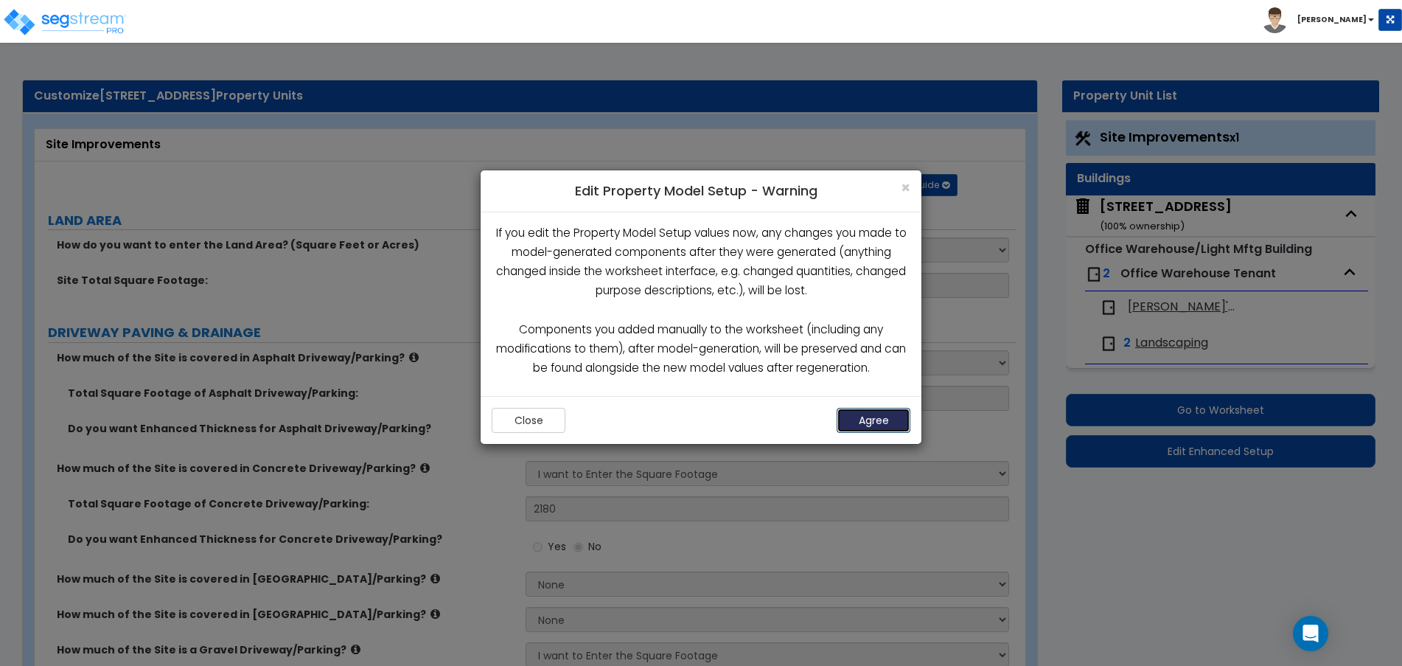
click at [863, 422] on button "Agree" at bounding box center [874, 420] width 74 height 25
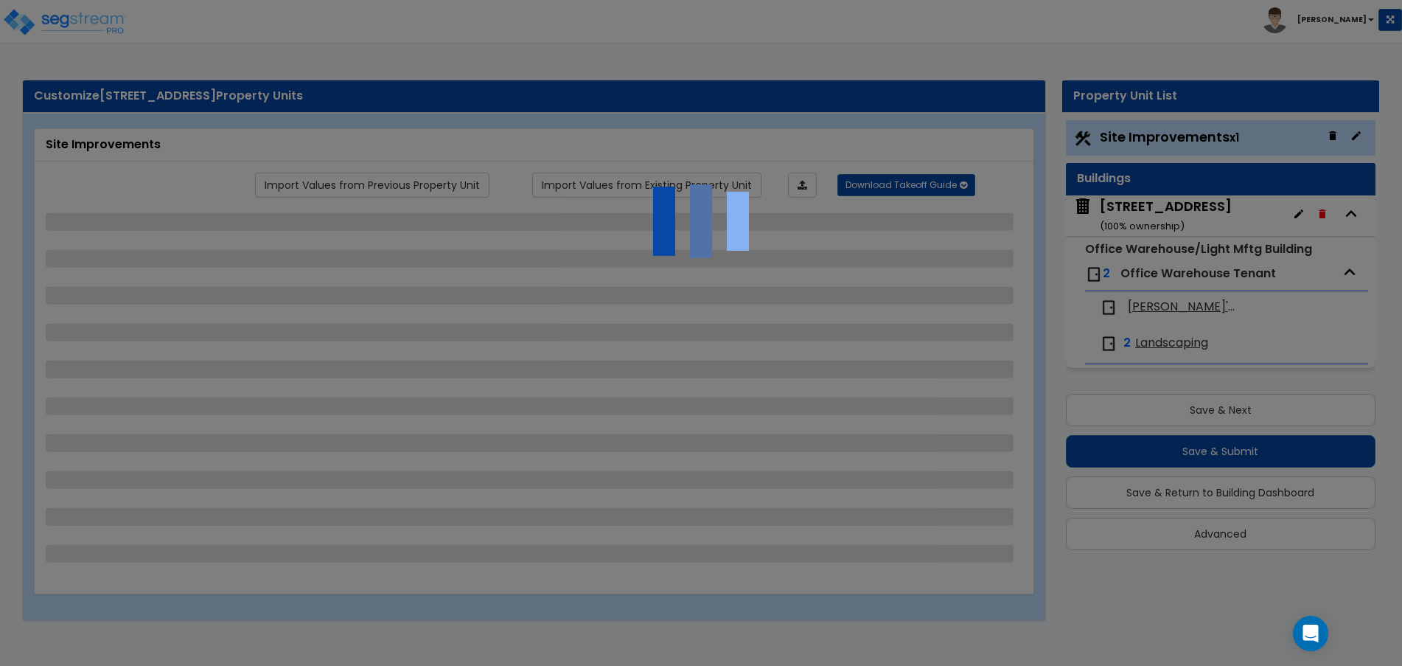
select select "2"
select select "1"
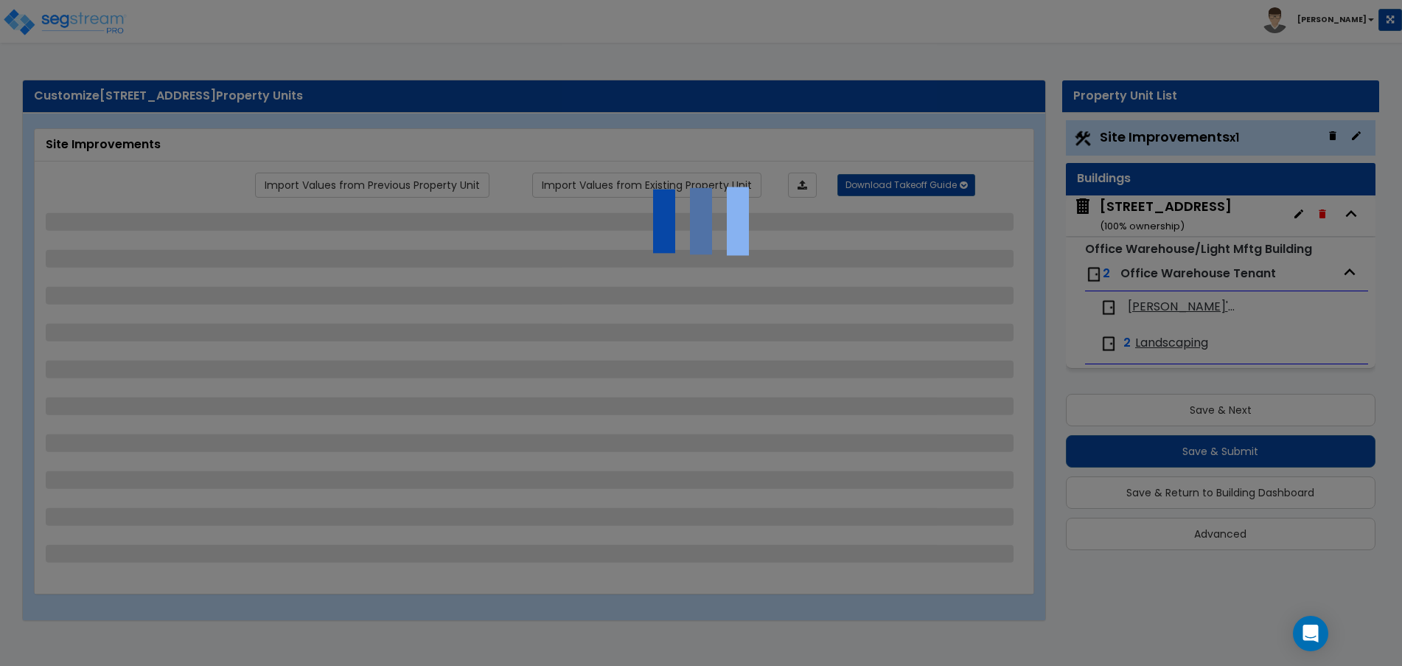
select select "4"
select select "1"
select select "2"
select select "1"
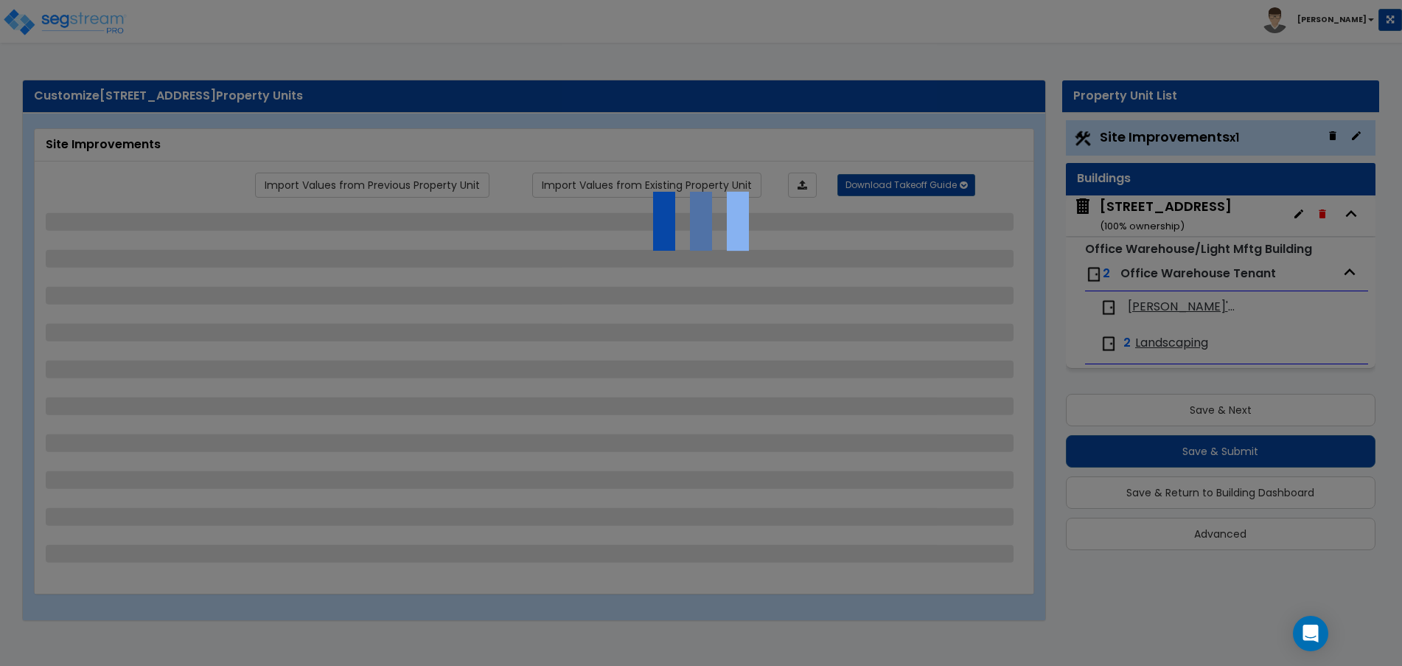
select select "2"
select select "5"
select select "2"
select select "3"
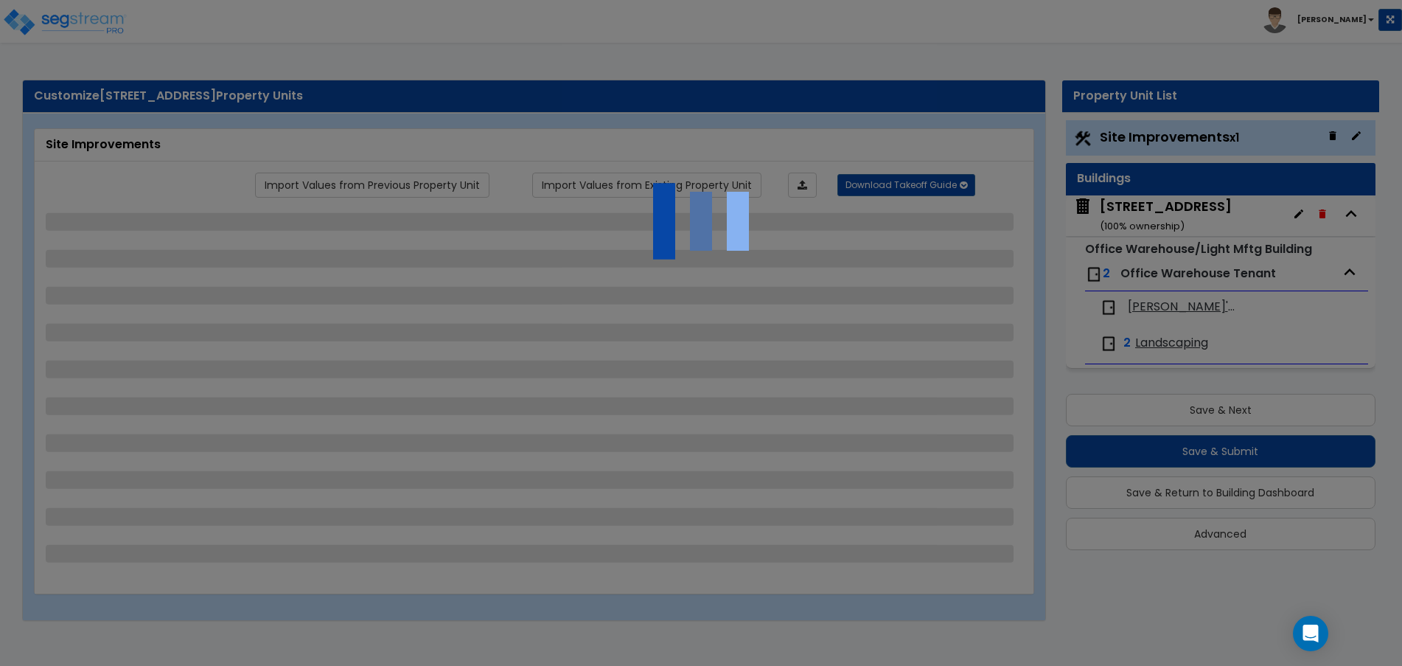
select select "3"
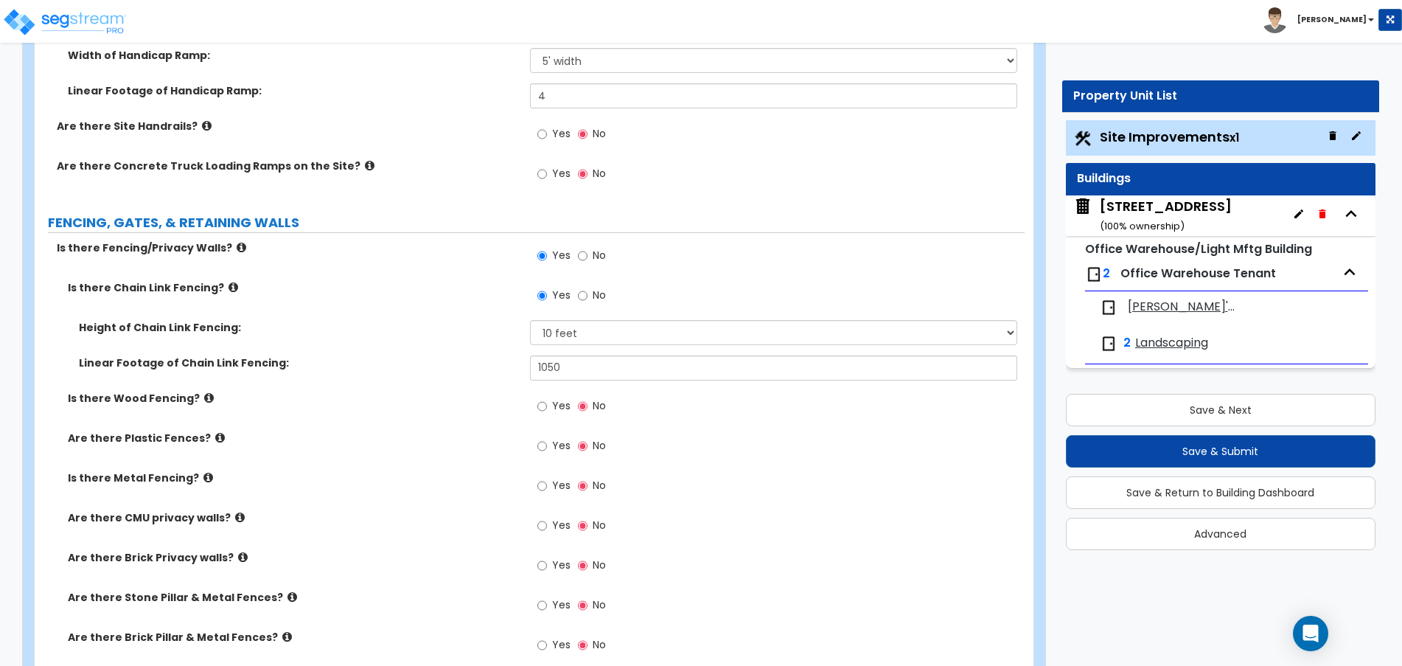
scroll to position [2210, 0]
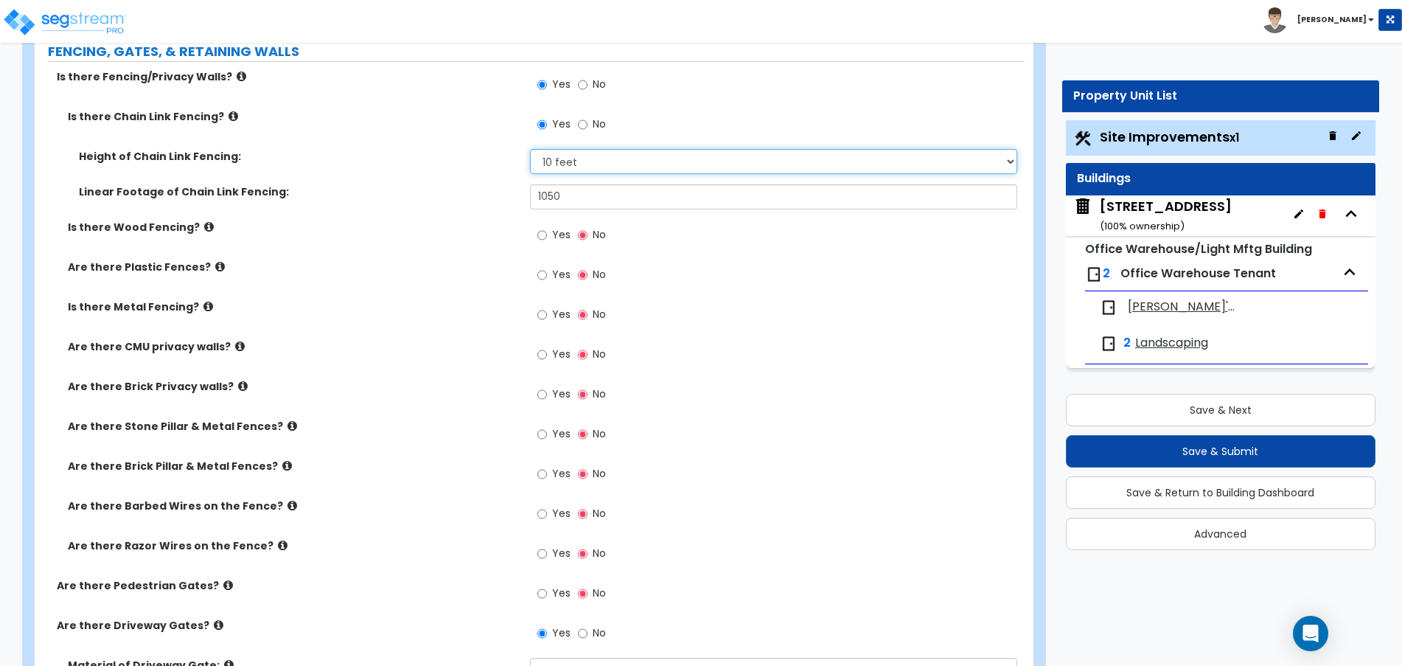
click at [562, 153] on select "Please Choose One 3 feet 4 feet 5 feet 6 feet 10 feet 12 feet" at bounding box center [774, 161] width 488 height 25
select select "4"
click at [530, 149] on select "Please Choose One 3 feet 4 feet 5 feet 6 feet 10 feet 12 feet" at bounding box center [774, 161] width 488 height 25
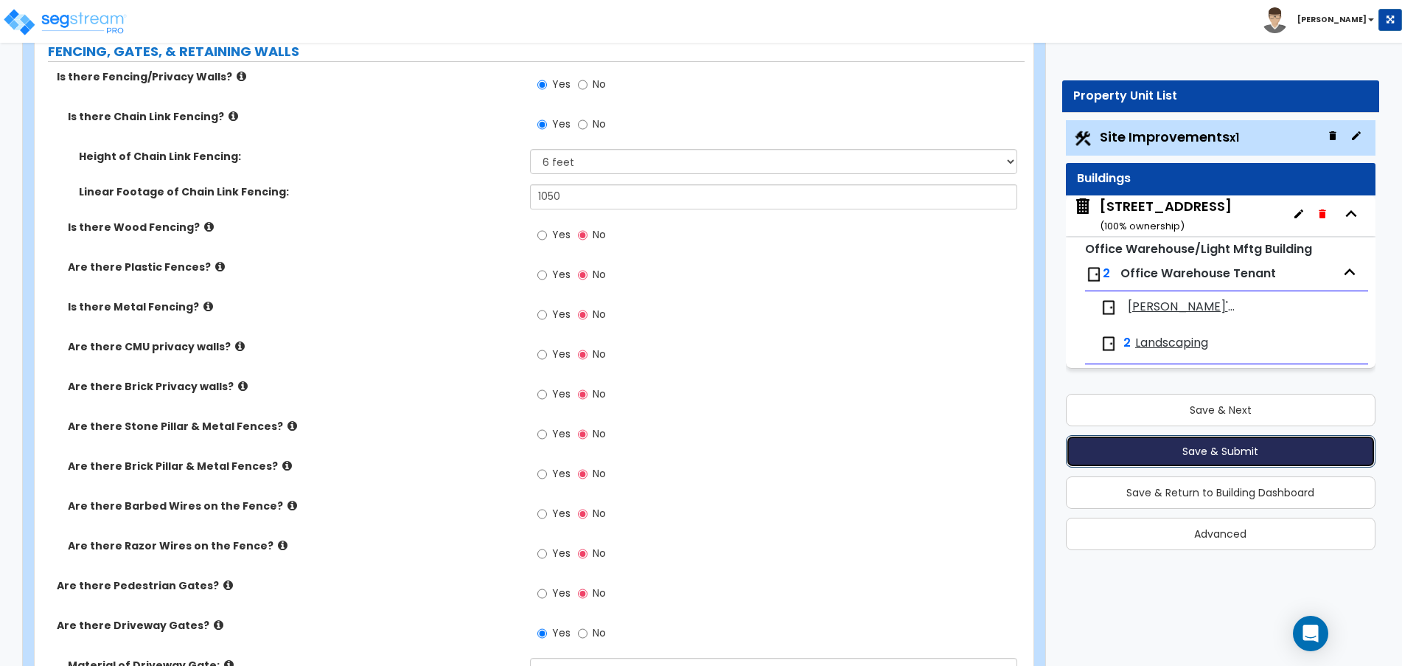
click at [1157, 448] on button "Save & Submit" at bounding box center [1221, 451] width 310 height 32
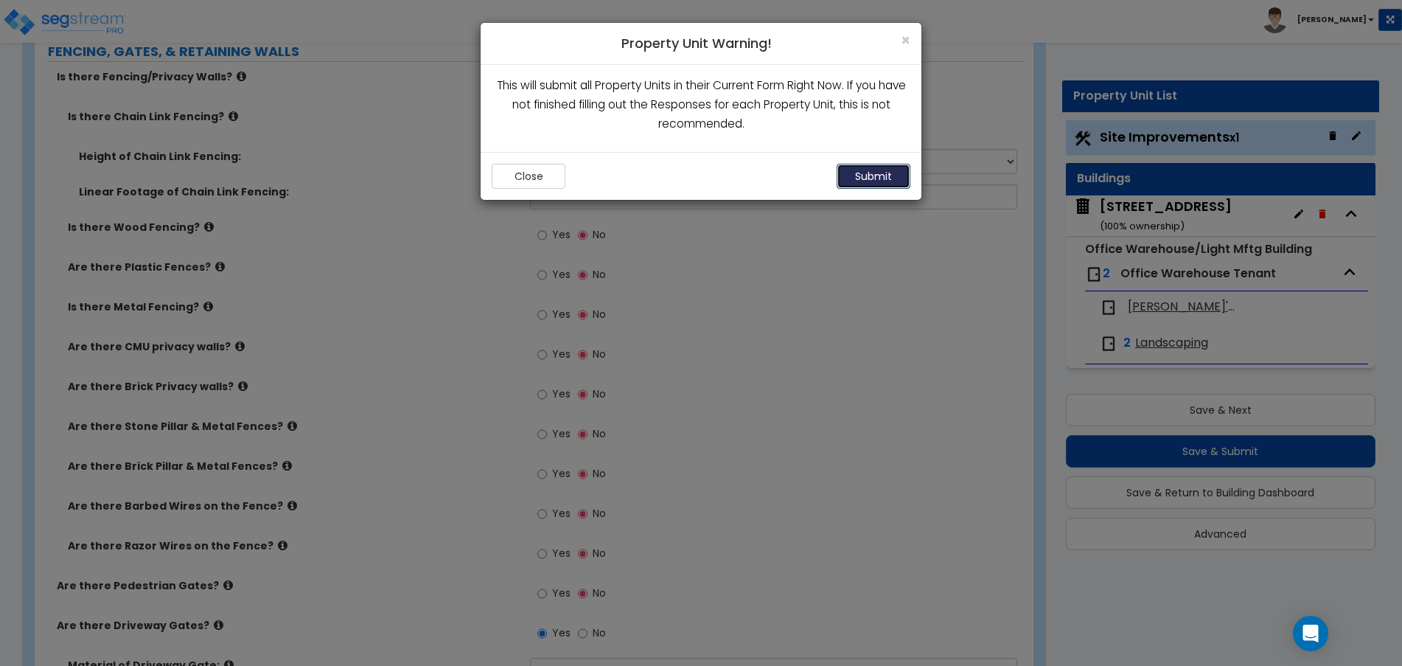
click at [850, 173] on button "Submit" at bounding box center [874, 176] width 74 height 25
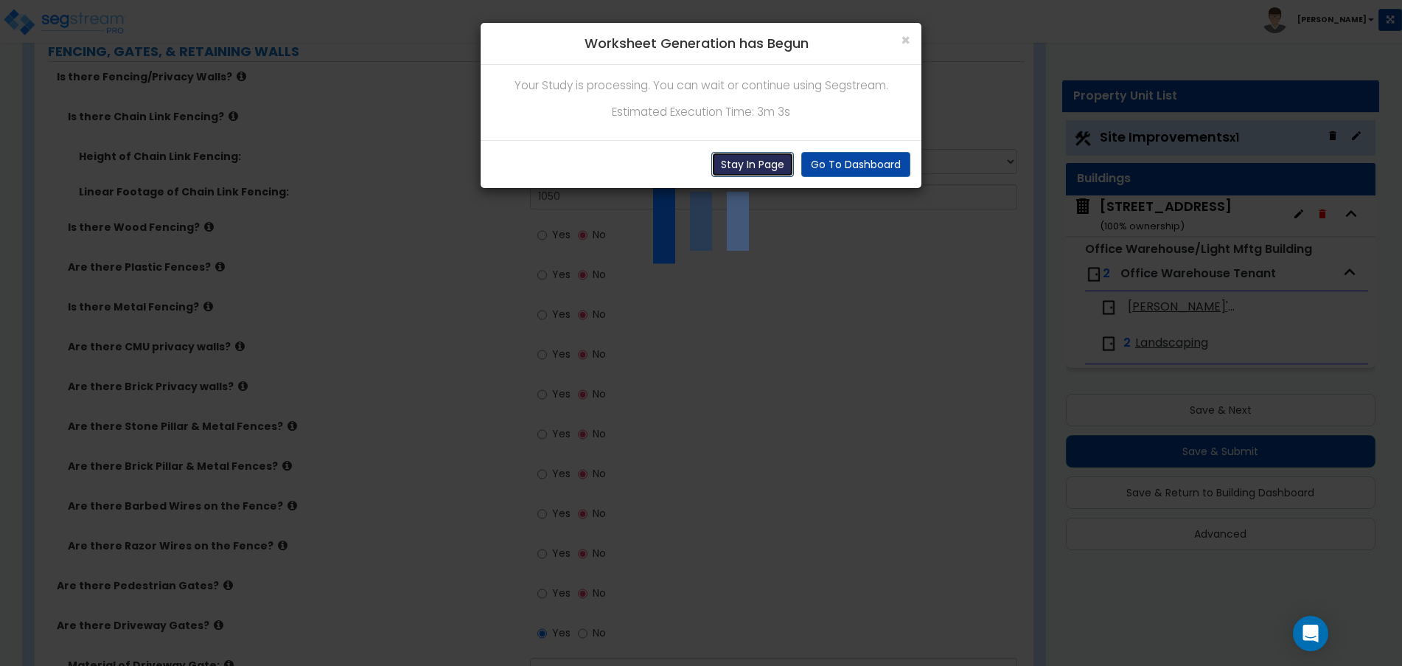
click at [767, 163] on button "Stay In Page" at bounding box center [752, 164] width 83 height 25
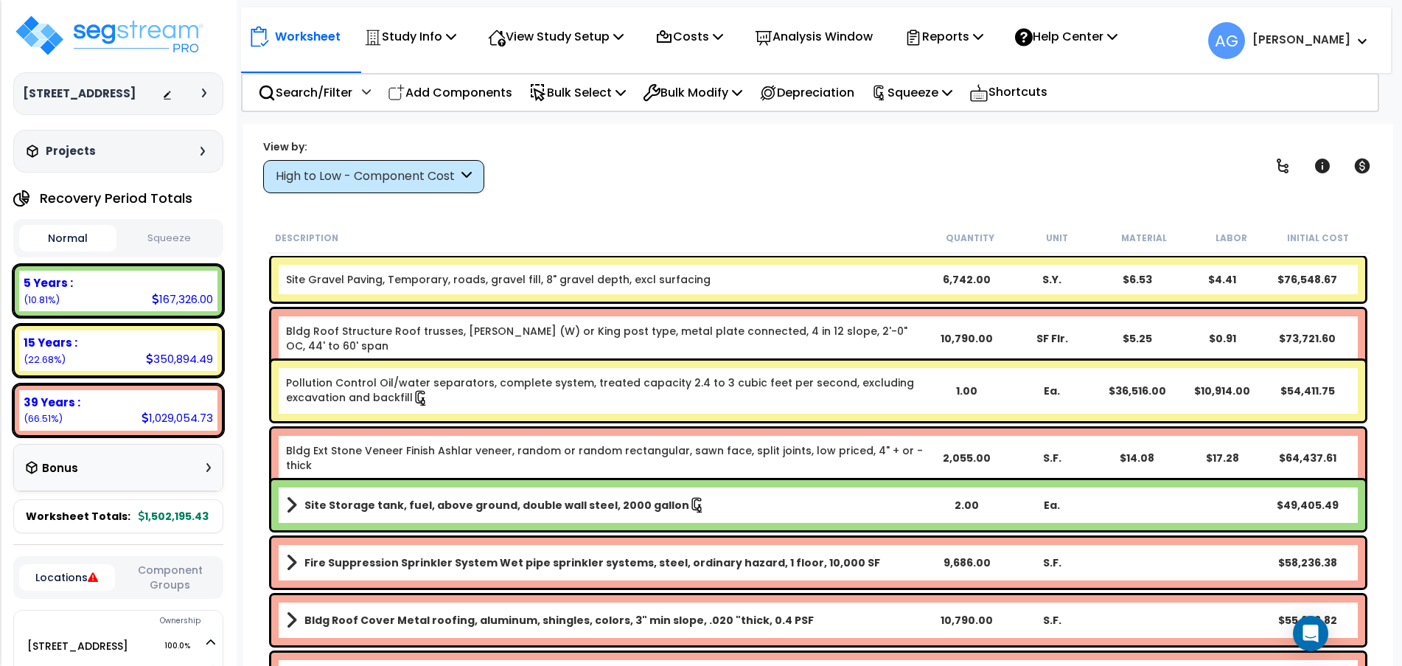
click at [706, 265] on div "Site Gravel Paving, Temporary, roads, gravel fill, 8" gravel depth, excl surfac…" at bounding box center [818, 279] width 1094 height 44
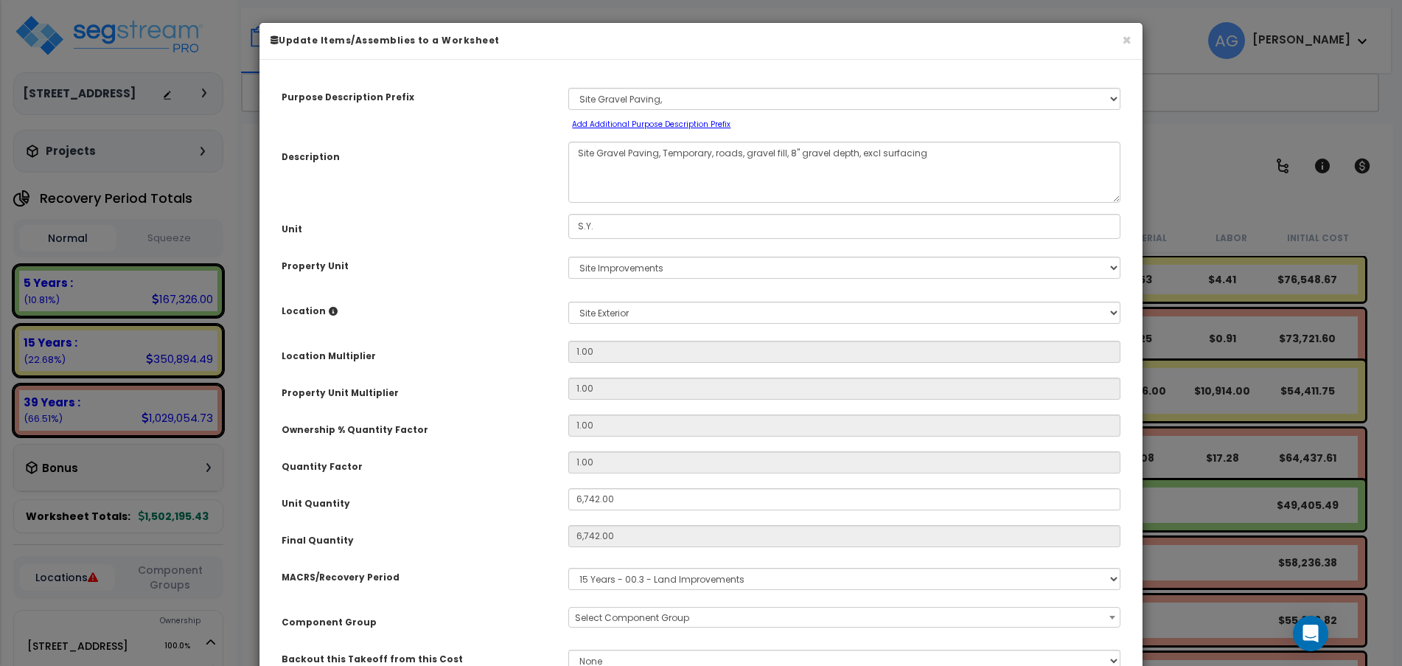
select select "58148"
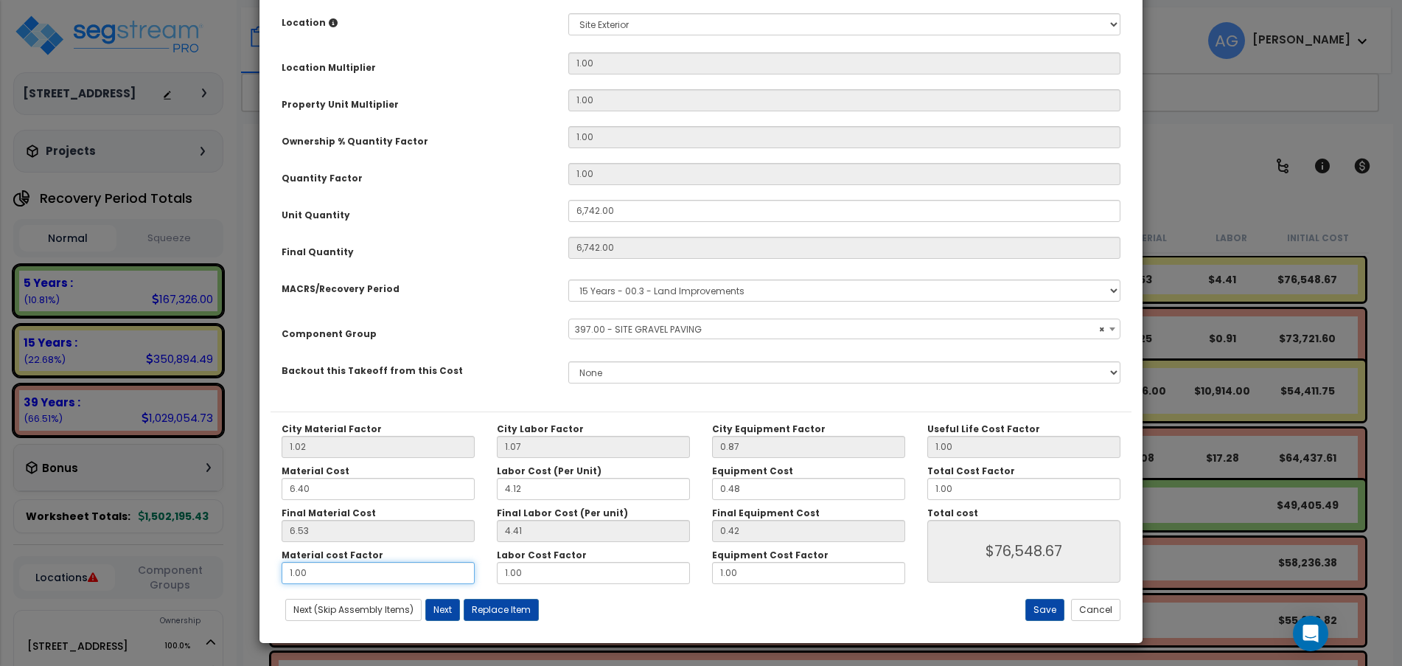
drag, startPoint x: 416, startPoint y: 568, endPoint x: 189, endPoint y: 576, distance: 227.2
click at [189, 576] on div "× Update Items/Assemblies to a Worksheet Purpose Description Prefix Select A/V …" at bounding box center [701, 333] width 1402 height 666
type input "."
type input "$32,563.86"
type input ".7"
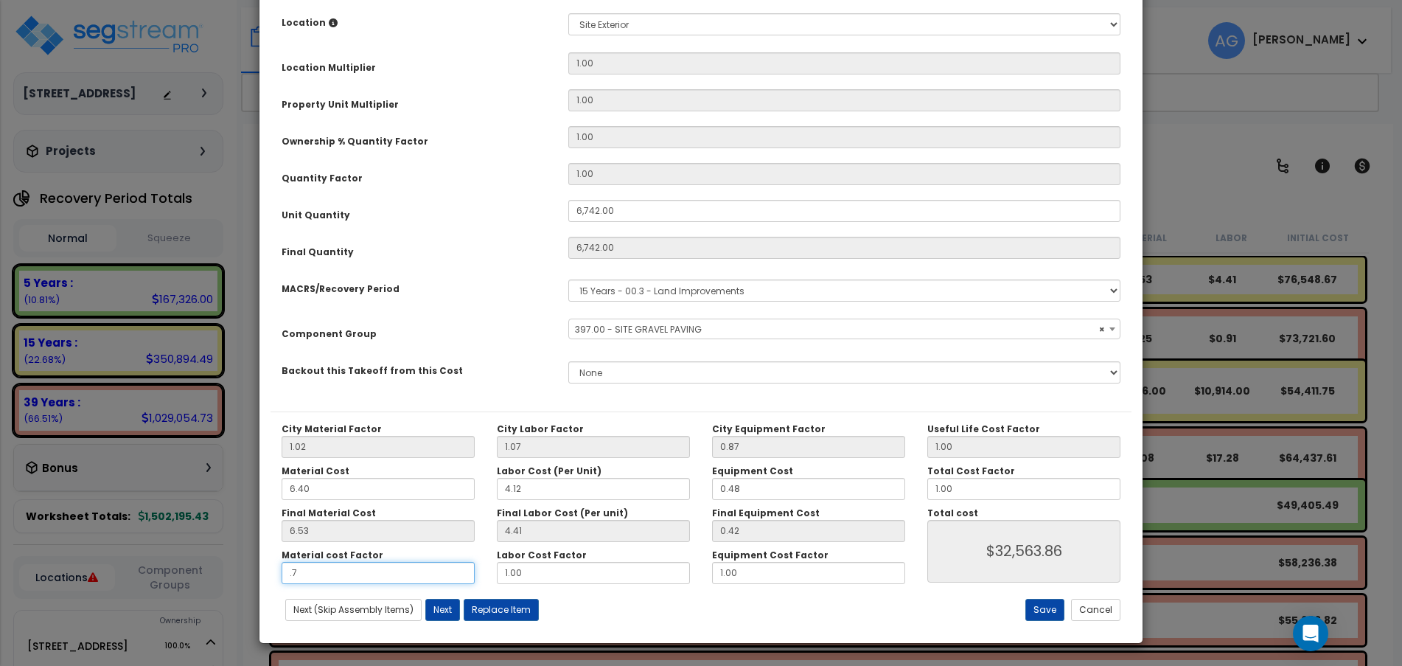
type input "$63,374.80"
type input ".75"
type input "$65,599.66"
type input ".75"
type input "$65,599.66"
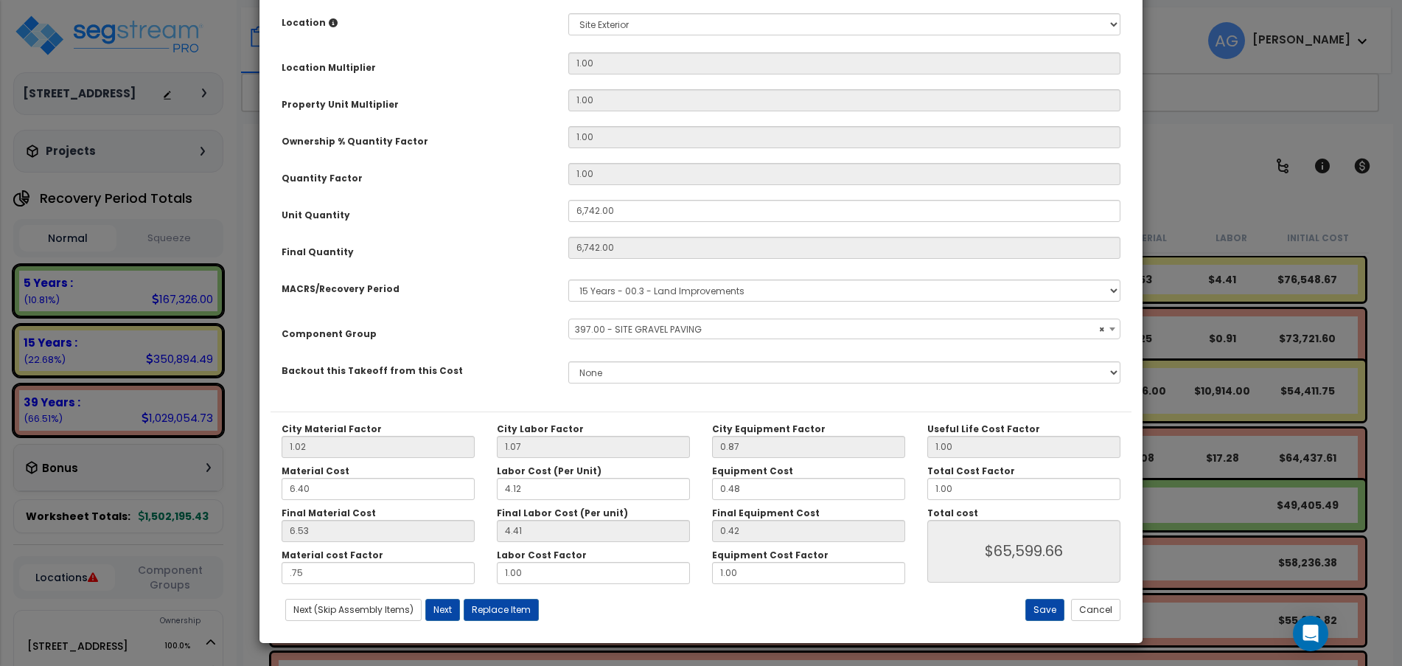
click at [1068, 607] on div "Save Cancel" at bounding box center [988, 610] width 287 height 22
click at [1045, 607] on button "Save" at bounding box center [1045, 610] width 39 height 22
type input "6742.00"
type input "0.75"
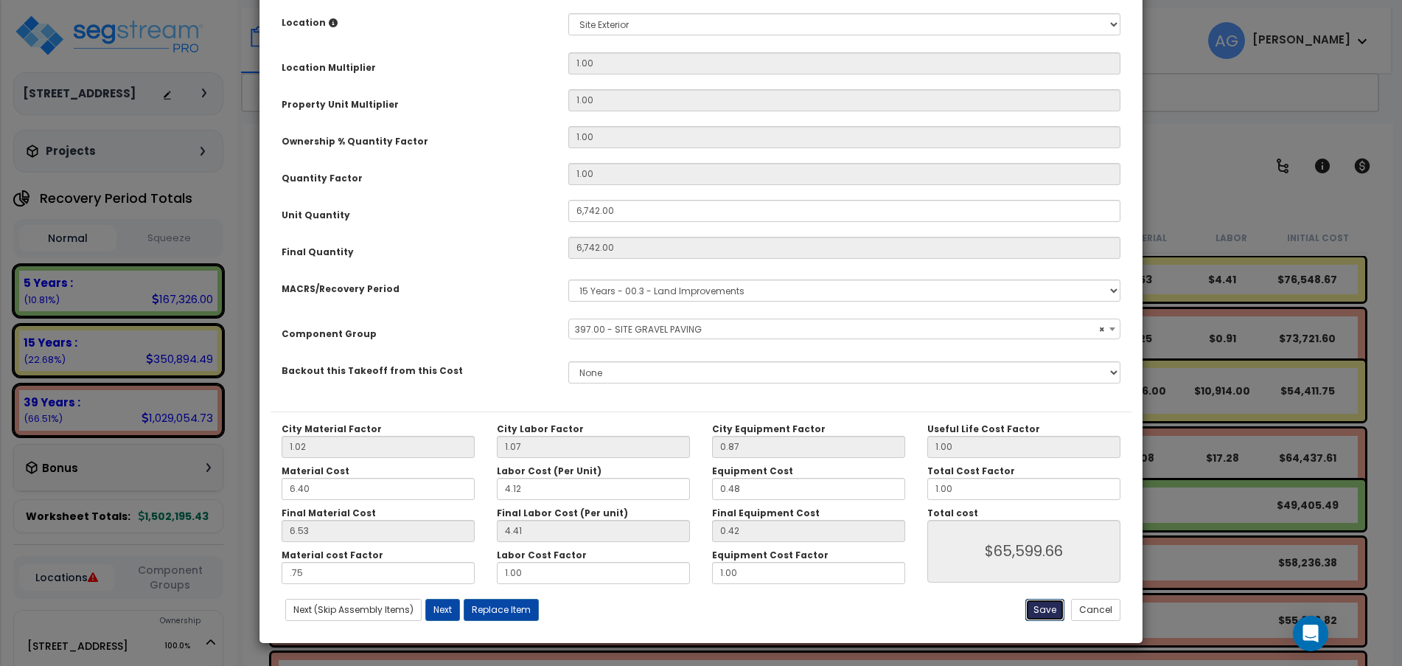
type input "65599.66"
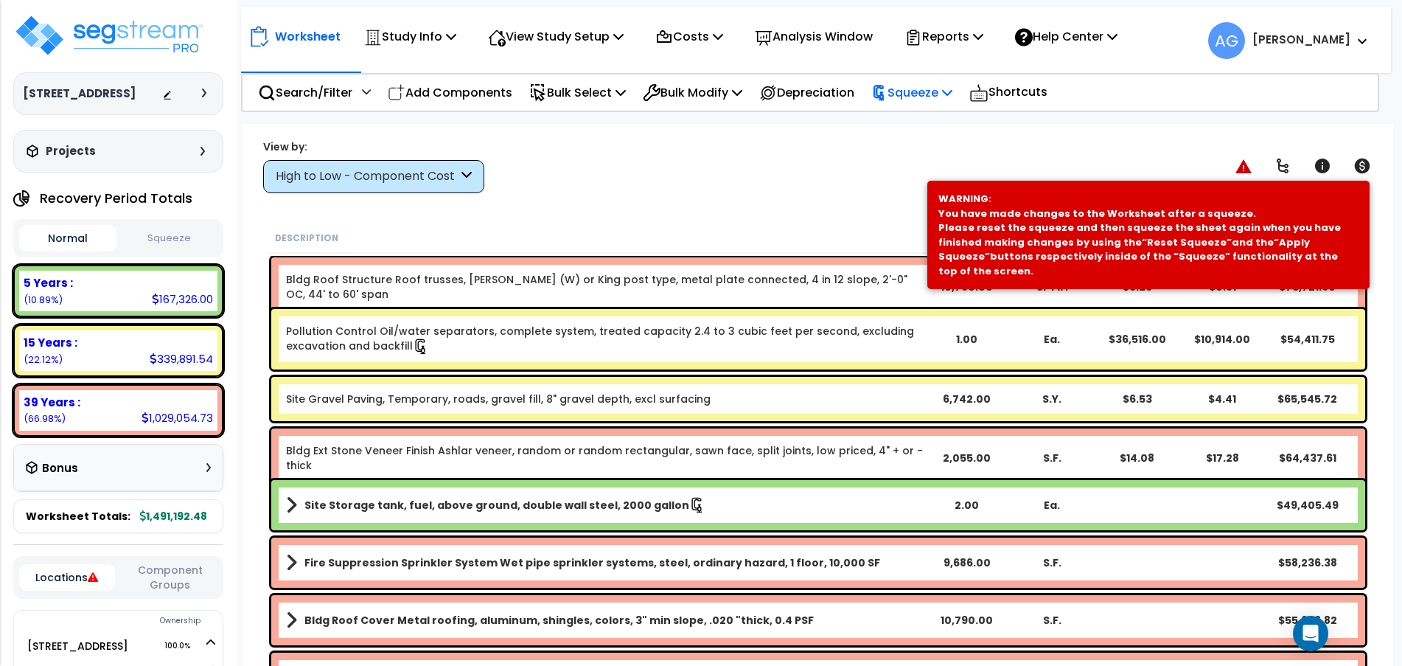
click at [917, 90] on p "Squeeze" at bounding box center [911, 93] width 81 height 20
click at [915, 127] on link "Squeeze" at bounding box center [937, 128] width 146 height 34
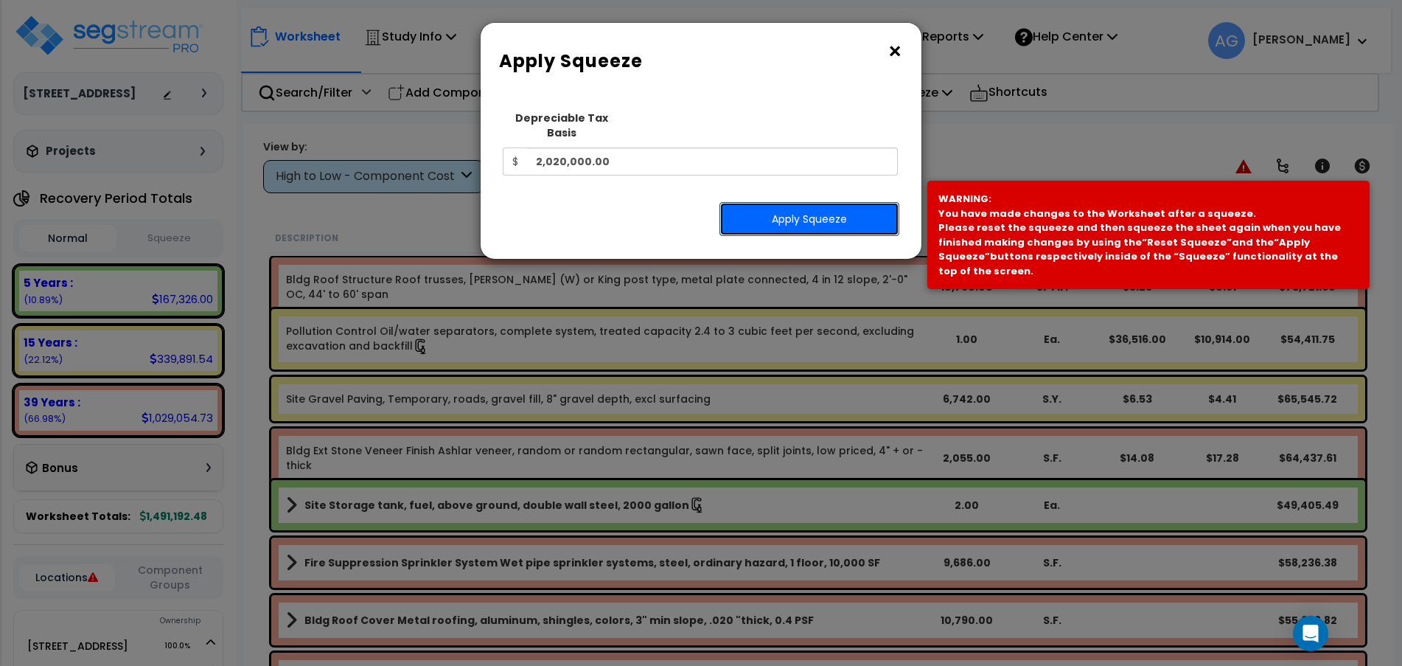
click at [787, 202] on button "Apply Squeeze" at bounding box center [810, 219] width 180 height 34
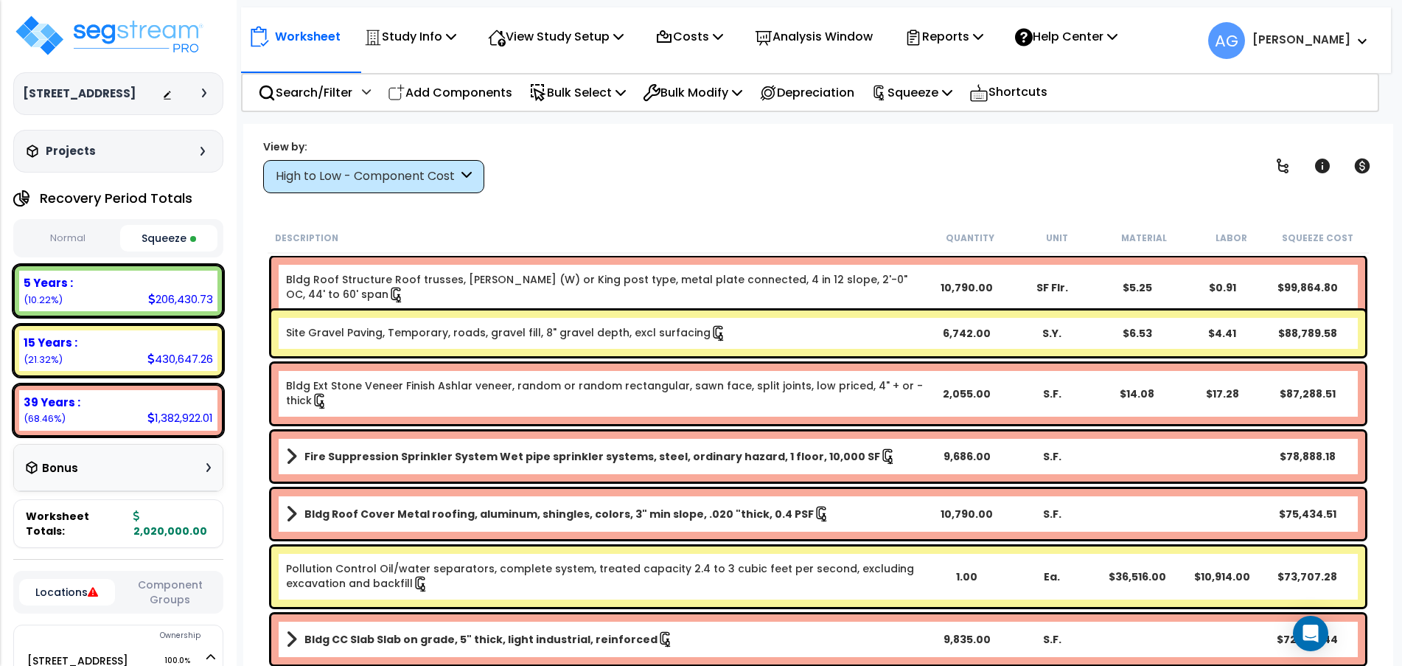
click at [170, 251] on button "Squeeze" at bounding box center [168, 238] width 97 height 27
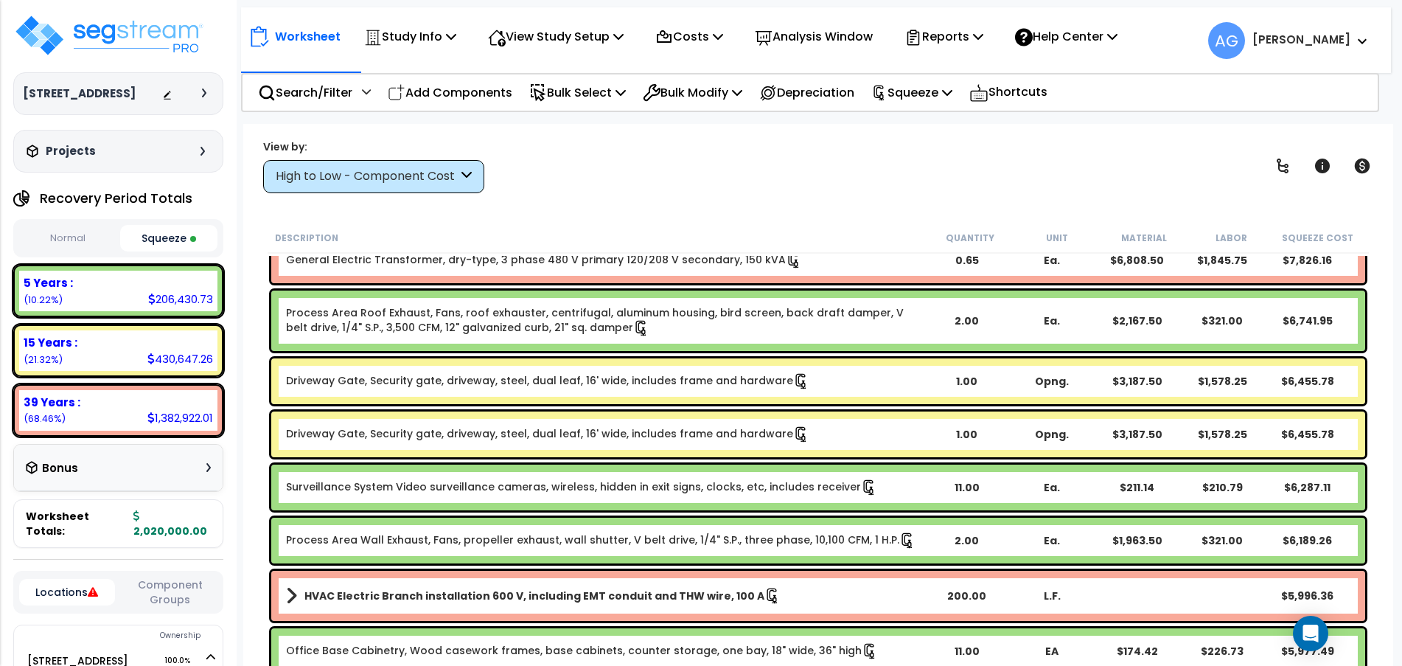
scroll to position [3052, 0]
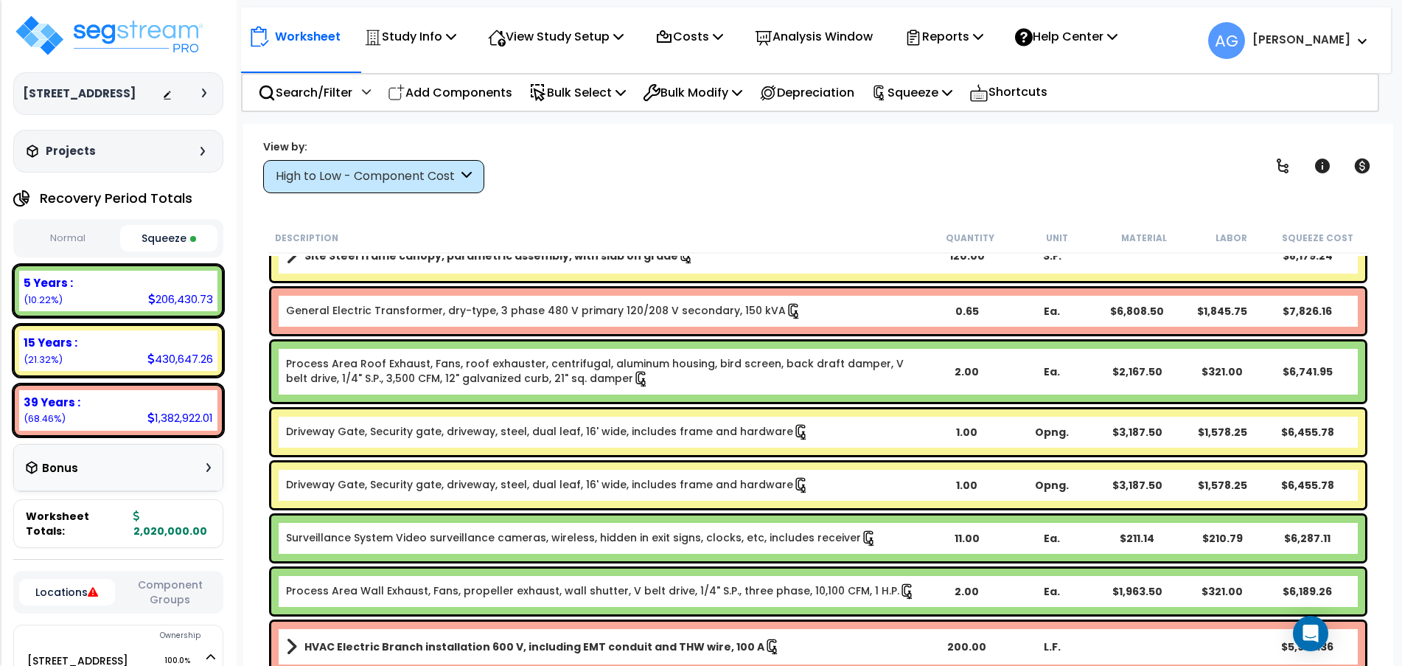
click at [686, 423] on div "Driveway Gate, Security gate, driveway, steel, dual leaf, 16' wide, includes fr…" at bounding box center [818, 432] width 1094 height 46
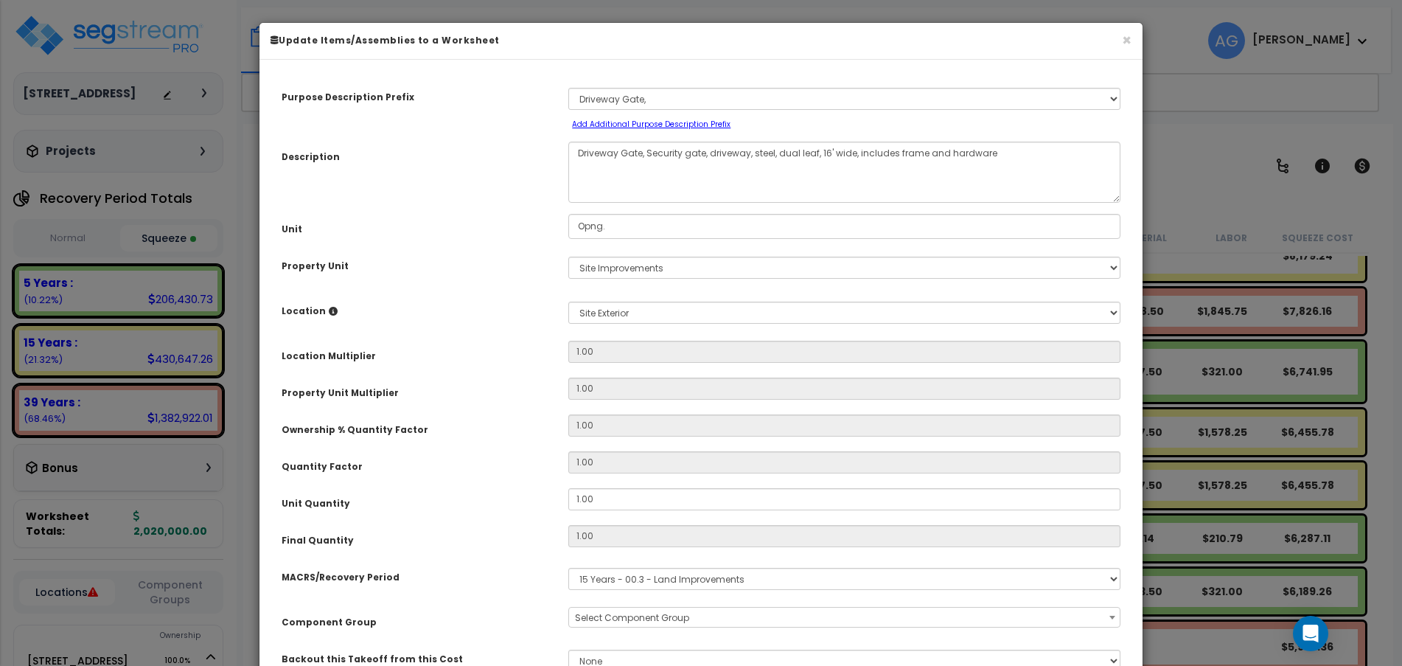
select select "58133"
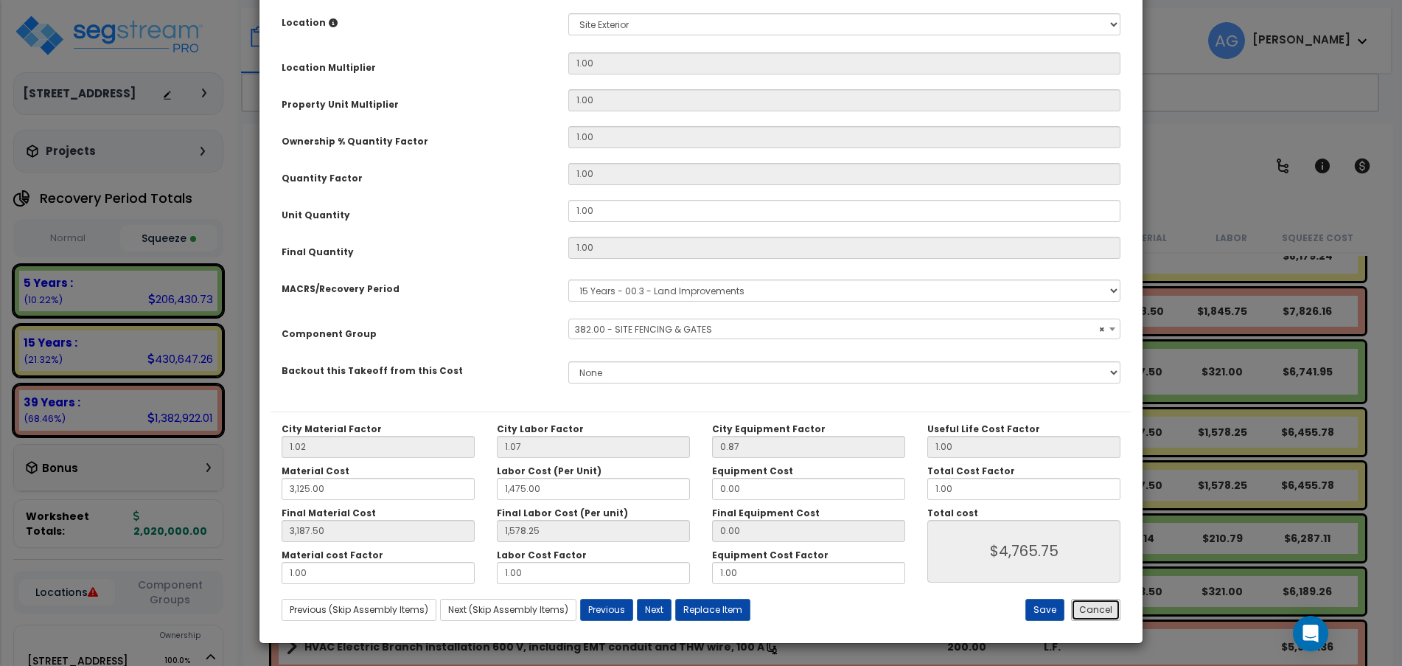
click at [1090, 609] on button "Cancel" at bounding box center [1095, 610] width 49 height 22
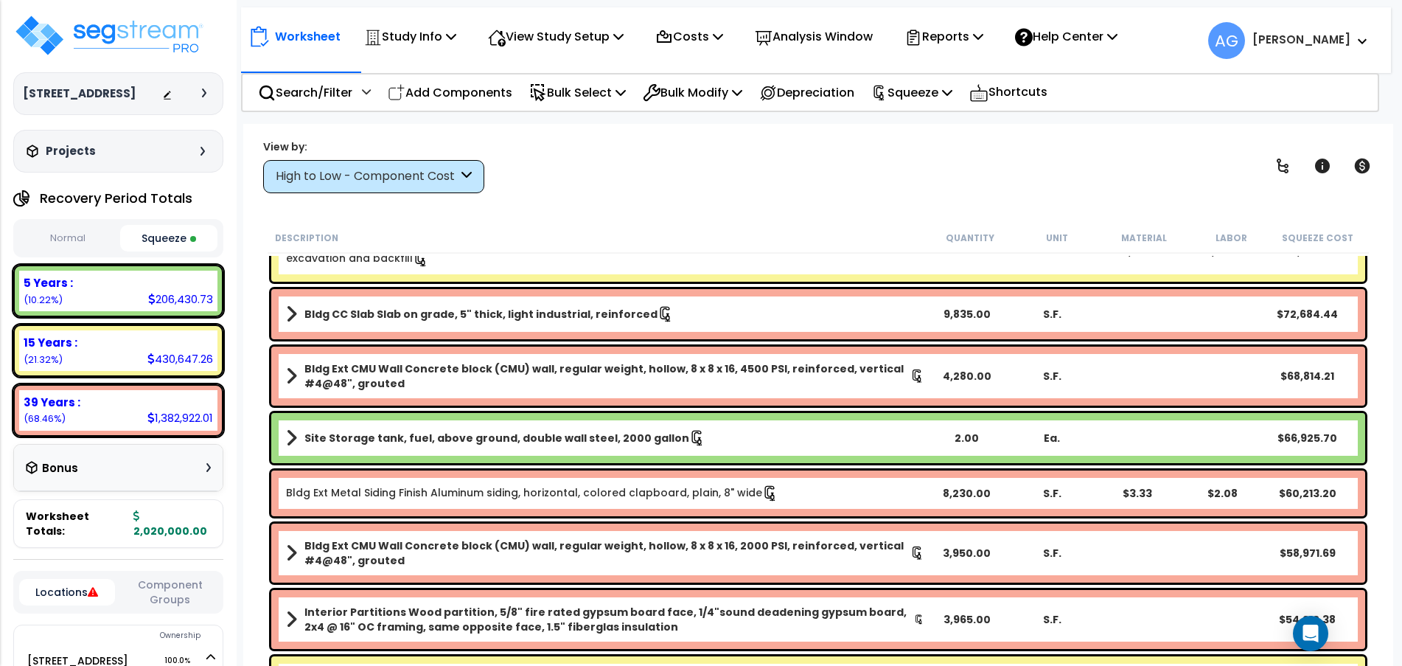
scroll to position [0, 0]
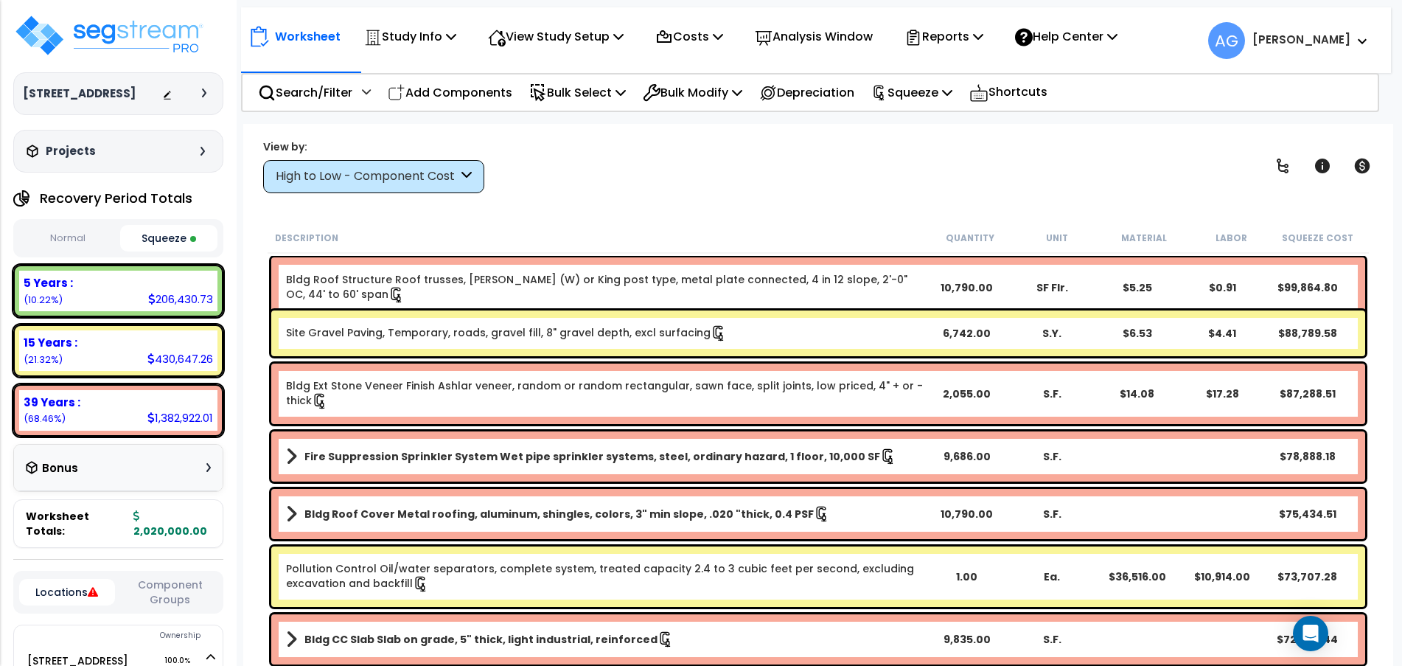
click at [712, 165] on div "View by: High to Low - Component Cost High to Low - Component Cost" at bounding box center [818, 166] width 1121 height 55
click at [737, 334] on b "Site Gravel Paving, Temporary, roads, gravel fill, 8" gravel depth, excl surfac…" at bounding box center [605, 333] width 638 height 16
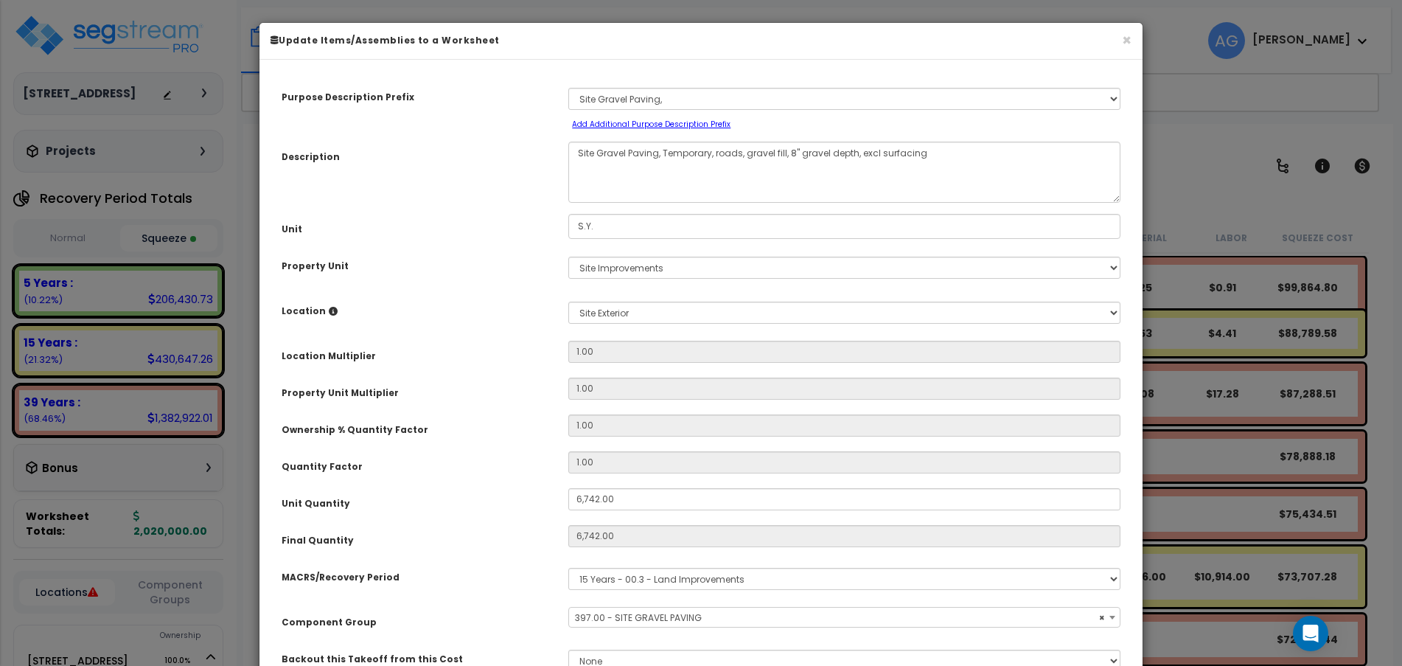
select select "58148"
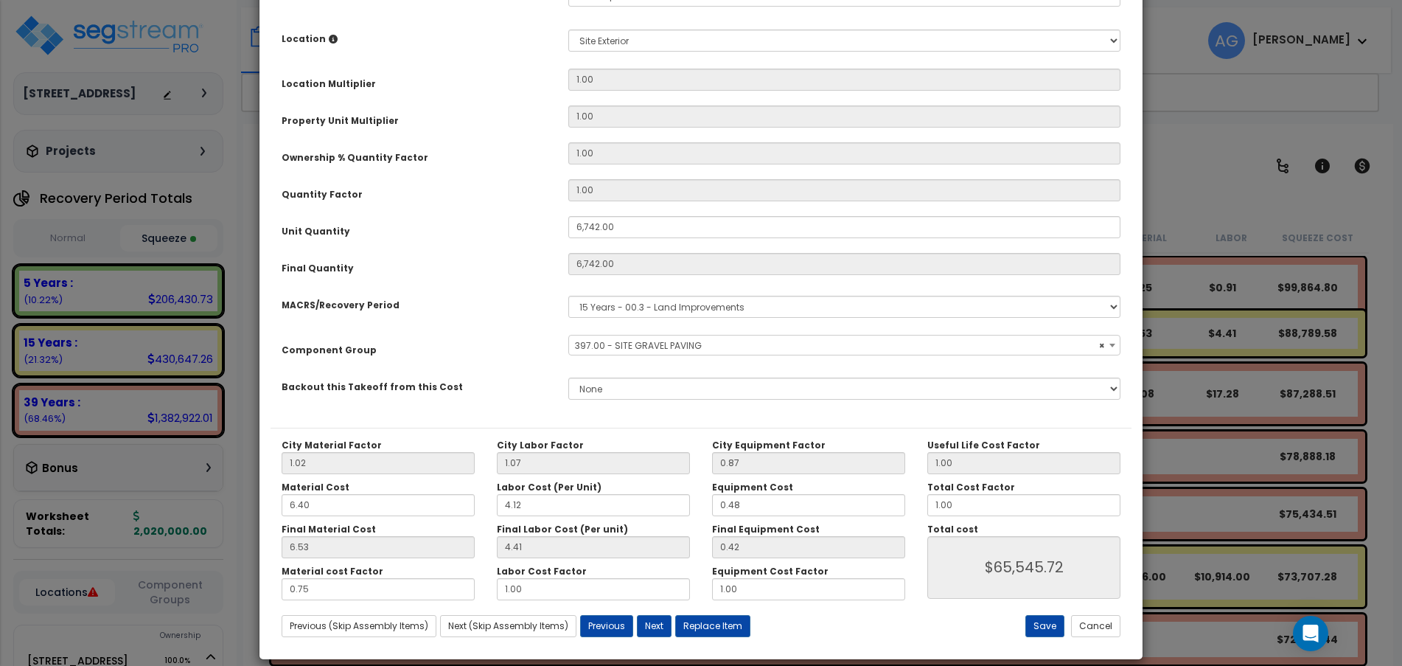
scroll to position [288, 0]
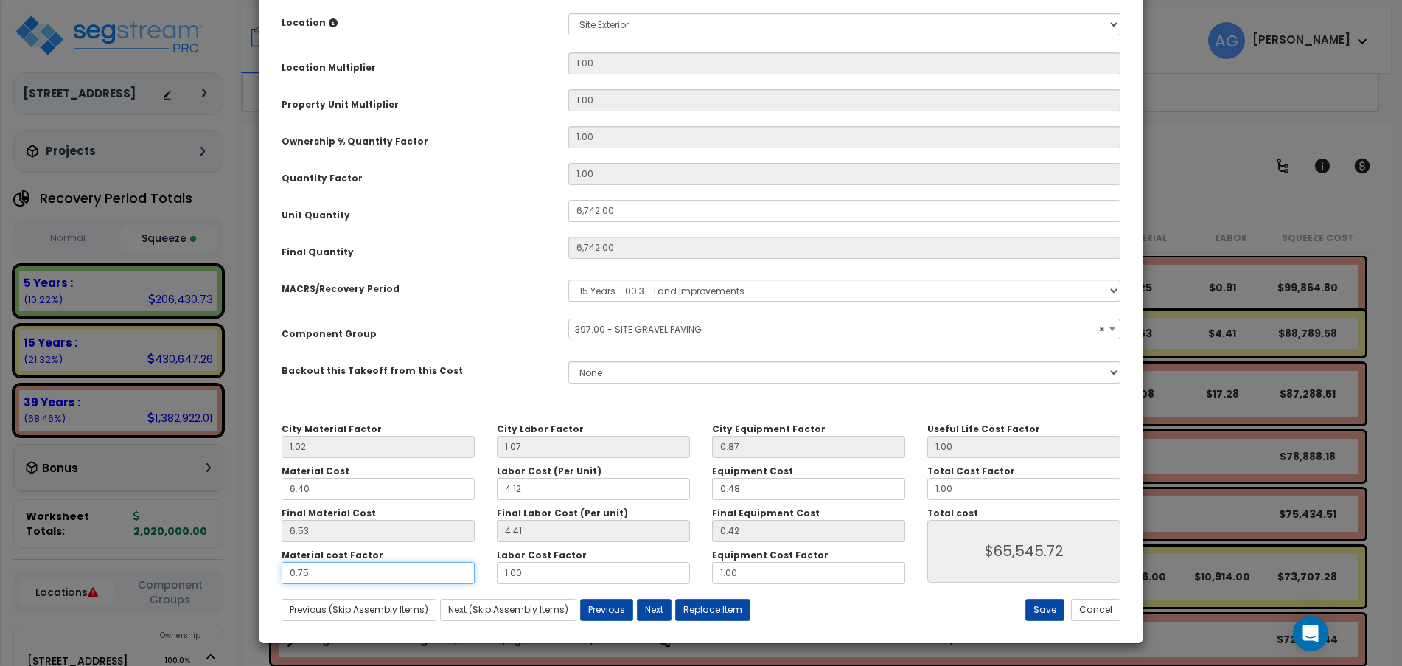
click at [388, 568] on input "0.75" at bounding box center [378, 573] width 193 height 22
type input "1"
type input "$76,589.12"
type input "1."
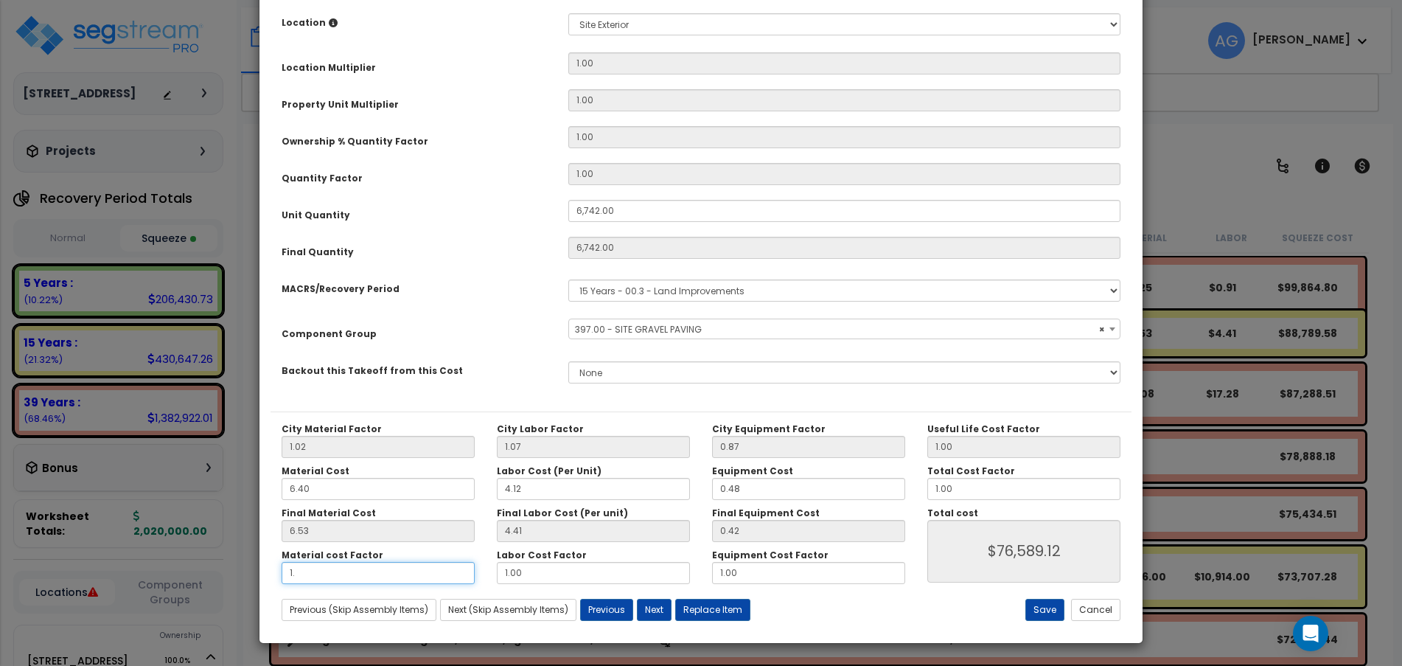
type input "$76,589.12"
type input "1.0"
type input "$76,589.12"
type input "1.00"
type input "$76,589.12"
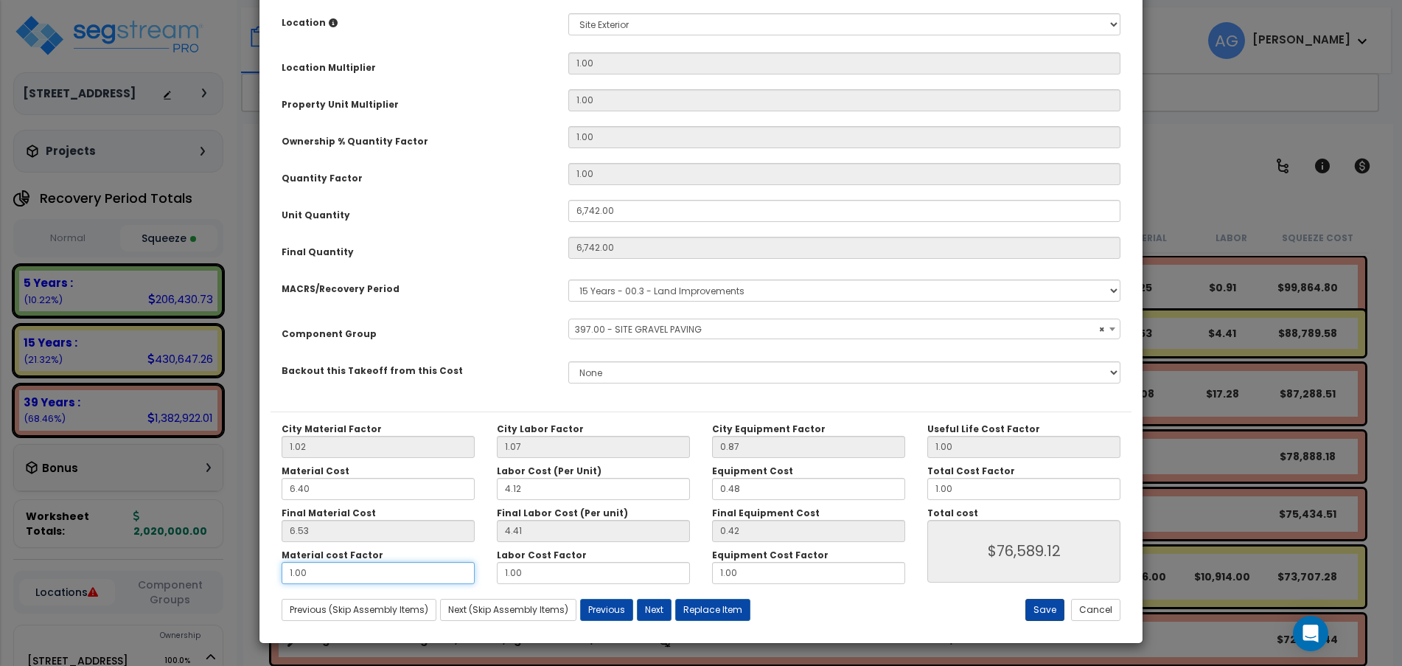
type input "1.00"
click at [1042, 604] on button "Save" at bounding box center [1045, 610] width 39 height 22
type input "6742.00"
type input "76589.12"
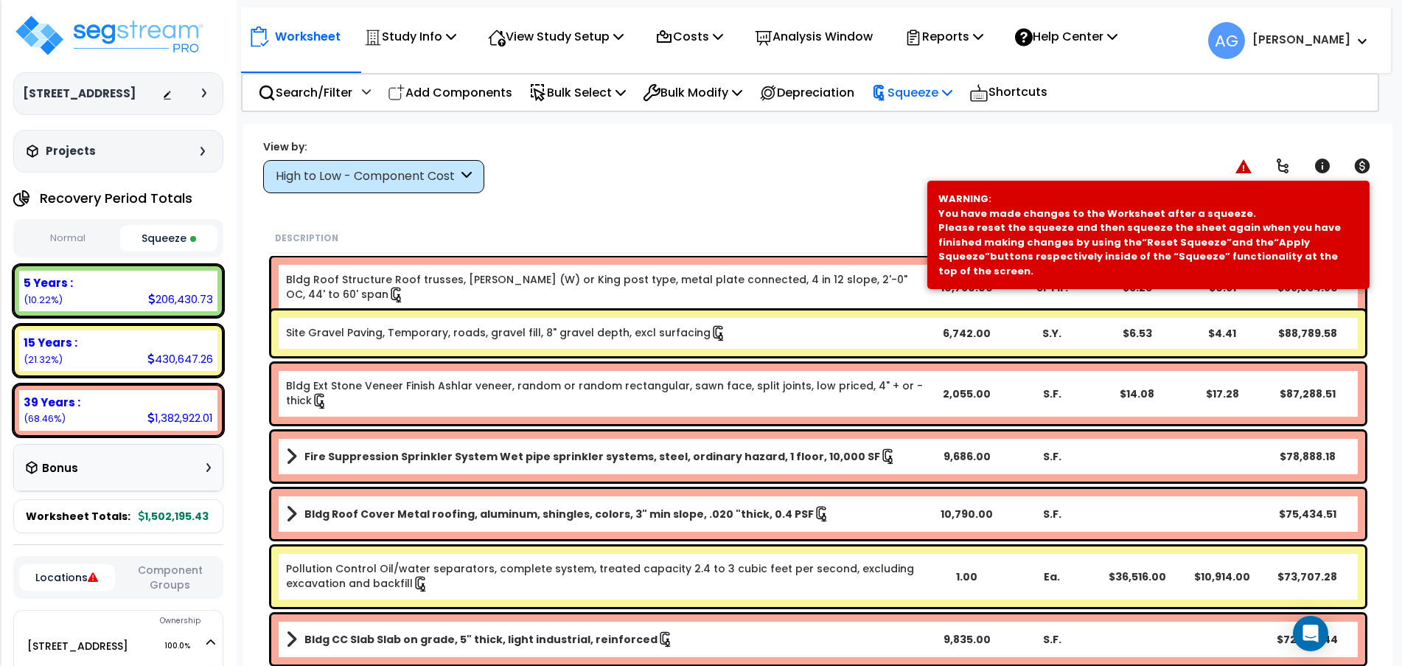
click at [942, 93] on p "Squeeze" at bounding box center [911, 93] width 81 height 20
click at [919, 128] on link "Re-squeeze" at bounding box center [937, 128] width 146 height 34
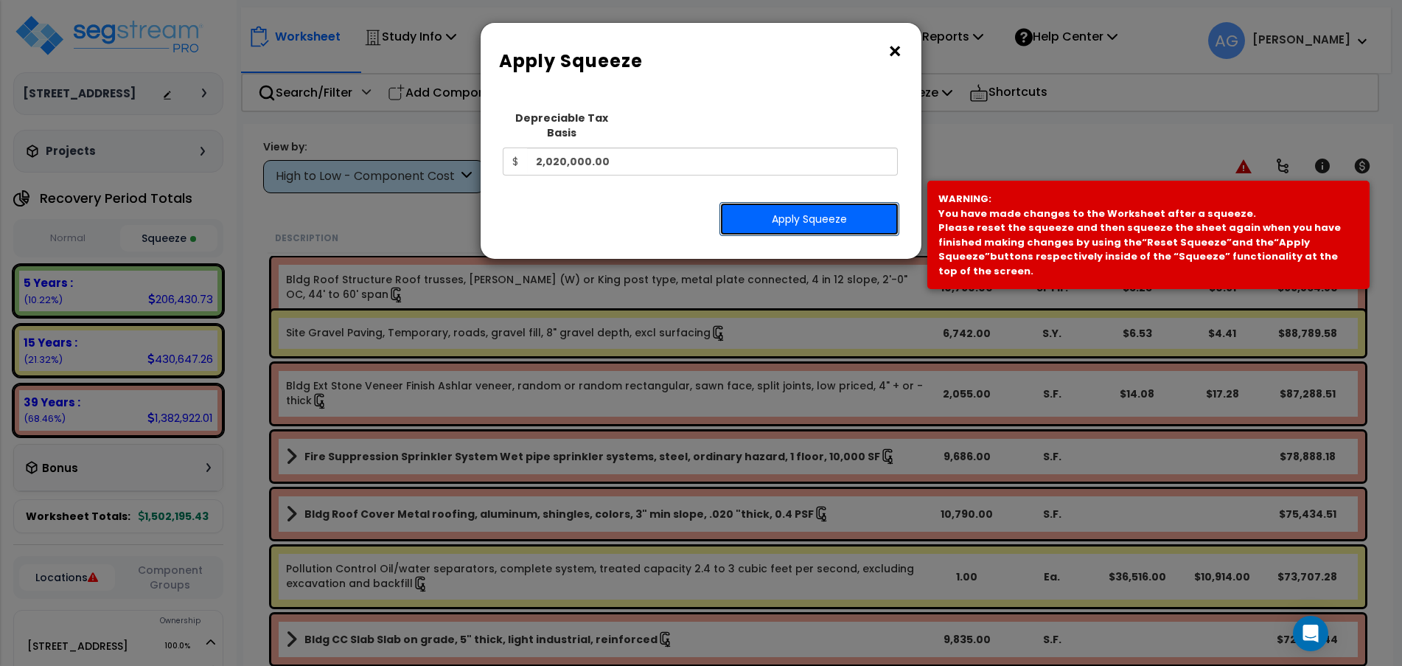
click at [801, 215] on button "Apply Squeeze" at bounding box center [810, 219] width 180 height 34
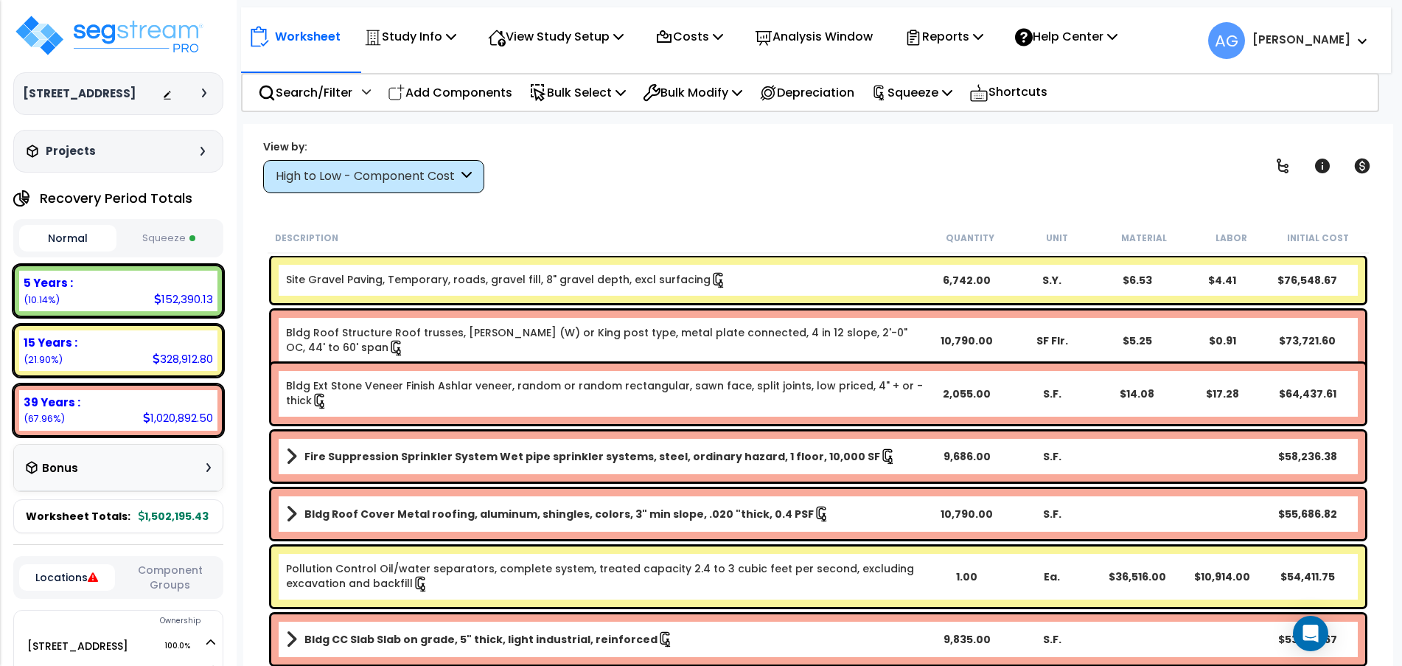
click at [174, 251] on button "Squeeze" at bounding box center [168, 239] width 97 height 26
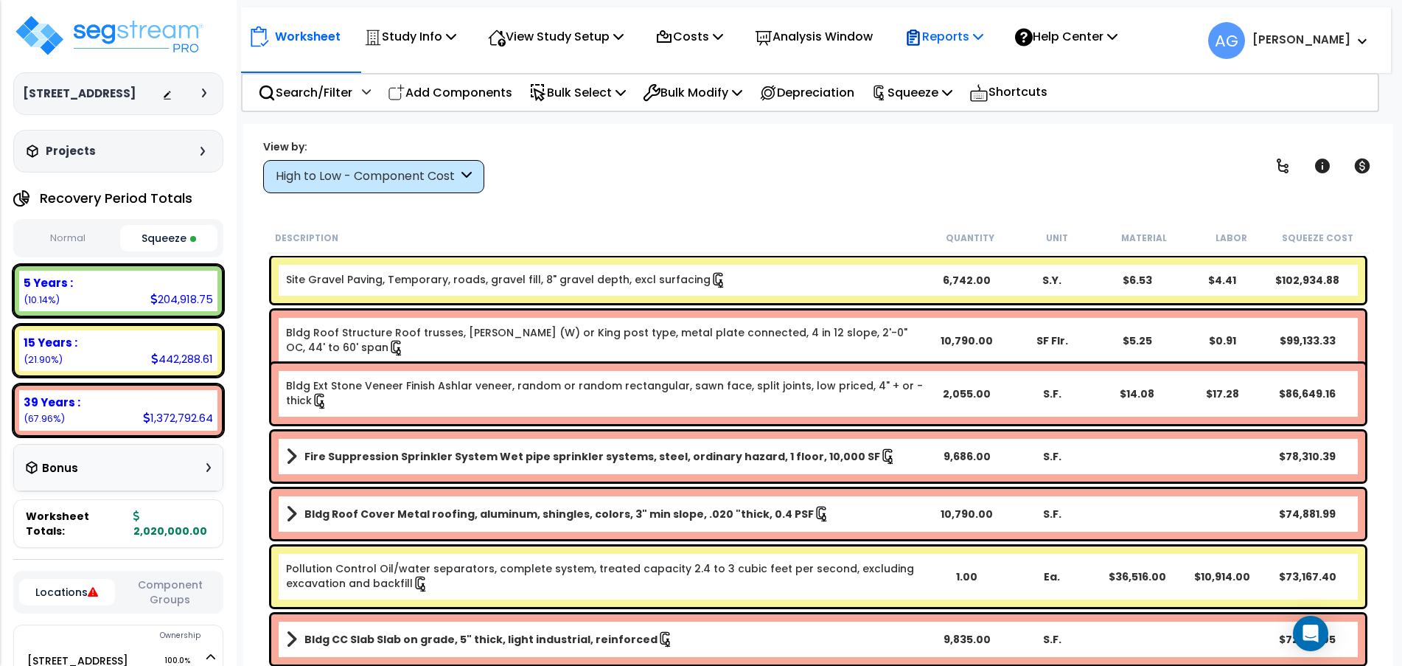
click at [920, 33] on icon at bounding box center [914, 36] width 13 height 15
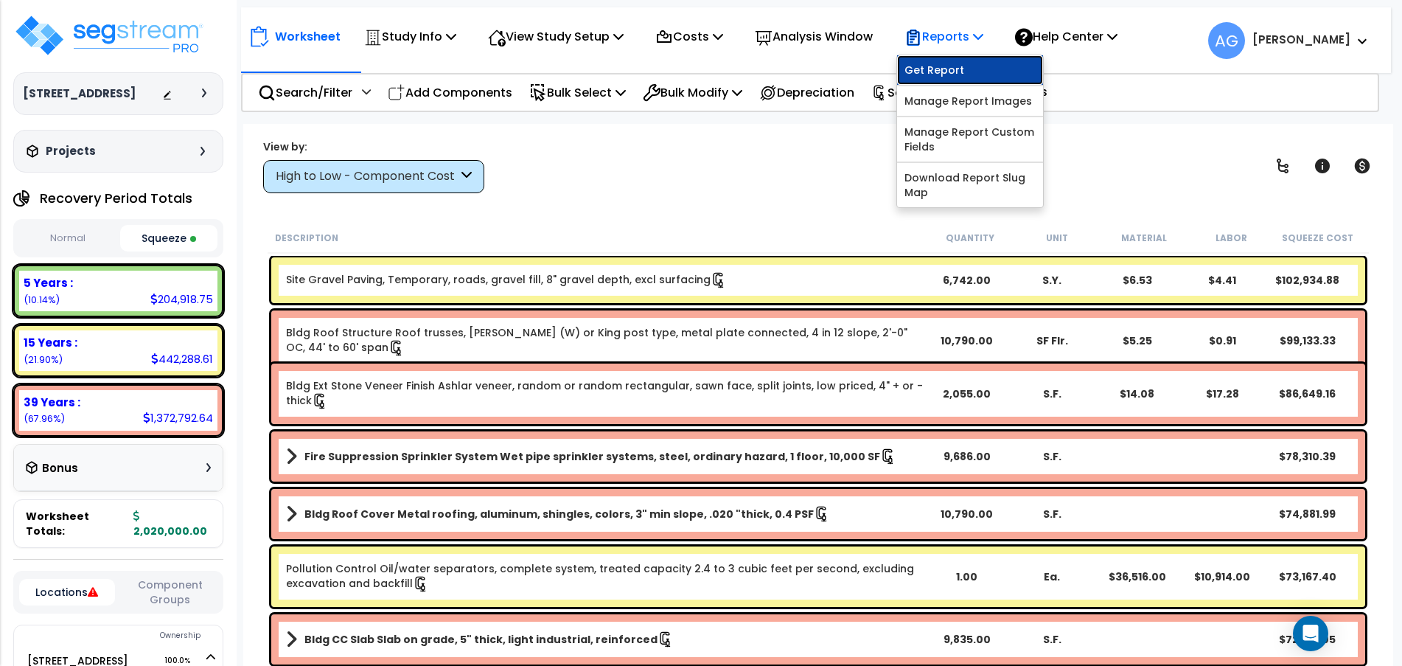
click at [940, 62] on link "Get Report" at bounding box center [970, 69] width 146 height 29
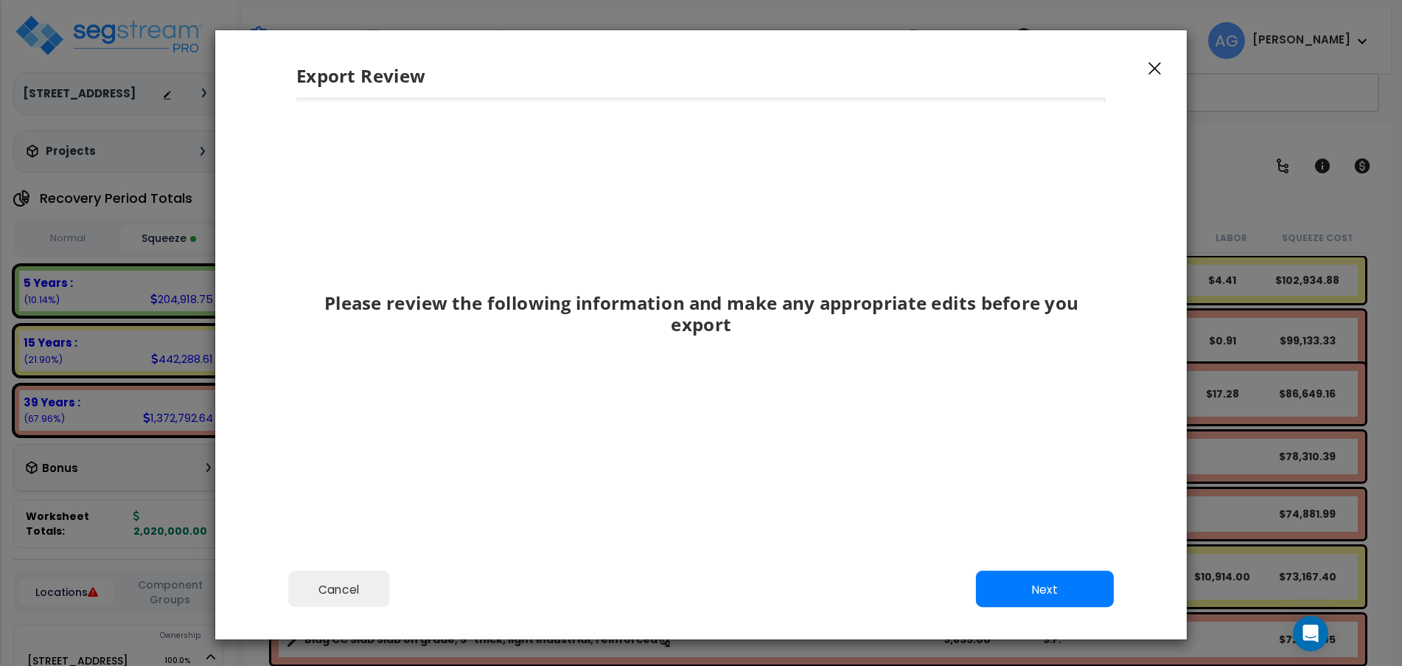
click at [1145, 70] on button "button" at bounding box center [1155, 68] width 22 height 18
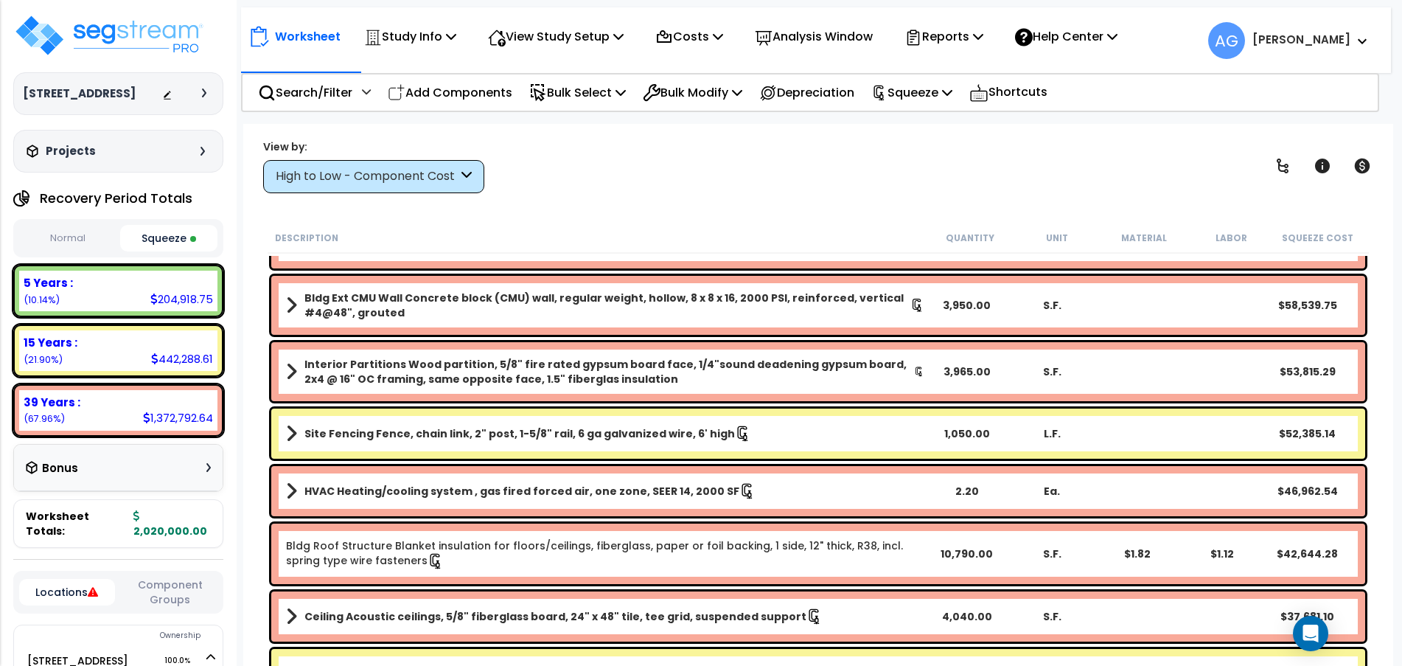
scroll to position [570, 0]
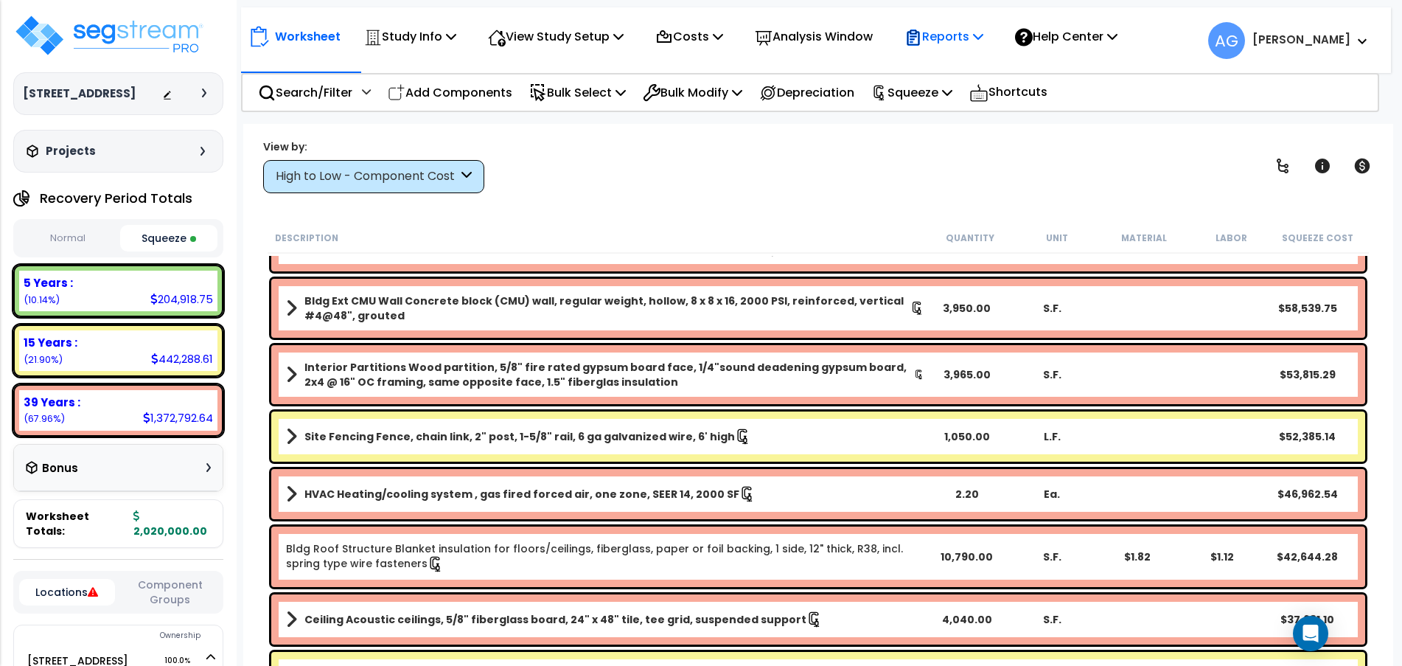
click at [950, 44] on p "Reports" at bounding box center [944, 37] width 79 height 20
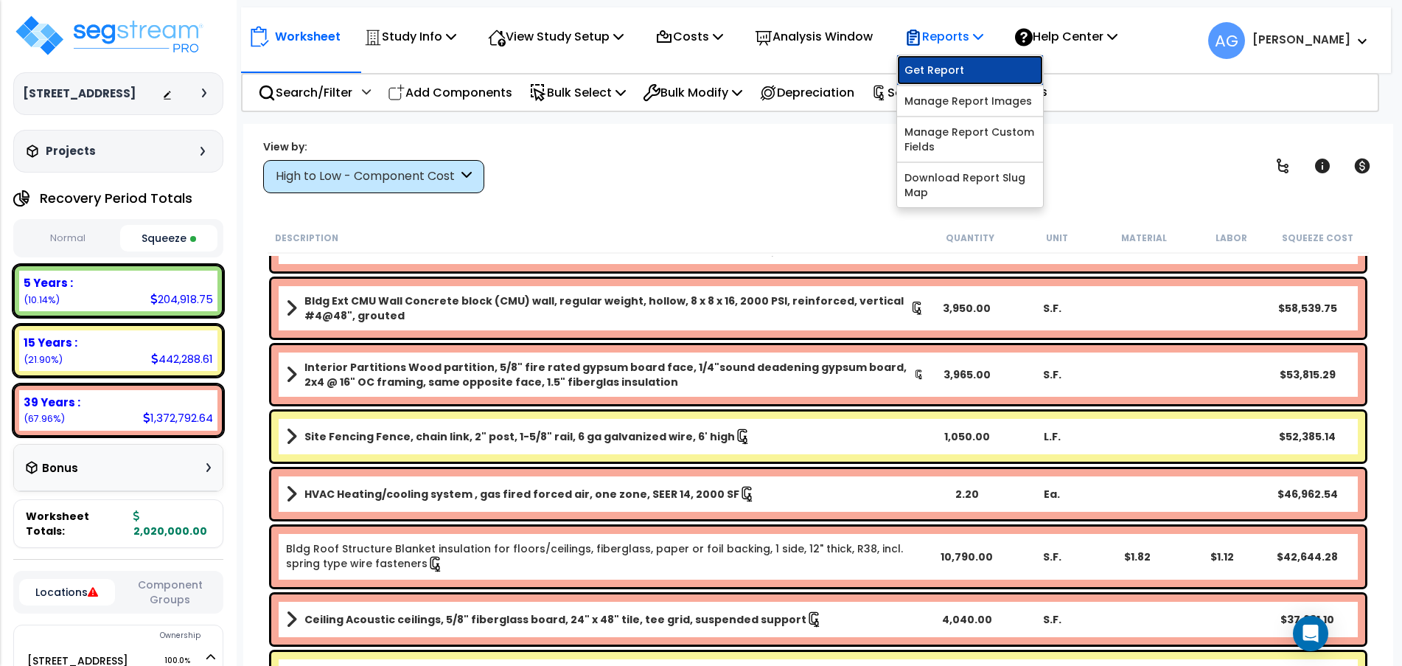
click at [951, 66] on link "Get Report" at bounding box center [970, 69] width 146 height 29
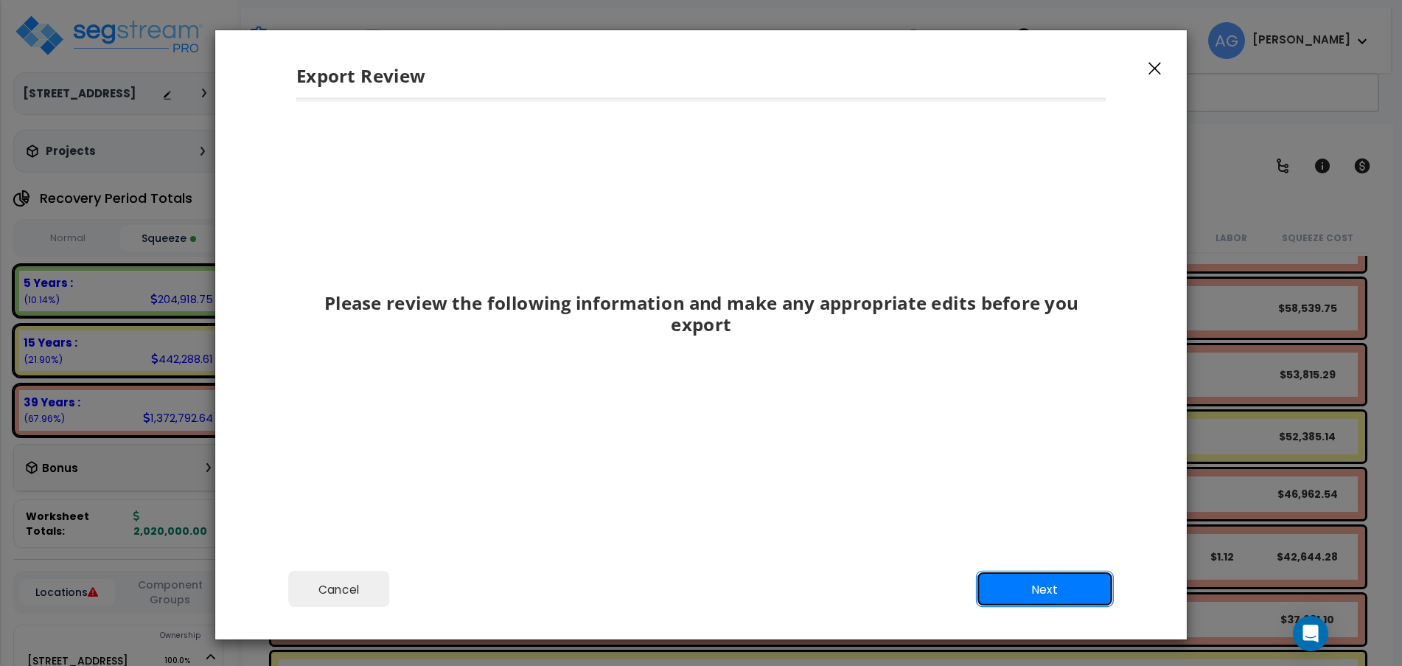
click at [1024, 591] on button "Next" at bounding box center [1045, 589] width 138 height 37
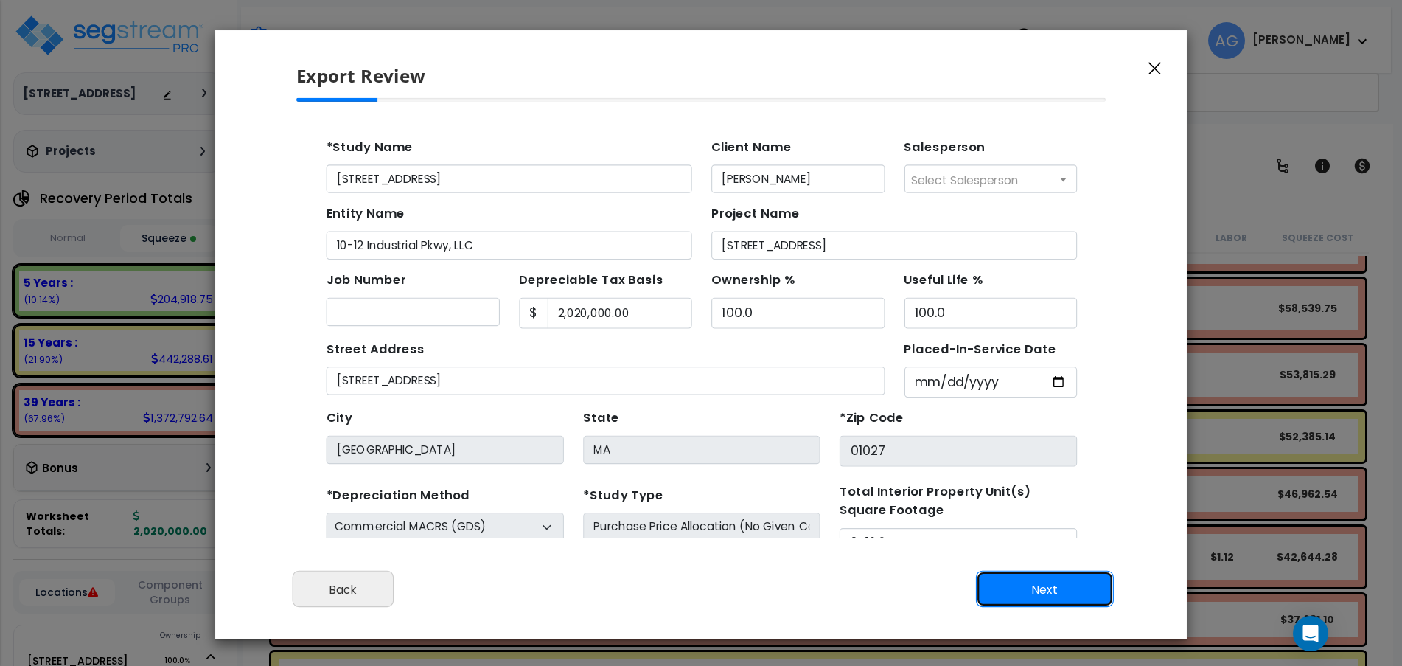
click at [1024, 591] on button "Next" at bounding box center [1045, 589] width 138 height 37
type input "2158"
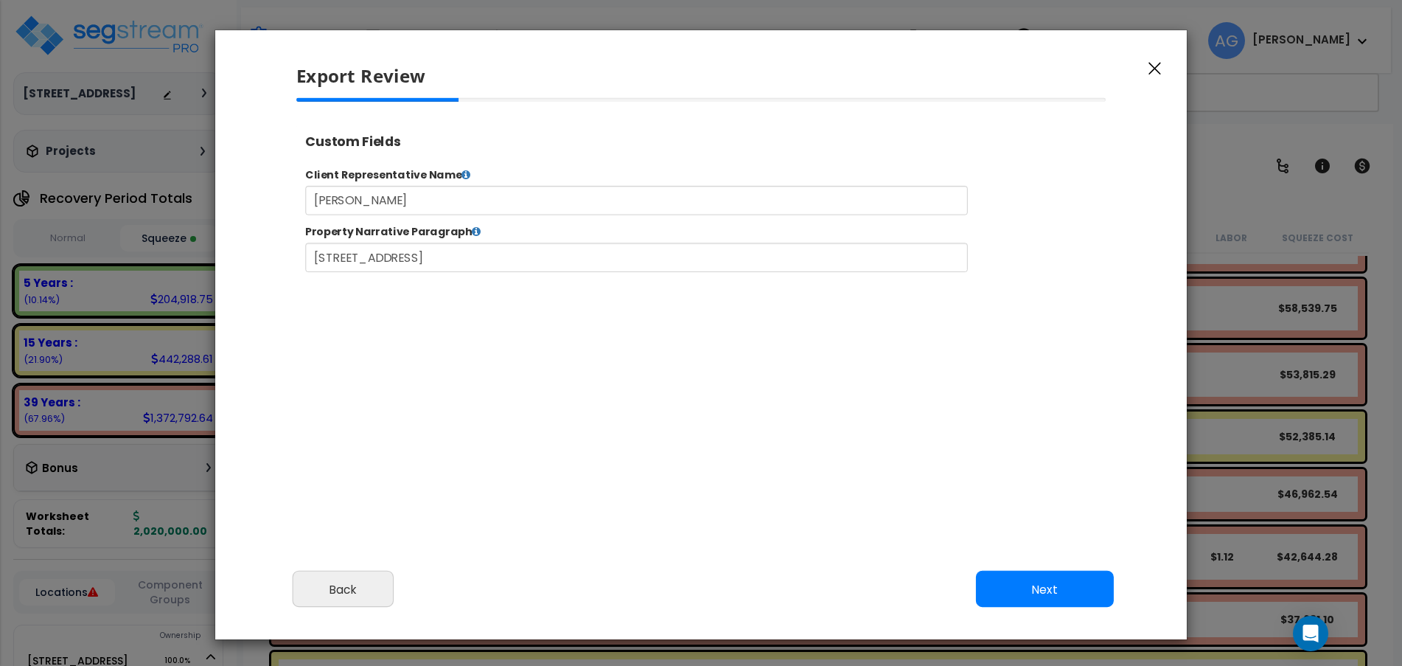
select select "2024"
click at [1024, 591] on button "Next" at bounding box center [1045, 589] width 138 height 37
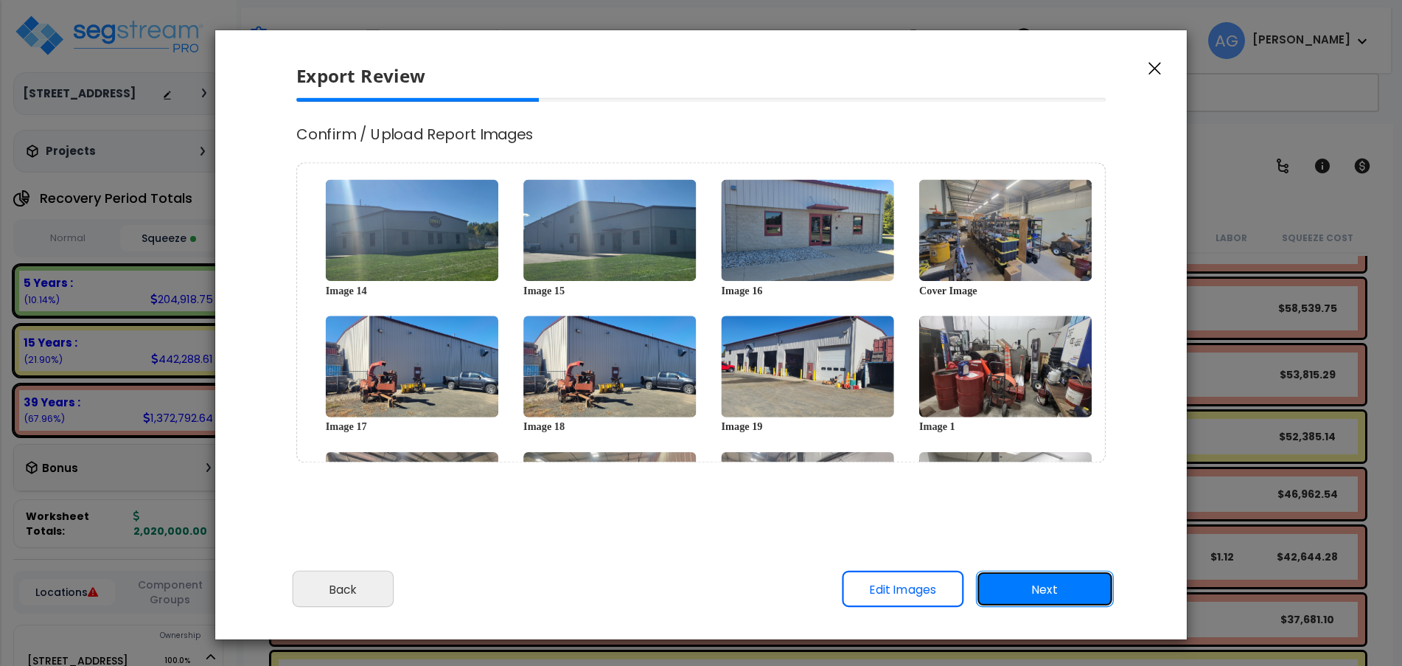
click at [1024, 591] on button "Next" at bounding box center [1045, 589] width 138 height 37
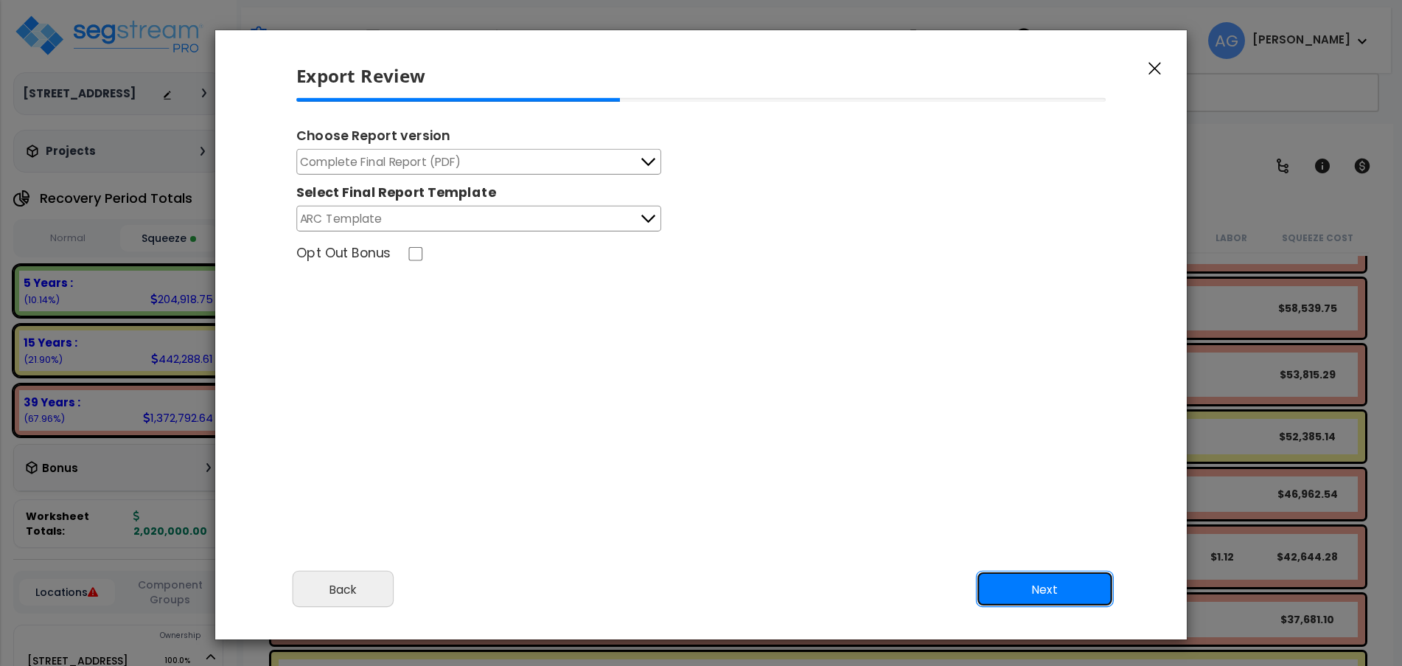
click at [1024, 591] on button "Next" at bounding box center [1045, 589] width 138 height 37
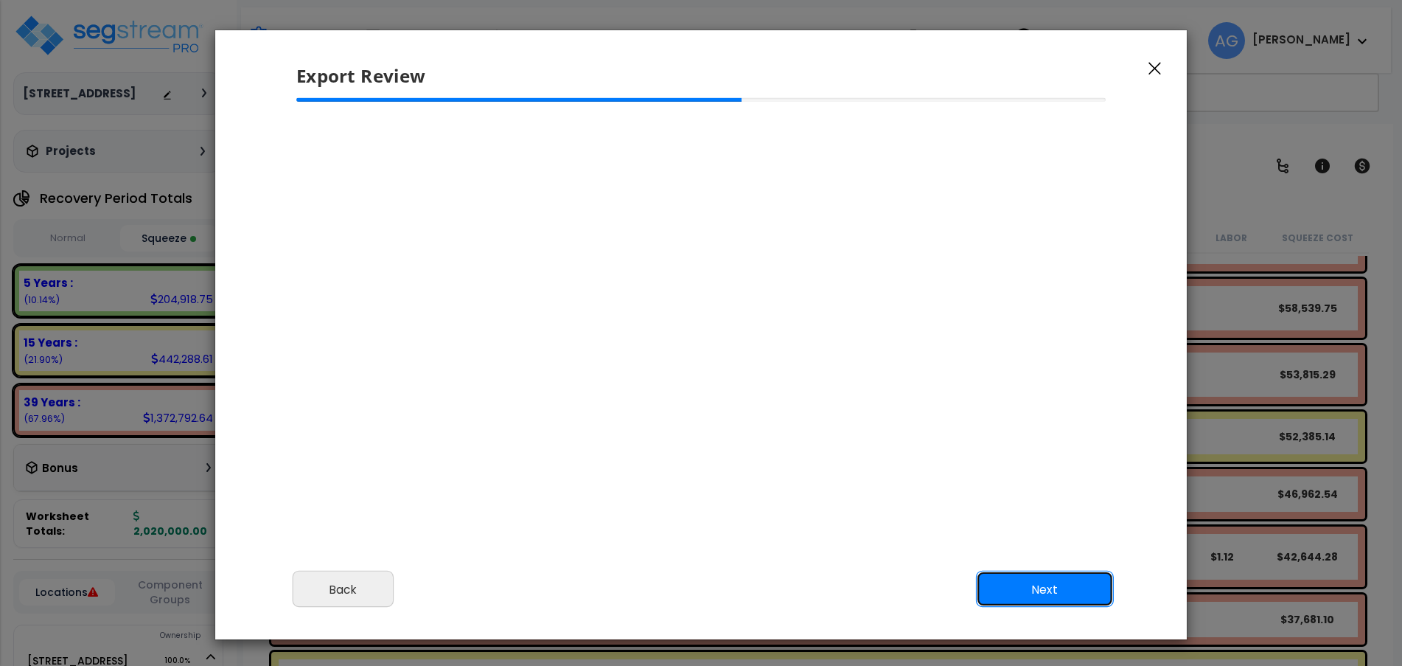
click at [1024, 591] on button "Next" at bounding box center [1045, 589] width 138 height 37
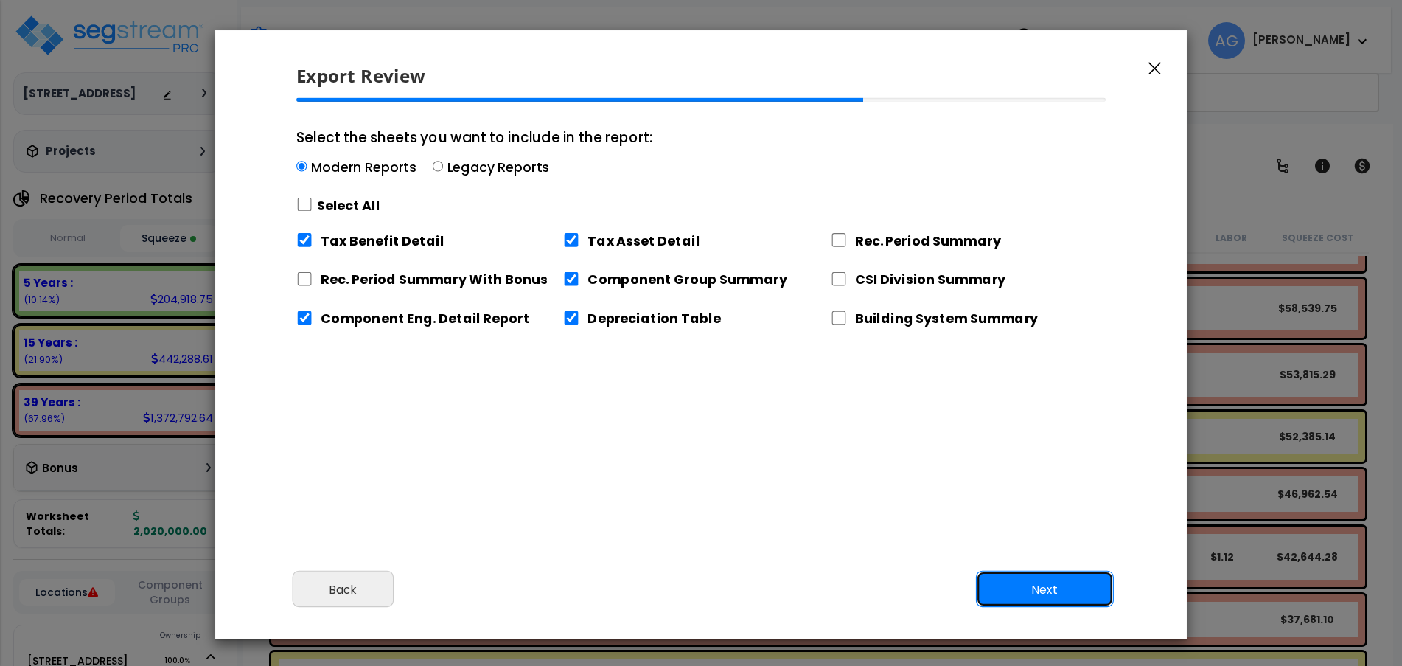
click at [1024, 591] on button "Next" at bounding box center [1045, 589] width 138 height 37
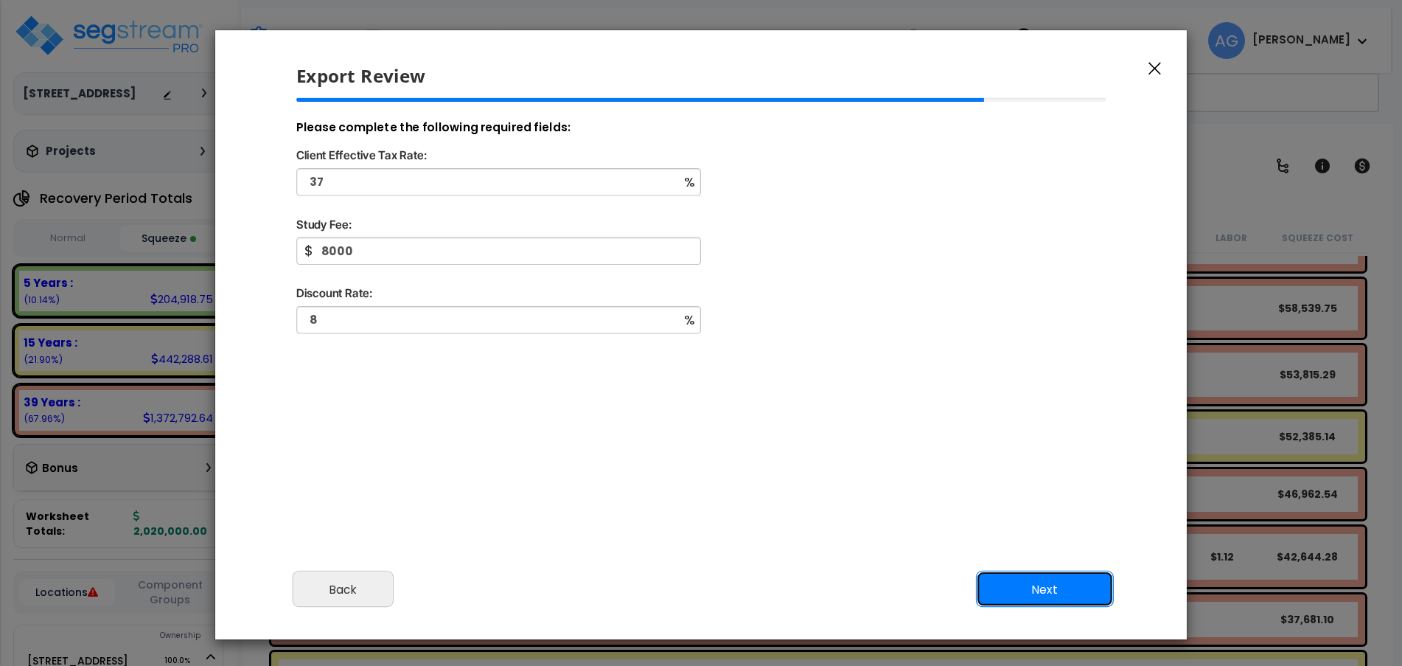
click at [1024, 591] on button "Next" at bounding box center [1045, 589] width 138 height 37
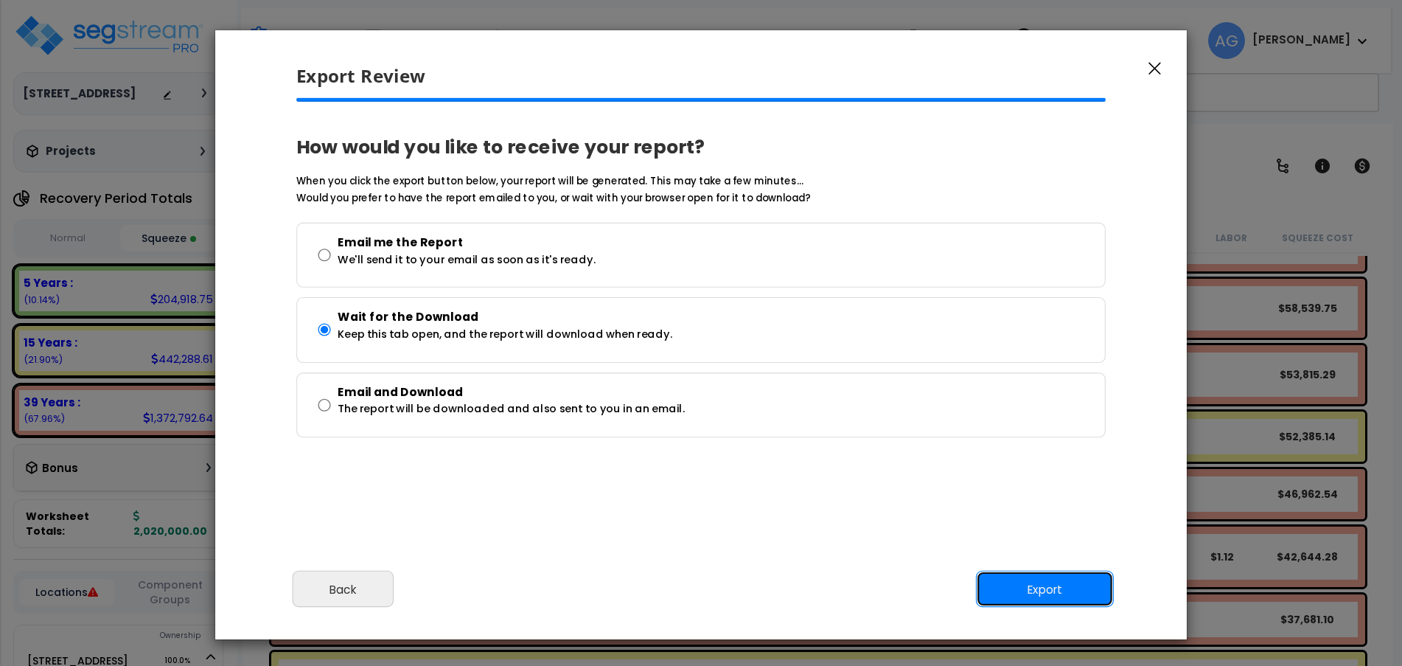
click at [1024, 591] on button "Export" at bounding box center [1045, 589] width 138 height 37
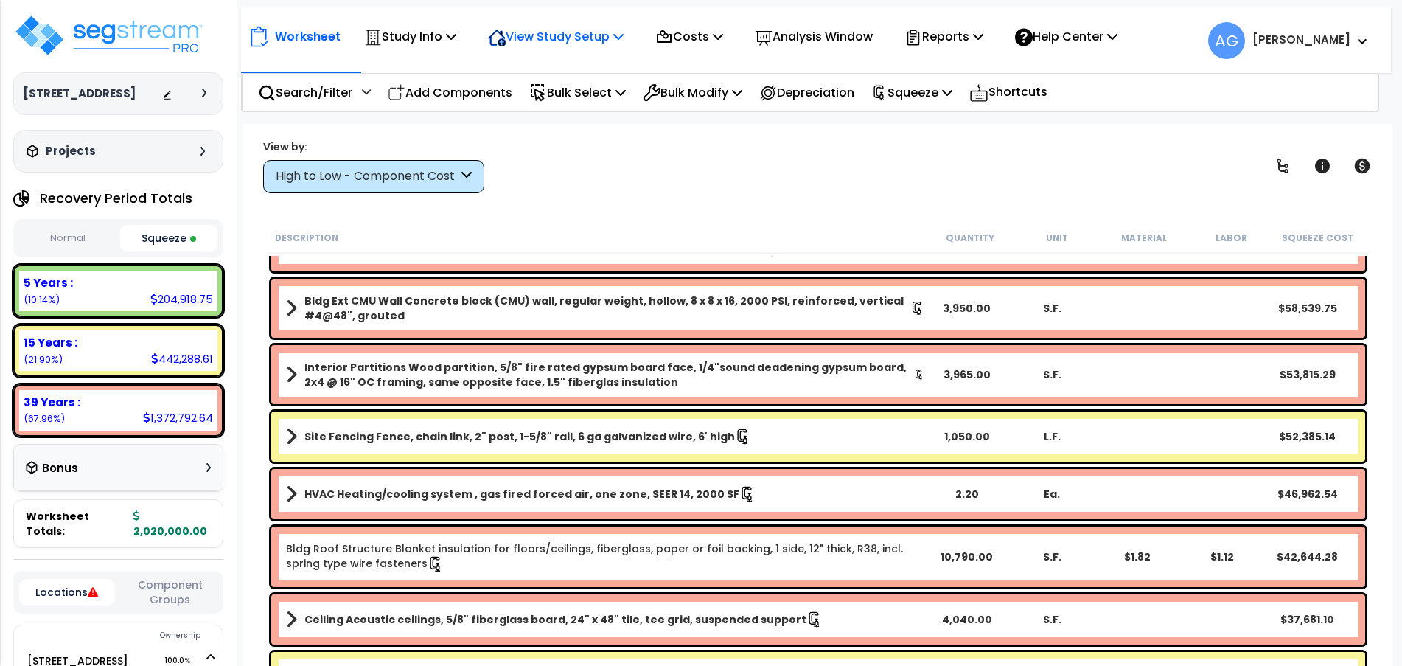
click at [570, 37] on p "View Study Setup" at bounding box center [556, 37] width 136 height 20
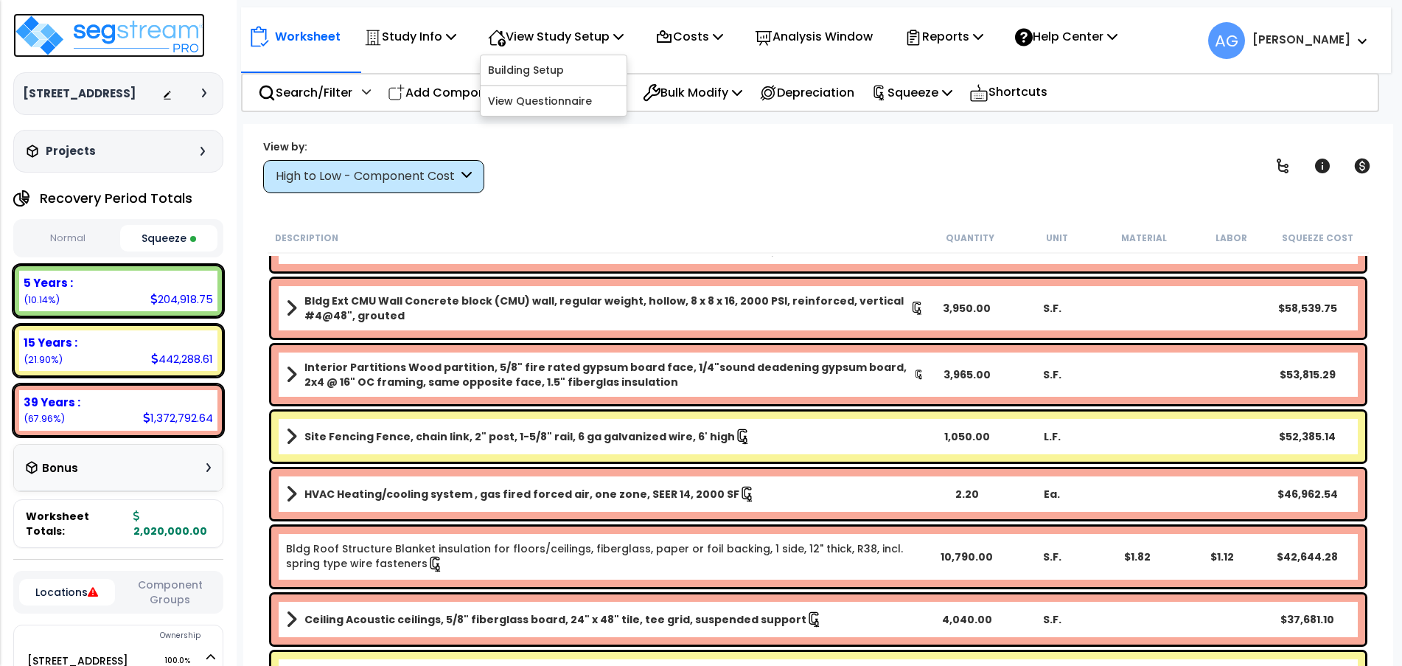
click at [125, 32] on img at bounding box center [109, 35] width 192 height 44
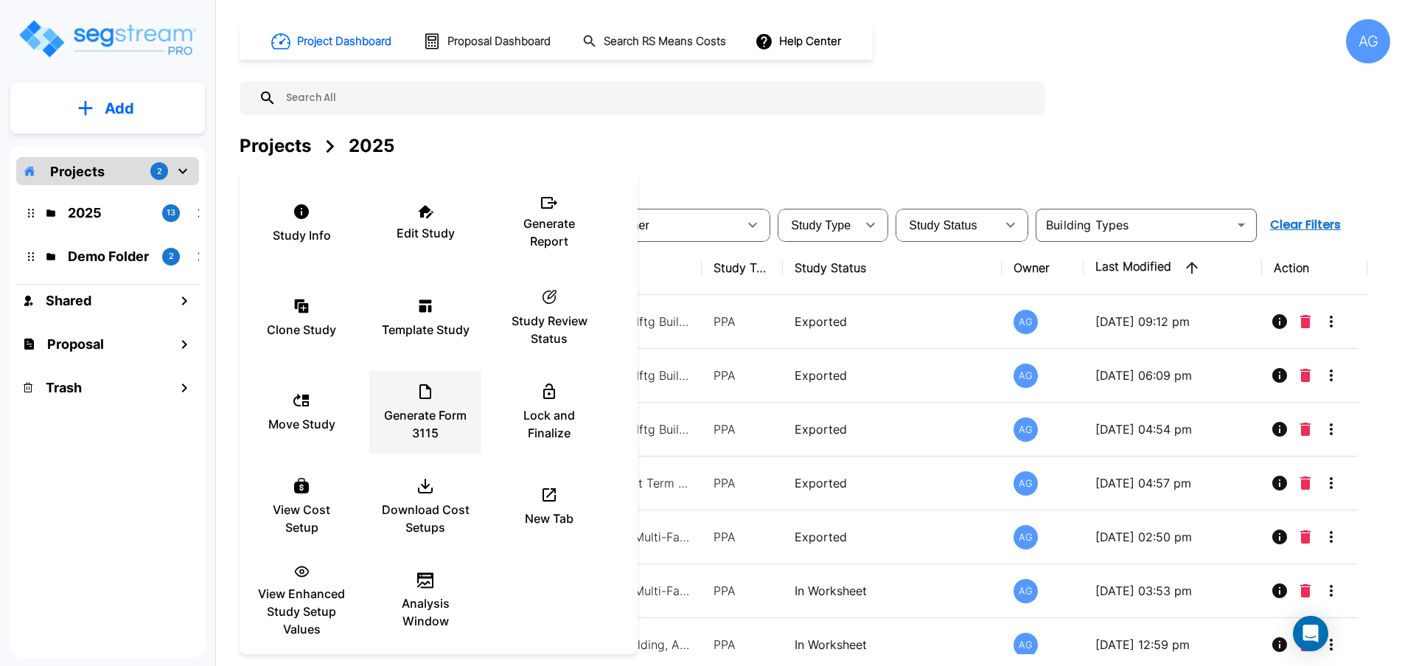
click at [431, 400] on icon at bounding box center [426, 392] width 18 height 18
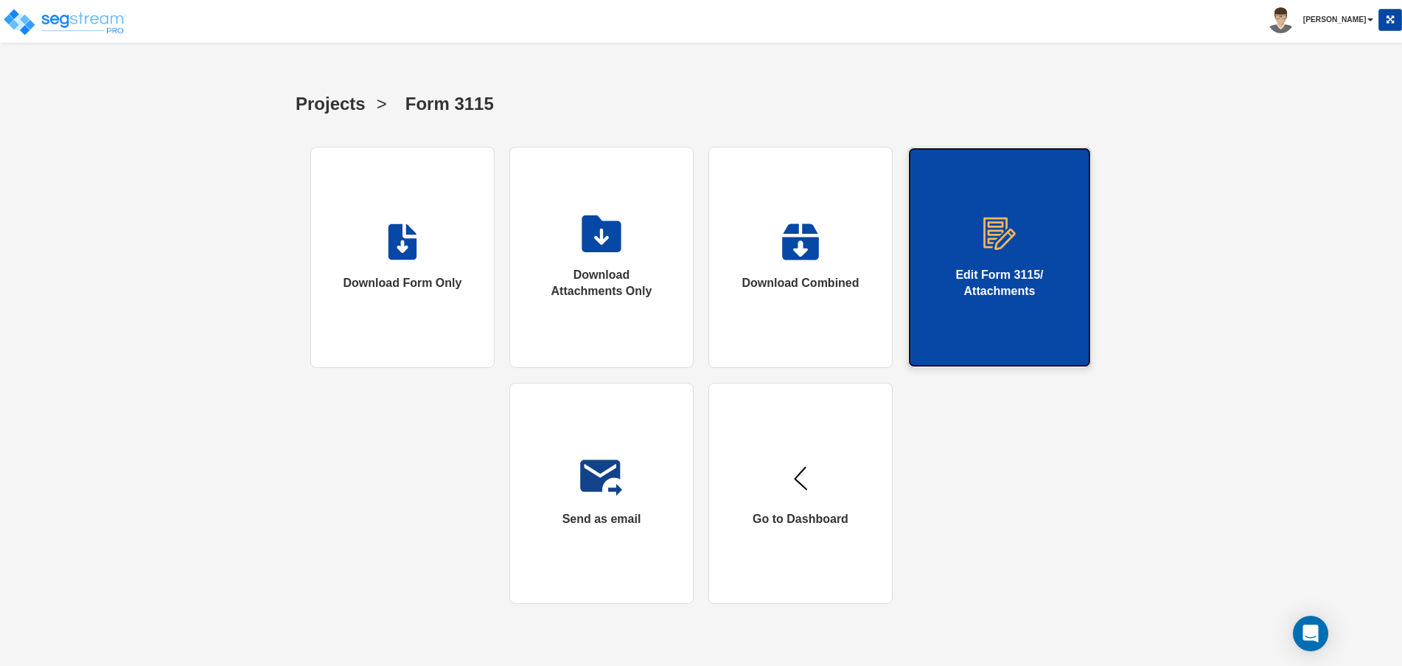
click at [996, 231] on img at bounding box center [1000, 233] width 38 height 37
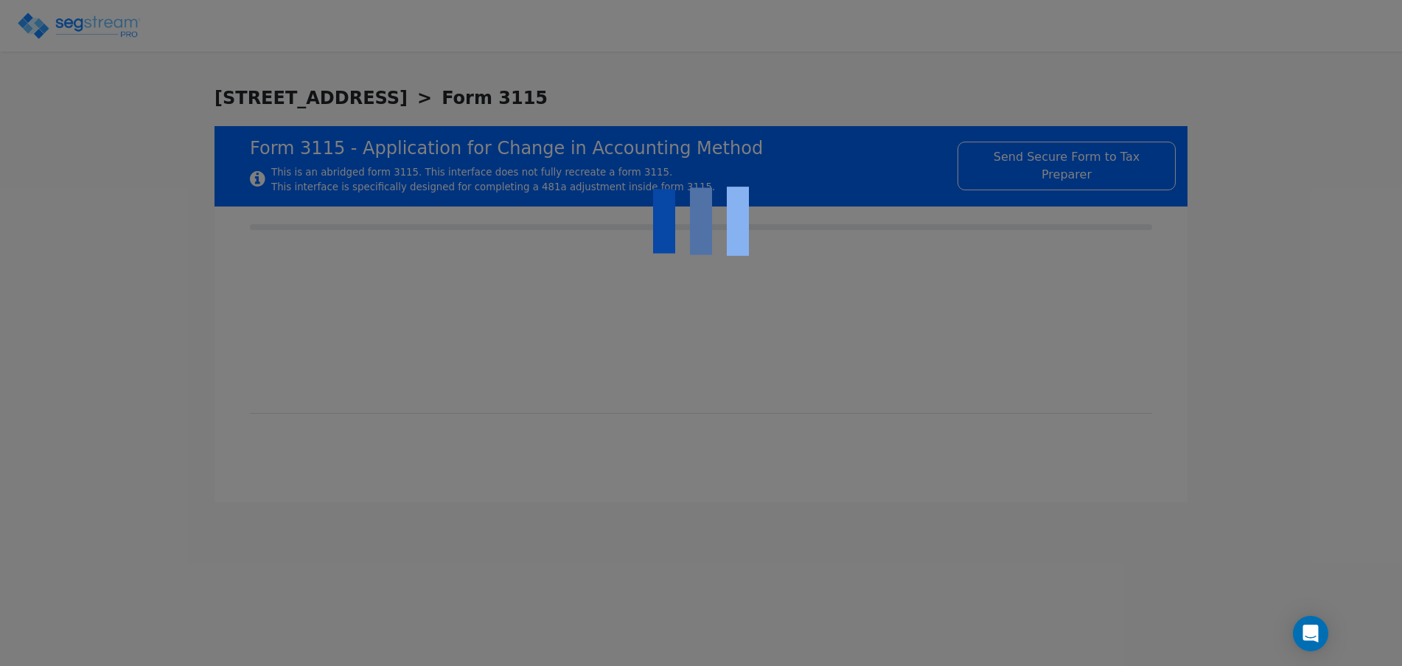
checkbox input "true"
type input "REAL ESTATE"
type input "COMMERCIAL REAL ESTATE"
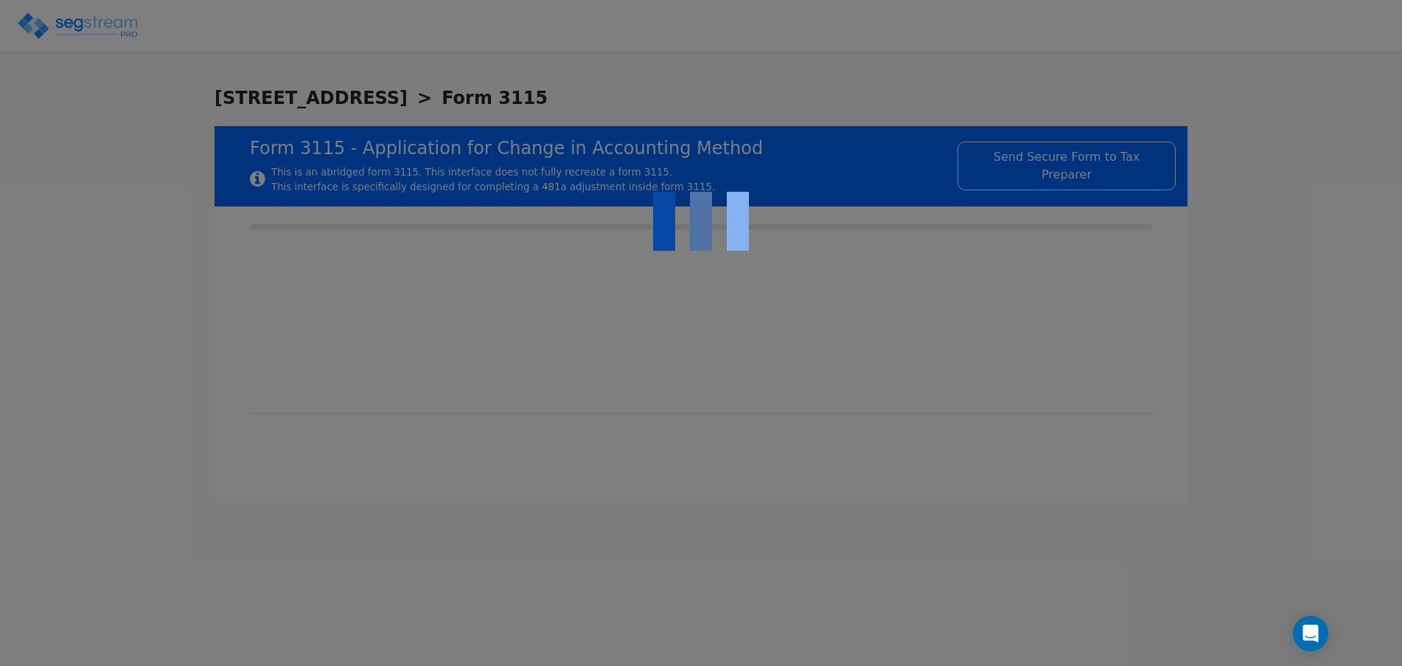
type input "2023"
type input "YES"
type input "N/A"
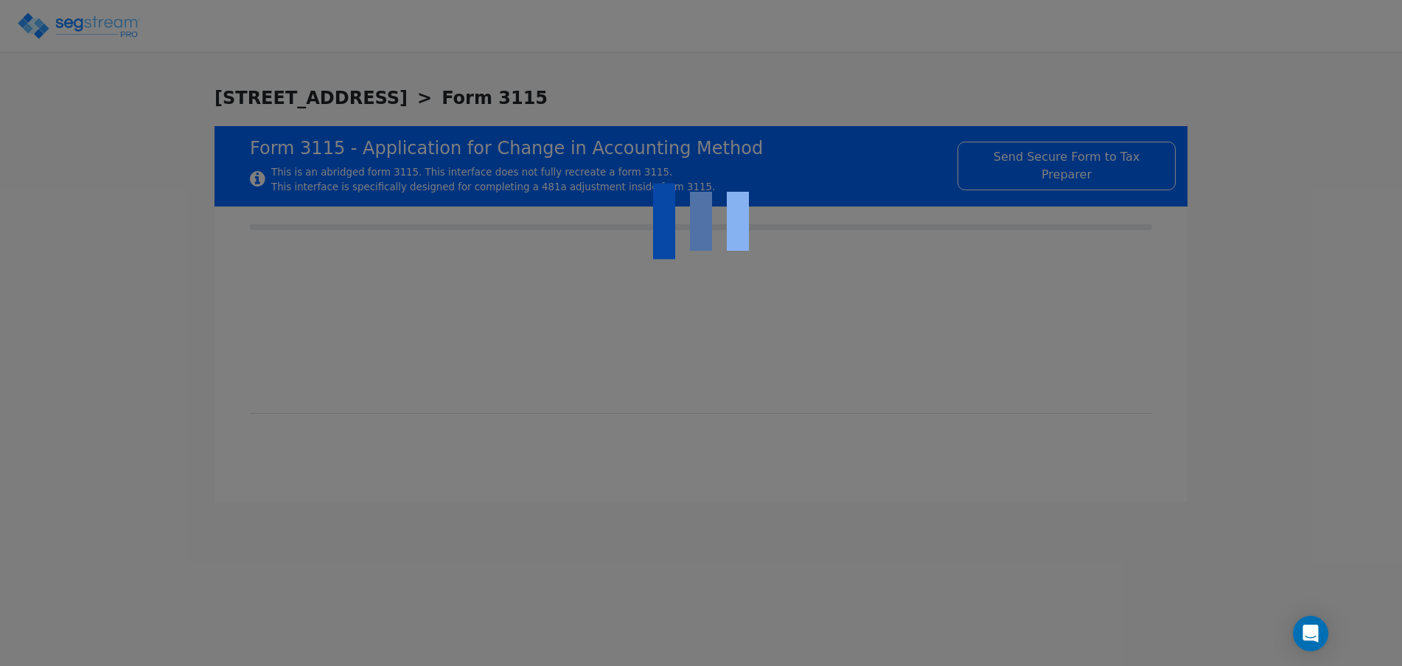
type textarea "DEPRECIABLE PROPERTY"
checkbox input "true"
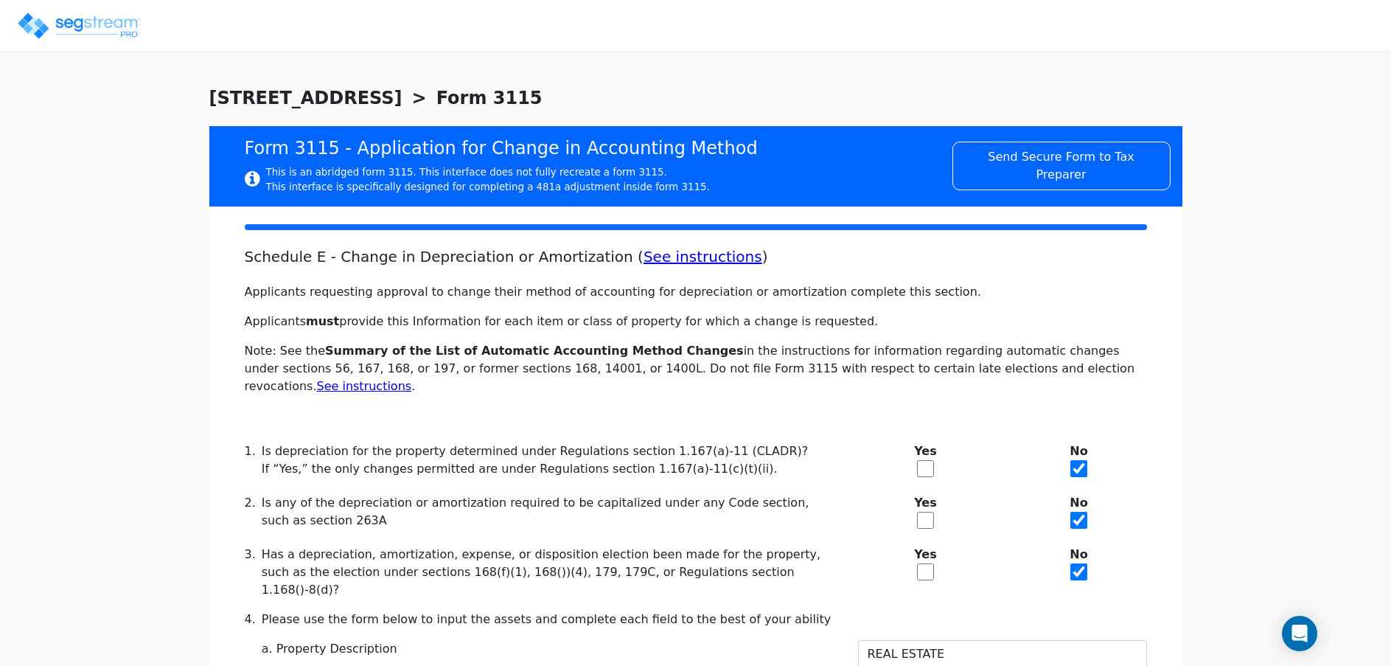
scroll to position [1661, 0]
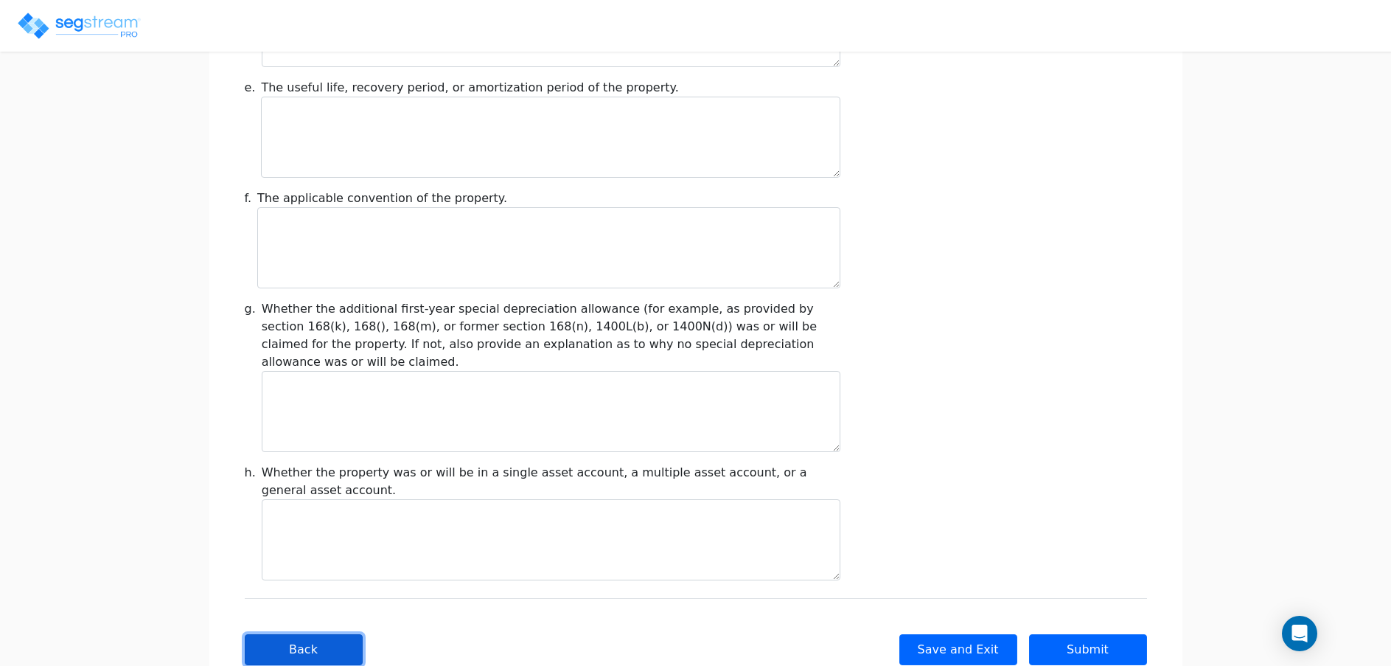
click at [323, 634] on button "Back" at bounding box center [304, 649] width 118 height 31
type input "-554,862.82"
checkbox input "true"
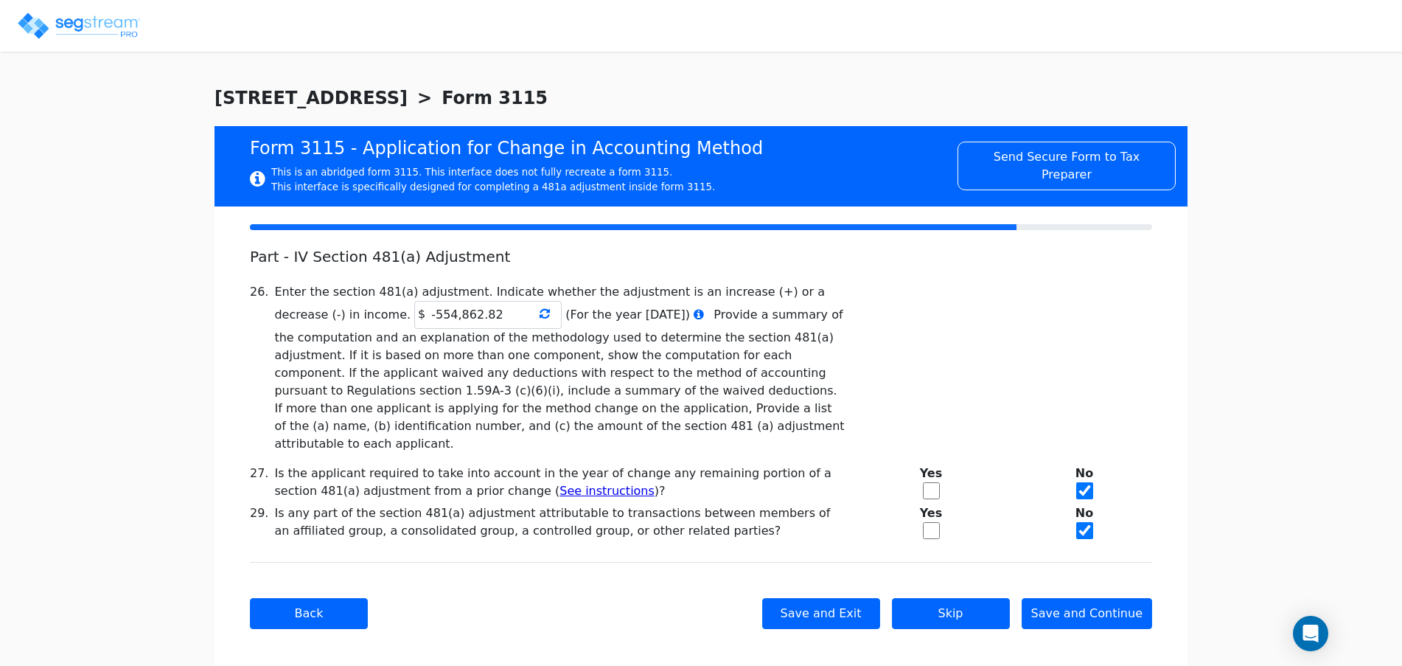
click at [540, 316] on icon at bounding box center [545, 313] width 10 height 12
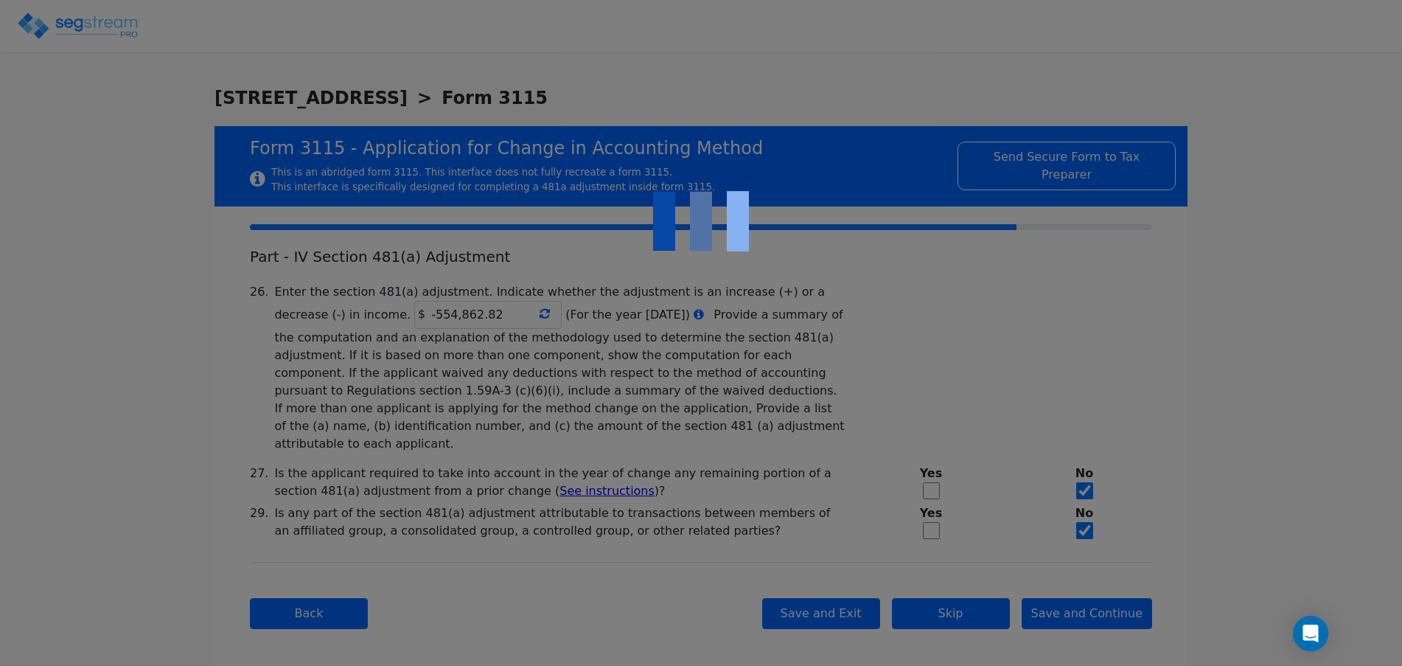
type input "-520,231.69"
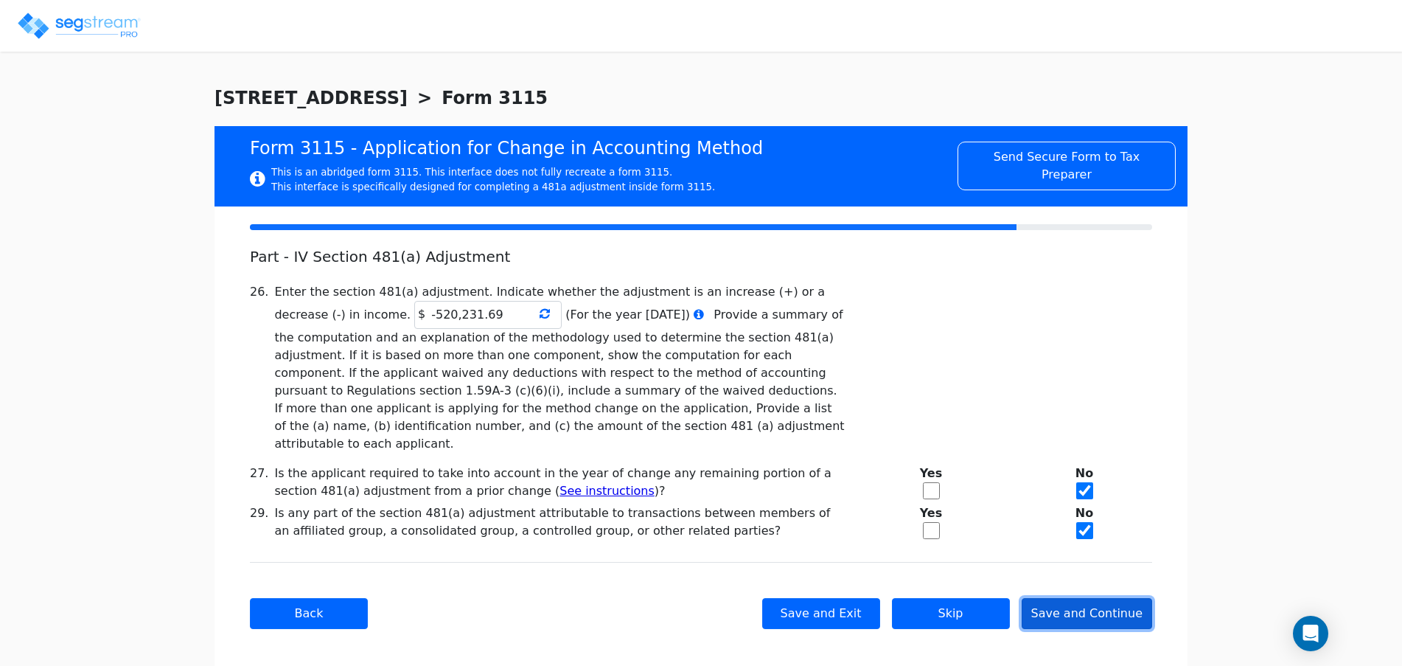
click at [1083, 598] on button "Save and Continue" at bounding box center [1087, 613] width 131 height 31
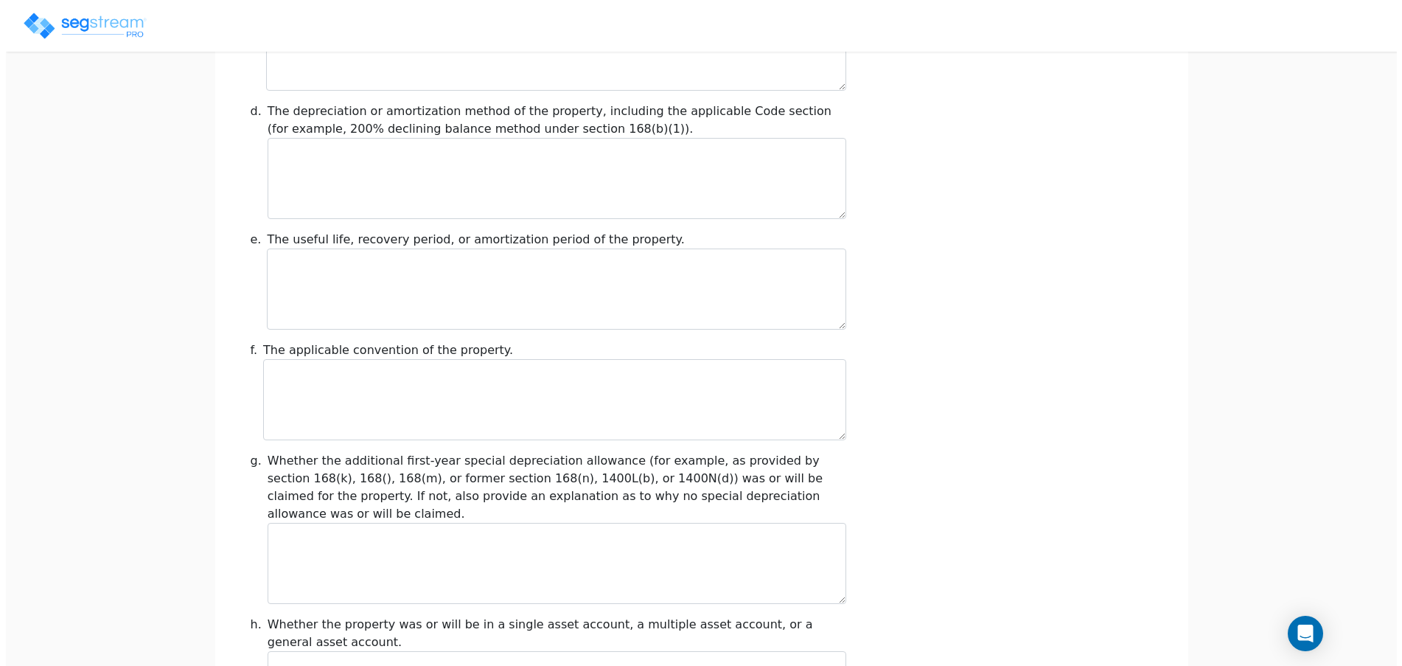
scroll to position [1661, 0]
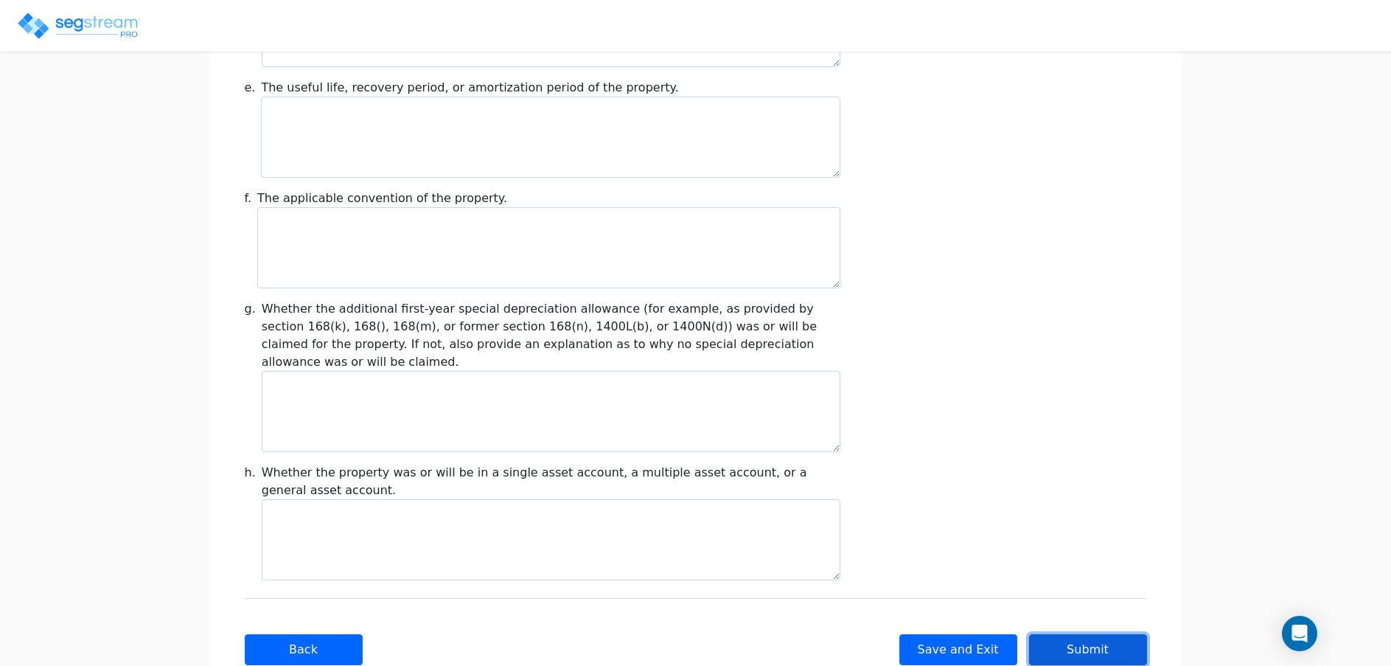
click at [1096, 634] on button "Submit" at bounding box center [1088, 649] width 118 height 31
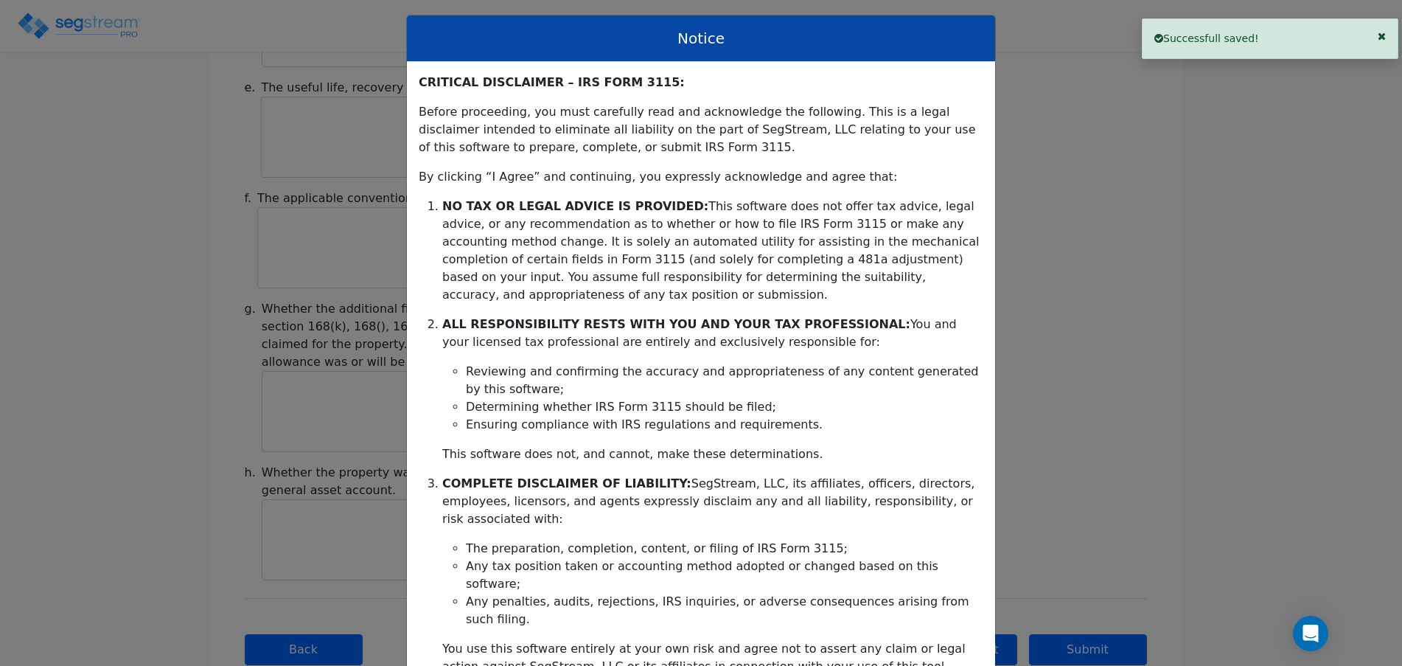
scroll to position [245, 0]
